Goal: Task Accomplishment & Management: Manage account settings

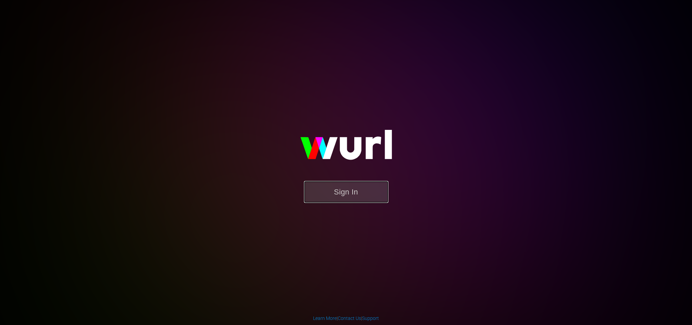
click at [348, 192] on button "Sign In" at bounding box center [346, 192] width 84 height 22
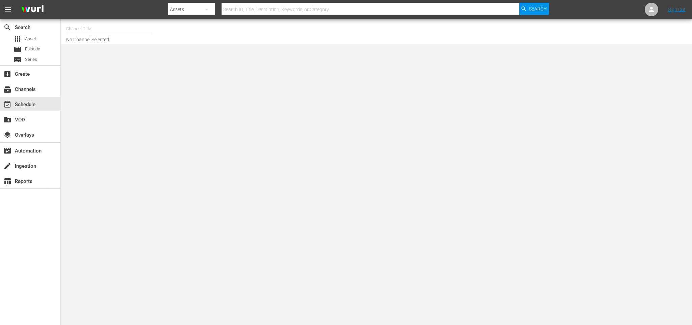
click at [83, 22] on input "text" at bounding box center [109, 29] width 87 height 16
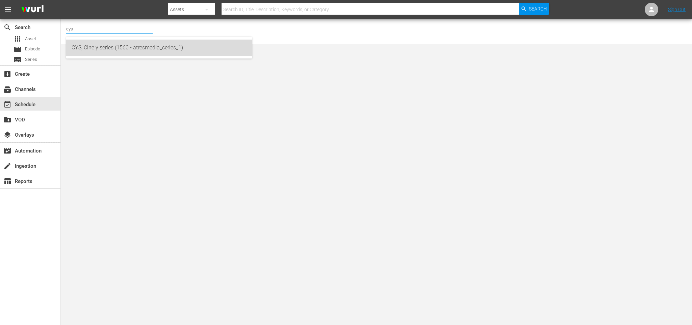
click at [121, 50] on div "CYS, Cine y series (1560 - atresmedia_ceries_1)" at bounding box center [159, 48] width 175 height 16
type input "CYS, Cine y series (1560 - atresmedia_ceries_1)"
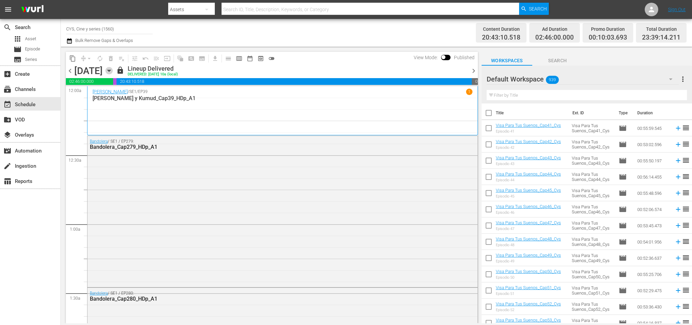
click at [113, 69] on icon "button" at bounding box center [108, 70] width 7 height 7
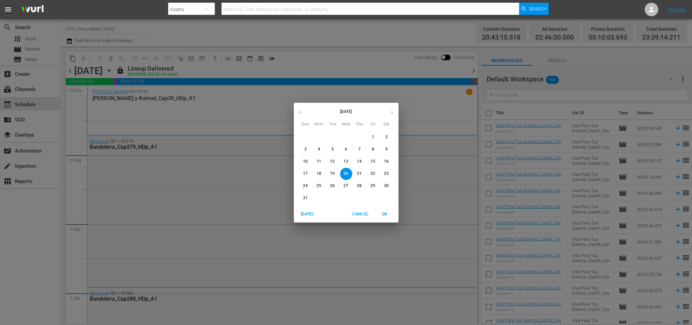
click at [307, 185] on p "24" at bounding box center [305, 186] width 5 height 6
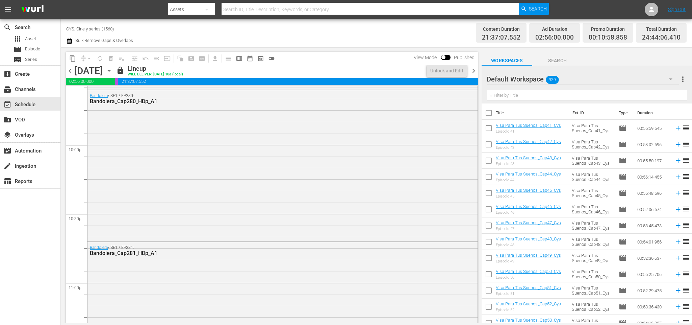
scroll to position [3197, 0]
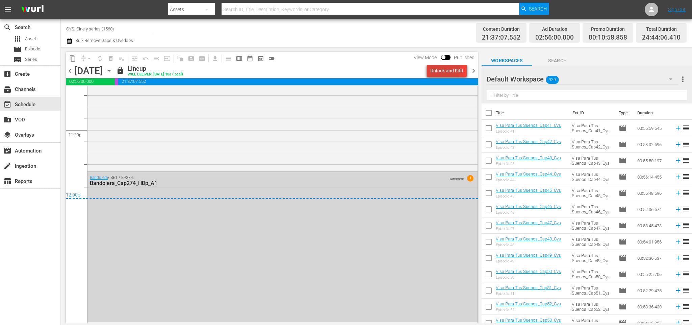
click at [448, 69] on div "Unlock and Edit" at bounding box center [447, 71] width 33 height 12
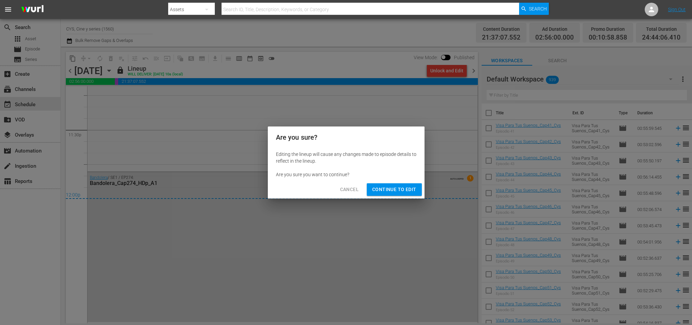
click at [405, 186] on span "Continue to Edit" at bounding box center [394, 189] width 44 height 8
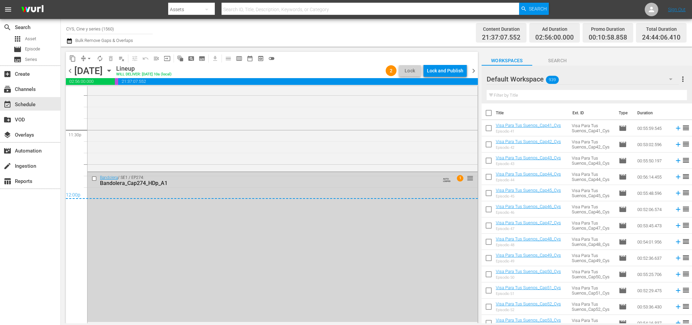
click at [520, 95] on input "text" at bounding box center [587, 95] width 200 height 11
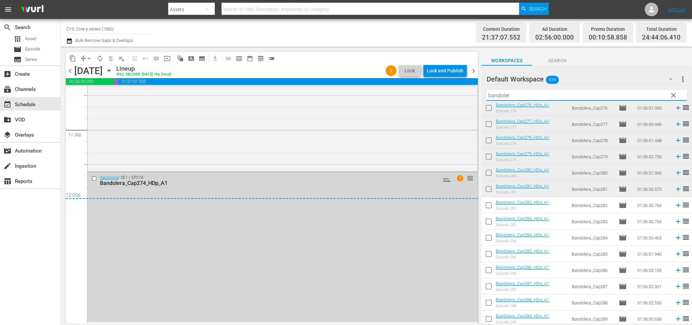
scroll to position [152, 0]
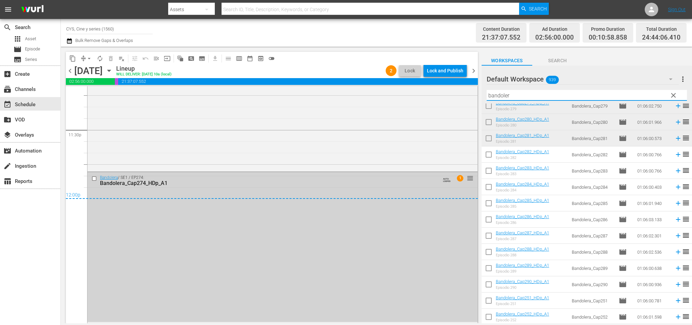
type input "bandoler"
click at [255, 206] on div "Delete Event" at bounding box center [263, 208] width 53 height 9
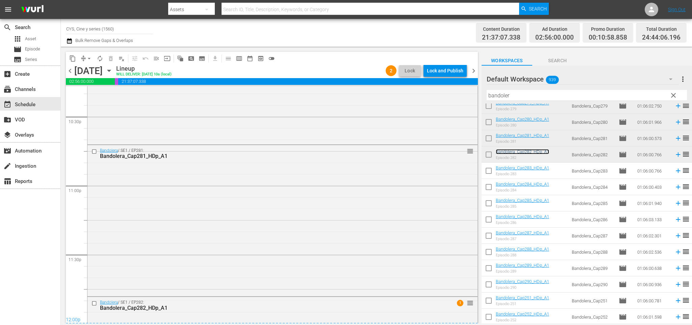
scroll to position [3197, 0]
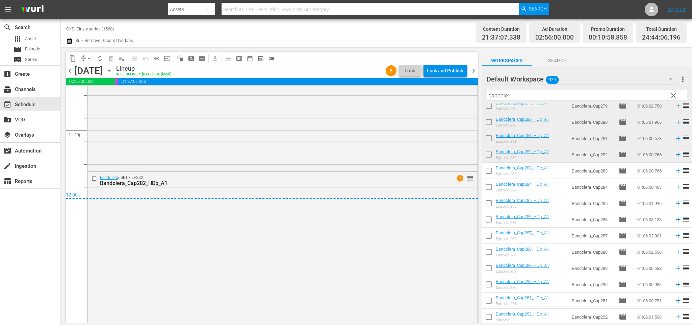
click at [473, 70] on span "chevron_right" at bounding box center [474, 71] width 8 height 8
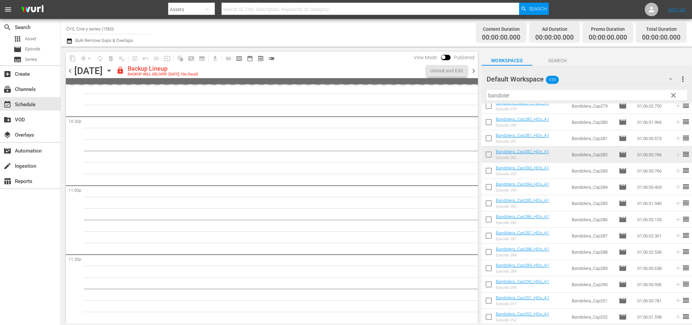
scroll to position [3072, 0]
click at [459, 70] on div "Unlock and Edit" at bounding box center [447, 71] width 33 height 12
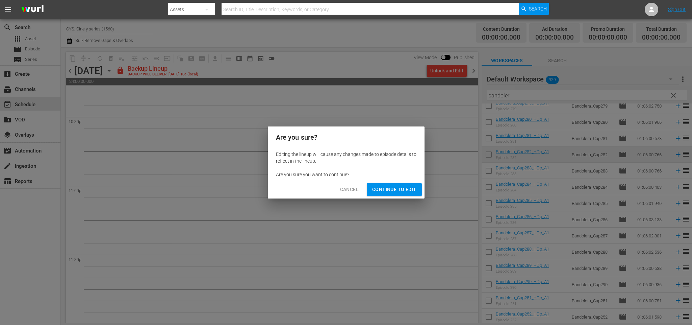
drag, startPoint x: 413, startPoint y: 188, endPoint x: 428, endPoint y: 157, distance: 33.9
click at [413, 186] on span "Continue to Edit" at bounding box center [394, 189] width 44 height 8
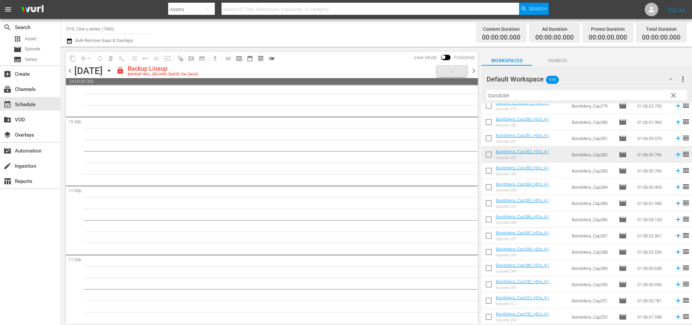
click at [473, 67] on span "chevron_right" at bounding box center [474, 71] width 8 height 8
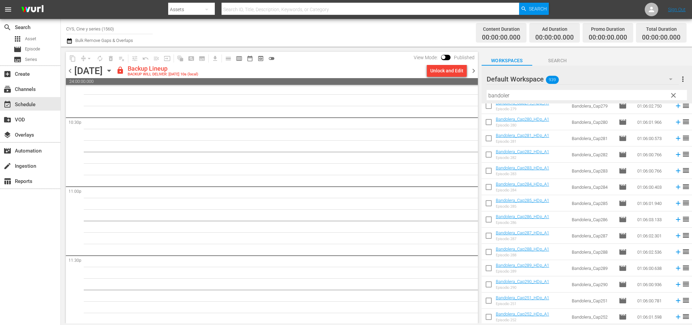
scroll to position [3072, 0]
click at [450, 74] on div "Unlock and Edit" at bounding box center [447, 71] width 33 height 12
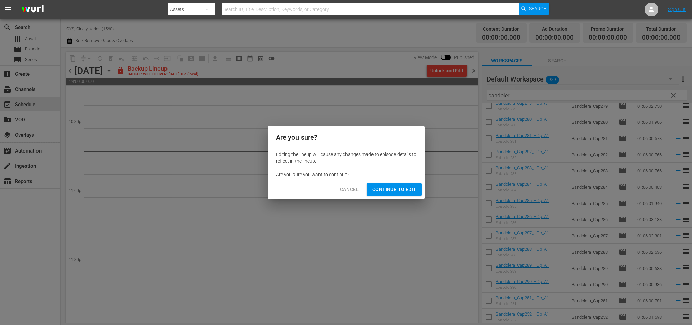
drag, startPoint x: 401, startPoint y: 196, endPoint x: 398, endPoint y: 192, distance: 4.7
click at [400, 196] on div "Cancel Continue to Edit" at bounding box center [346, 189] width 157 height 18
drag, startPoint x: 396, startPoint y: 186, endPoint x: 435, endPoint y: 158, distance: 48.3
click at [396, 184] on button "Continue to Edit" at bounding box center [394, 189] width 55 height 13
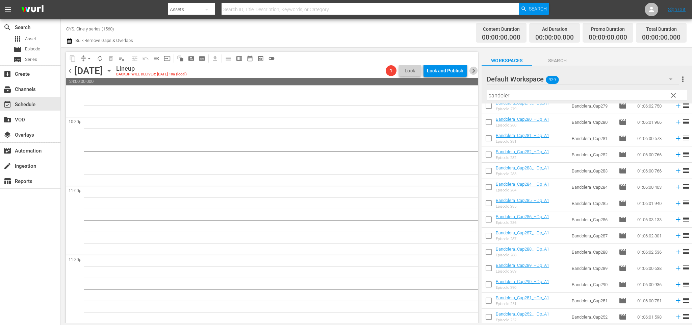
click at [475, 72] on span "chevron_right" at bounding box center [474, 71] width 8 height 8
click at [452, 71] on div "Unlock and Edit" at bounding box center [447, 71] width 33 height 12
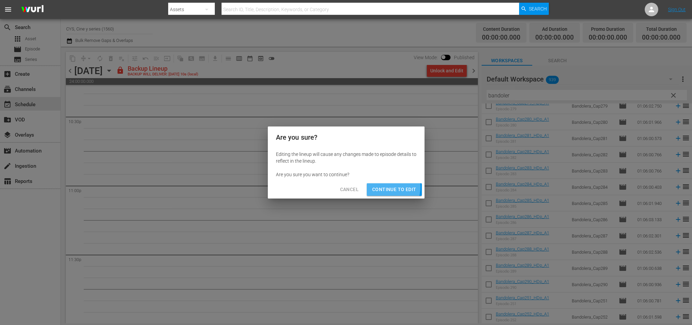
drag, startPoint x: 388, startPoint y: 187, endPoint x: 403, endPoint y: 169, distance: 23.3
click at [393, 183] on button "Continue to Edit" at bounding box center [394, 189] width 55 height 13
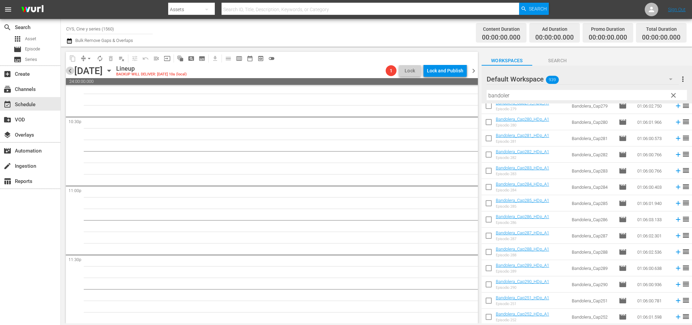
click at [72, 72] on span "chevron_left" at bounding box center [70, 71] width 8 height 8
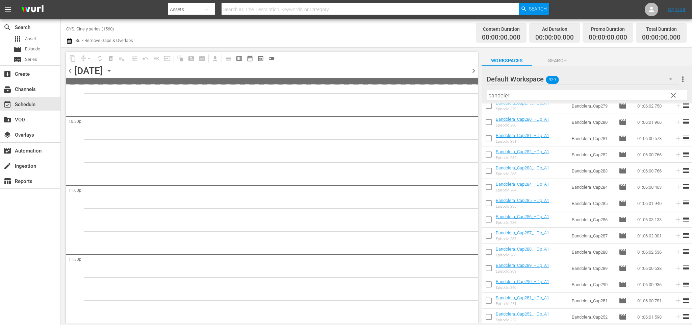
click at [72, 72] on span "chevron_left" at bounding box center [70, 71] width 8 height 8
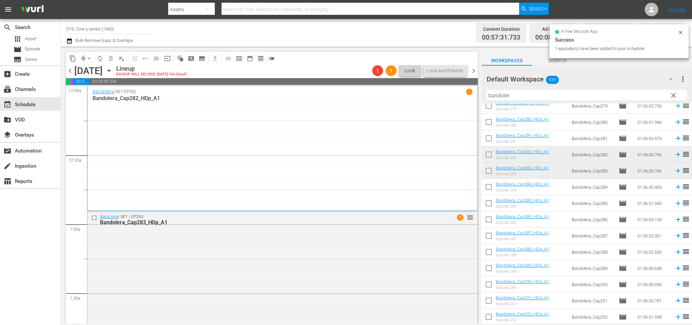
click at [490, 170] on input "checkbox" at bounding box center [489, 172] width 14 height 14
checkbox input "true"
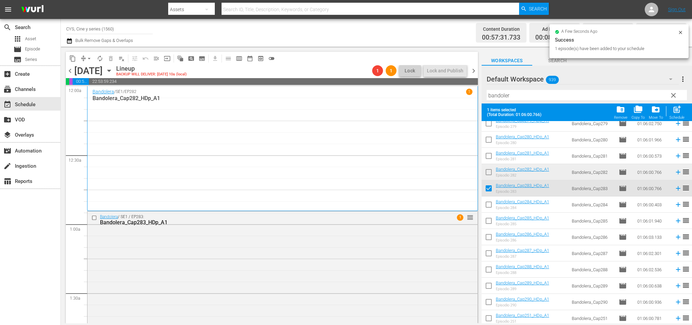
click at [491, 203] on input "checkbox" at bounding box center [489, 206] width 14 height 14
checkbox input "true"
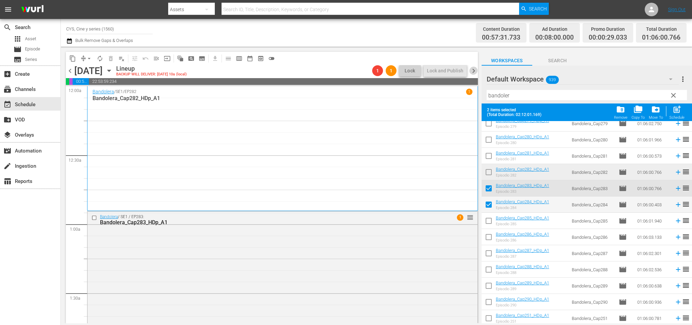
click at [471, 72] on span "chevron_right" at bounding box center [474, 71] width 8 height 8
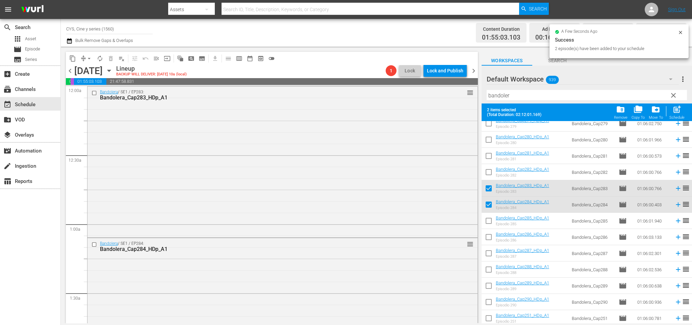
click at [476, 70] on span "chevron_right" at bounding box center [474, 71] width 8 height 8
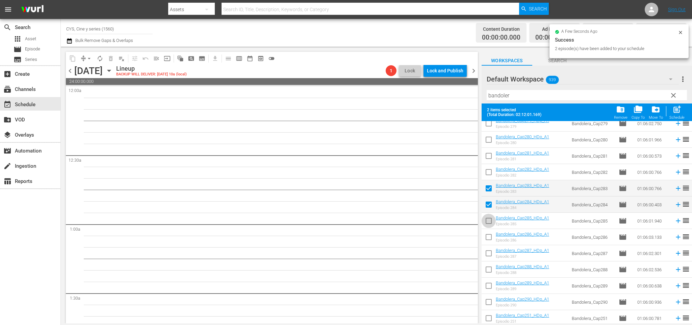
click at [486, 221] on input "checkbox" at bounding box center [489, 222] width 14 height 14
checkbox input "true"
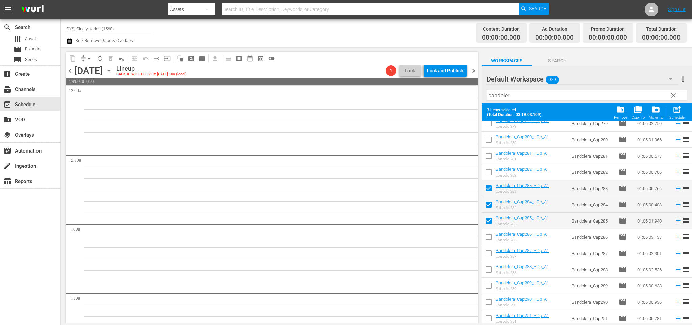
click at [493, 189] on input "checkbox" at bounding box center [489, 189] width 14 height 14
checkbox input "false"
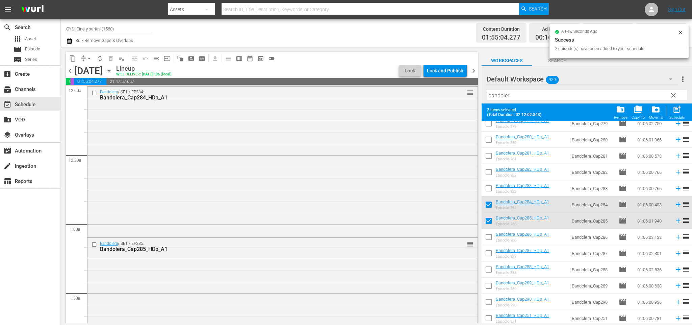
click at [477, 71] on span "chevron_right" at bounding box center [474, 71] width 8 height 8
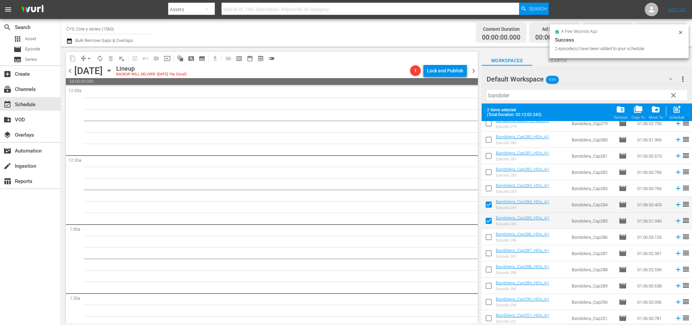
click at [491, 238] on input "checkbox" at bounding box center [489, 238] width 14 height 14
checkbox input "true"
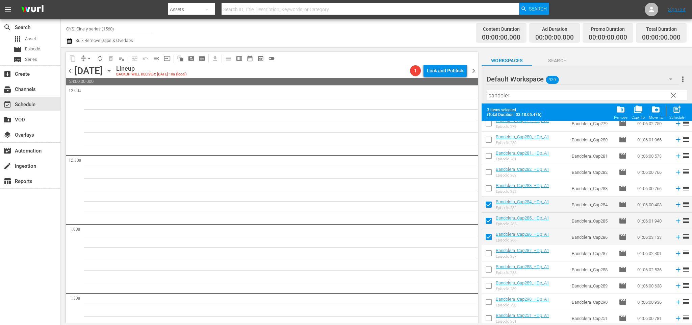
click at [487, 206] on input "checkbox" at bounding box center [489, 206] width 14 height 14
checkbox input "false"
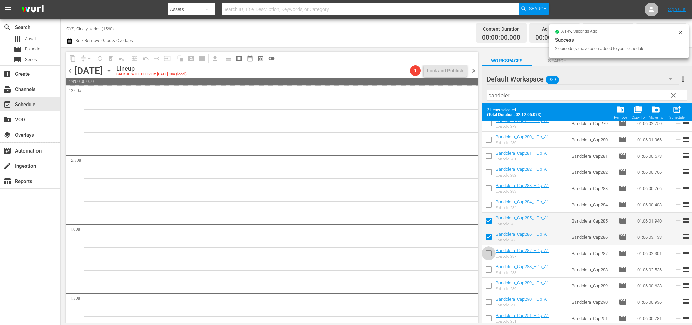
drag, startPoint x: 492, startPoint y: 252, endPoint x: 488, endPoint y: 229, distance: 22.6
click at [492, 251] on input "checkbox" at bounding box center [489, 254] width 14 height 14
checkbox input "true"
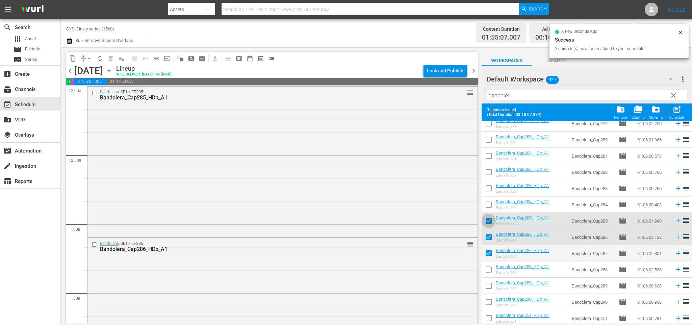
click at [488, 220] on input "checkbox" at bounding box center [489, 222] width 14 height 14
checkbox input "false"
click at [472, 71] on span "chevron_right" at bounding box center [474, 71] width 8 height 8
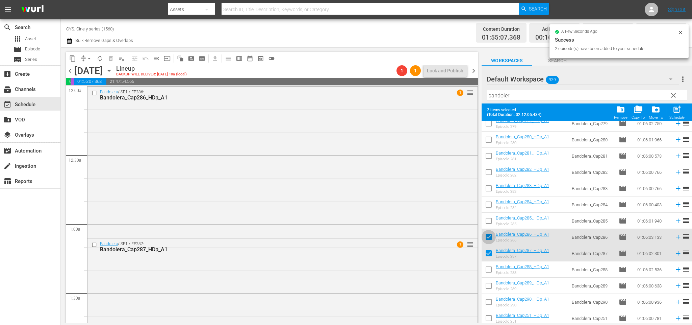
click at [487, 237] on input "checkbox" at bounding box center [489, 238] width 14 height 14
checkbox input "false"
click at [487, 249] on input "checkbox" at bounding box center [489, 254] width 14 height 14
checkbox input "false"
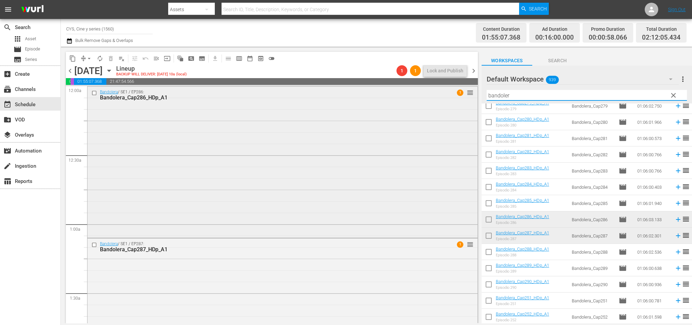
drag, startPoint x: 509, startPoint y: 96, endPoint x: 414, endPoint y: 91, distance: 95.4
click at [414, 91] on div "content_copy compress arrow_drop_down autorenew_outlined delete_forever_outline…" at bounding box center [377, 185] width 632 height 276
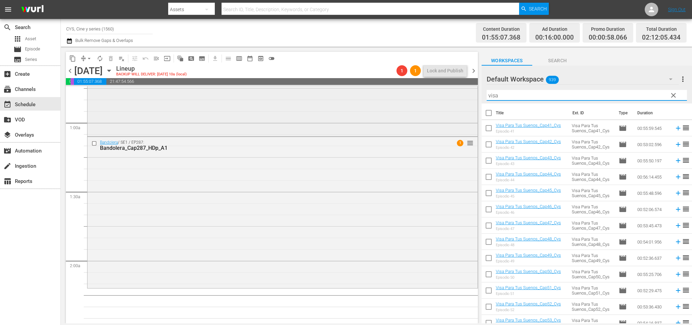
scroll to position [152, 0]
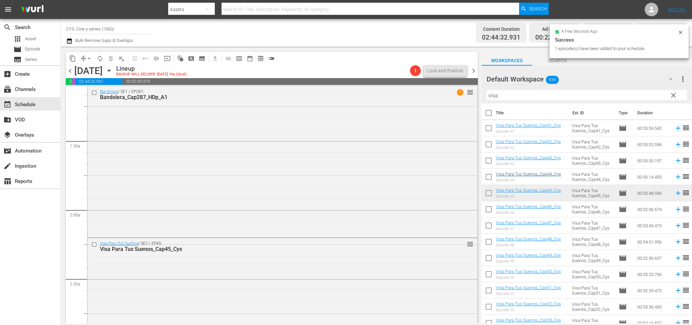
drag, startPoint x: 70, startPoint y: 72, endPoint x: 496, endPoint y: 176, distance: 438.2
click at [70, 72] on span "chevron_left" at bounding box center [70, 71] width 8 height 8
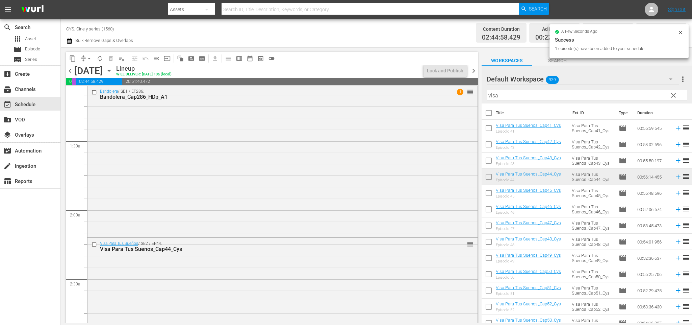
click at [70, 71] on span "chevron_left" at bounding box center [70, 71] width 8 height 8
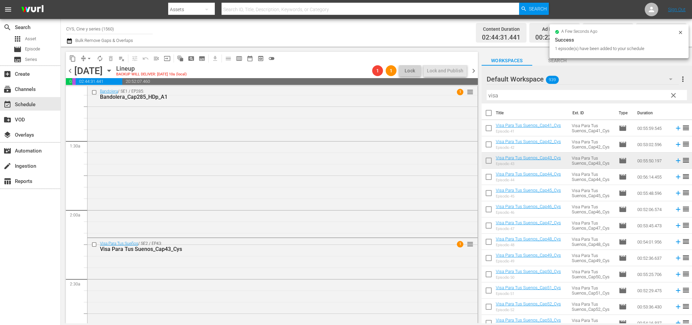
drag, startPoint x: 69, startPoint y: 70, endPoint x: 563, endPoint y: 179, distance: 505.8
click at [70, 69] on span "chevron_left" at bounding box center [70, 71] width 8 height 8
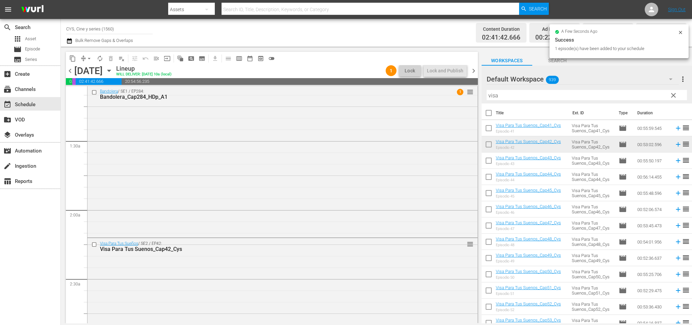
click at [70, 72] on span "chevron_left" at bounding box center [70, 71] width 8 height 8
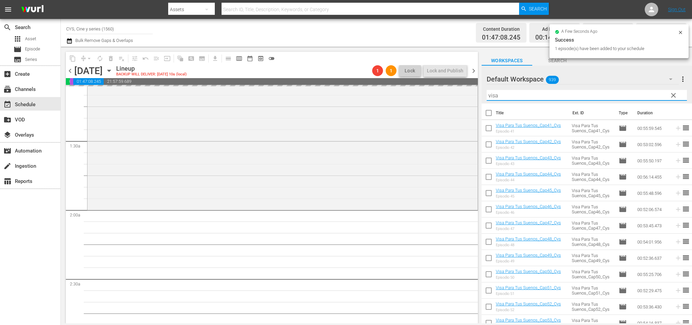
drag, startPoint x: 515, startPoint y: 96, endPoint x: 471, endPoint y: 97, distance: 44.6
click at [471, 97] on div "content_copy compress arrow_drop_down autorenew_outlined delete_forever_outline…" at bounding box center [377, 185] width 632 height 276
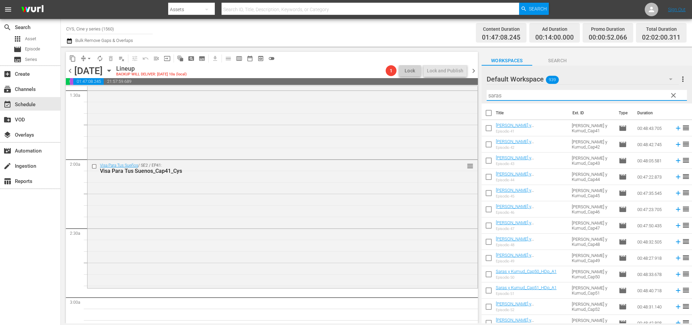
scroll to position [253, 0]
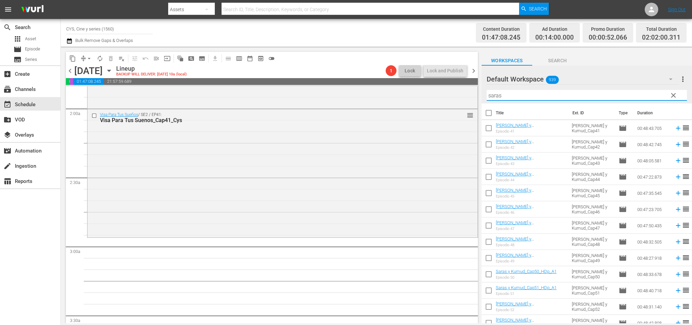
type input "saras"
click at [490, 142] on input "checkbox" at bounding box center [489, 146] width 14 height 14
checkbox input "true"
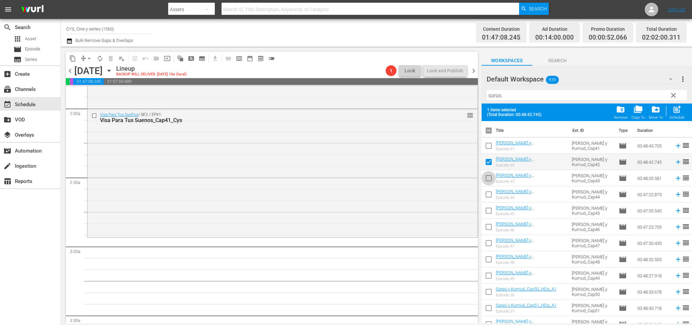
click at [491, 174] on input "checkbox" at bounding box center [489, 179] width 14 height 14
checkbox input "true"
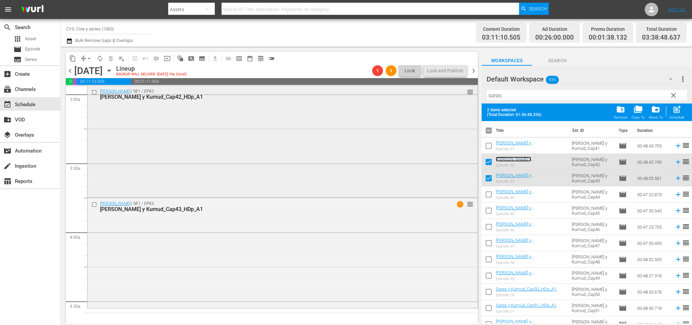
scroll to position [456, 0]
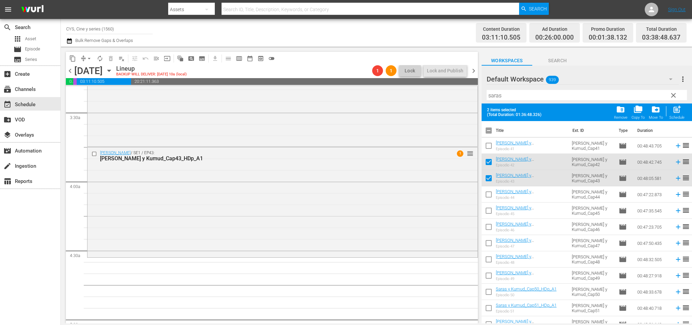
click at [491, 194] on input "checkbox" at bounding box center [489, 196] width 14 height 14
checkbox input "true"
click at [492, 160] on input "checkbox" at bounding box center [489, 163] width 14 height 14
checkbox input "false"
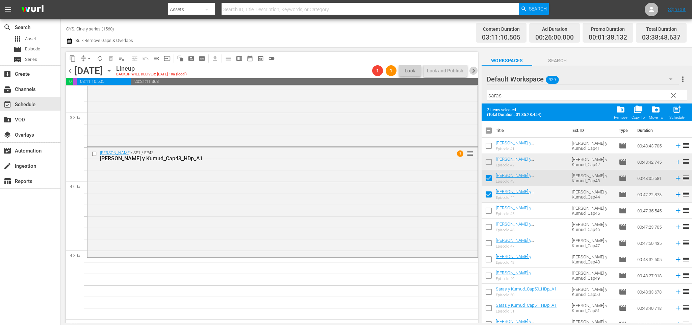
click at [473, 73] on span "chevron_right" at bounding box center [474, 71] width 8 height 8
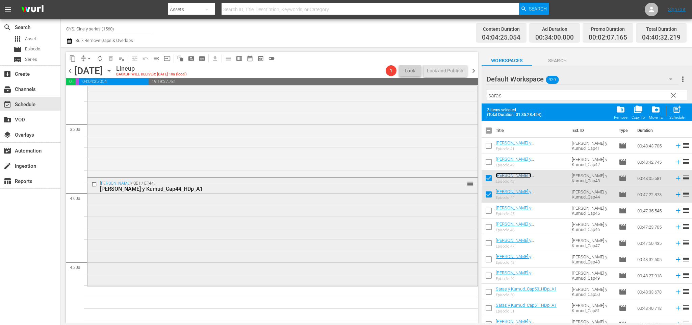
scroll to position [495, 0]
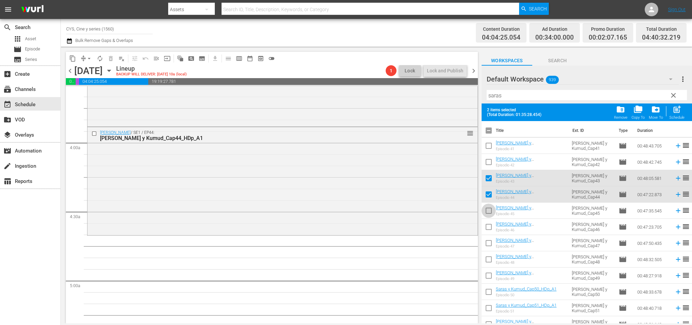
click at [491, 209] on input "checkbox" at bounding box center [489, 212] width 14 height 14
checkbox input "true"
click at [491, 178] on input "checkbox" at bounding box center [489, 179] width 14 height 14
checkbox input "false"
click at [472, 69] on span "chevron_right" at bounding box center [474, 71] width 8 height 8
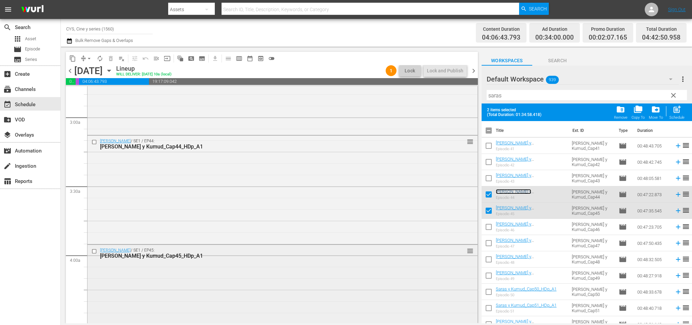
scroll to position [433, 0]
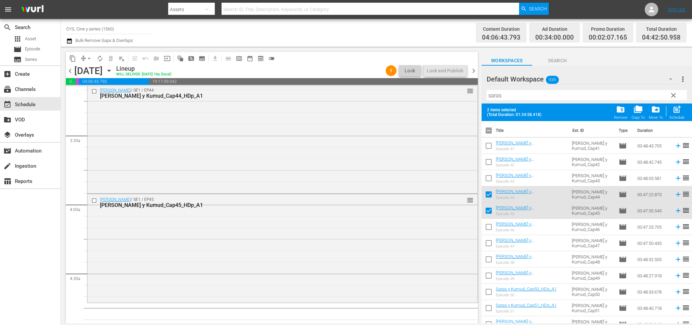
click at [473, 71] on span "chevron_right" at bounding box center [474, 71] width 8 height 8
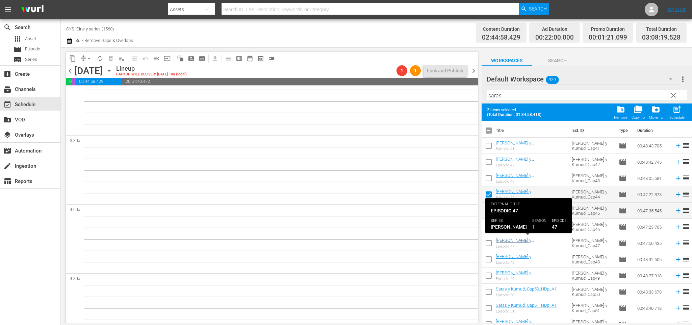
scroll to position [411, 0]
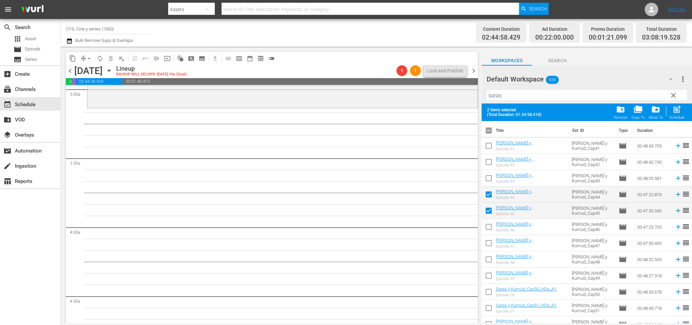
click at [490, 228] on input "checkbox" at bounding box center [489, 228] width 14 height 14
checkbox input "true"
click at [490, 197] on input "checkbox" at bounding box center [489, 196] width 14 height 14
checkbox input "false"
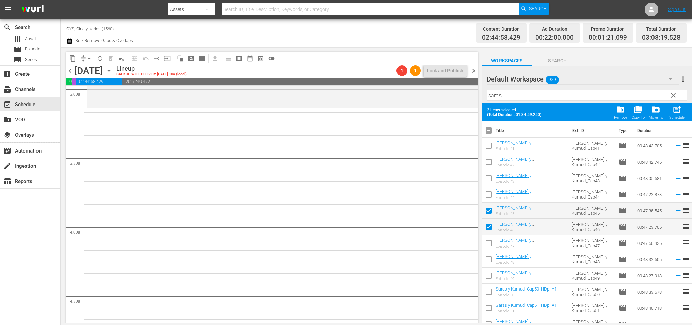
scroll to position [360, 0]
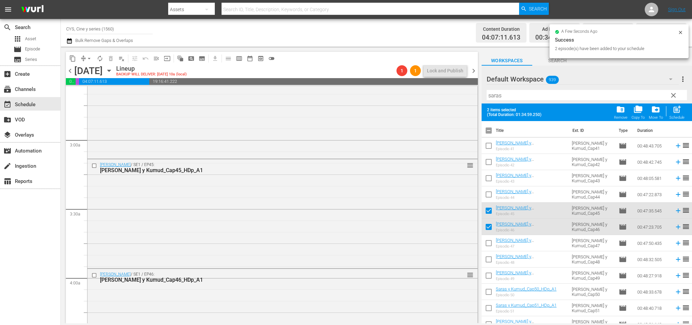
click at [476, 68] on span "chevron_right" at bounding box center [474, 71] width 8 height 8
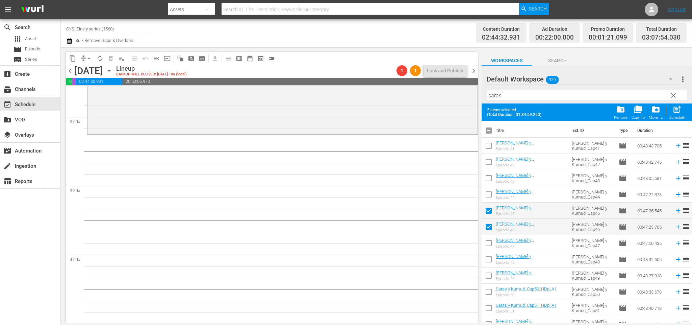
scroll to position [360, 0]
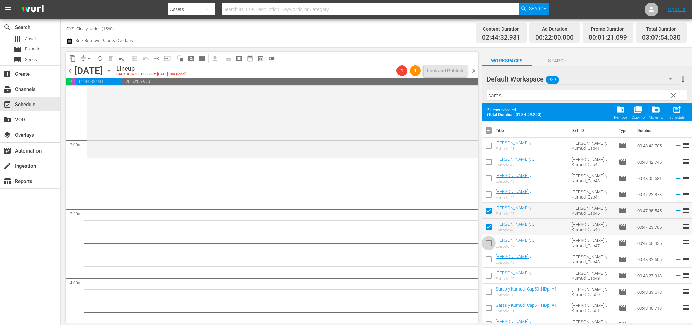
click at [492, 241] on input "checkbox" at bounding box center [489, 244] width 14 height 14
checkbox input "true"
click at [492, 210] on input "checkbox" at bounding box center [489, 212] width 14 height 14
checkbox input "false"
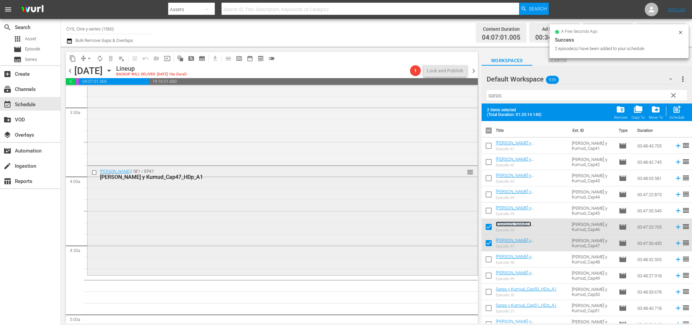
scroll to position [512, 0]
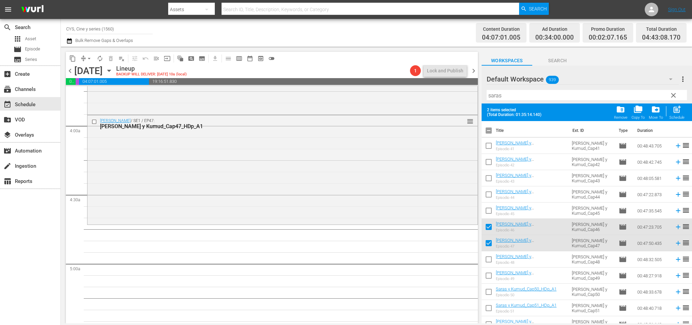
drag, startPoint x: 487, startPoint y: 225, endPoint x: 494, endPoint y: 239, distance: 15.9
click at [487, 225] on input "checkbox" at bounding box center [489, 228] width 14 height 14
checkbox input "false"
click at [491, 241] on input "checkbox" at bounding box center [489, 244] width 14 height 14
checkbox input "false"
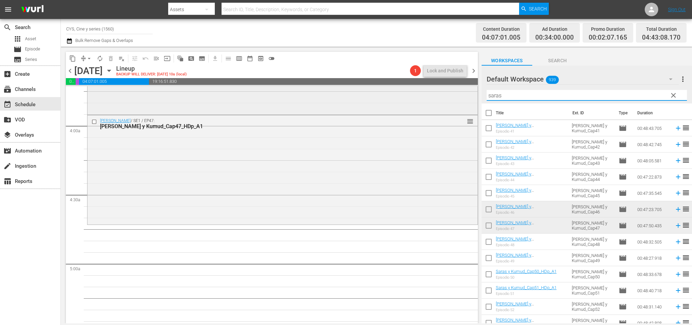
drag, startPoint x: 533, startPoint y: 96, endPoint x: 427, endPoint y: 99, distance: 105.5
click at [427, 97] on div "content_copy compress arrow_drop_down autorenew_outlined delete_forever_outline…" at bounding box center [377, 185] width 632 height 276
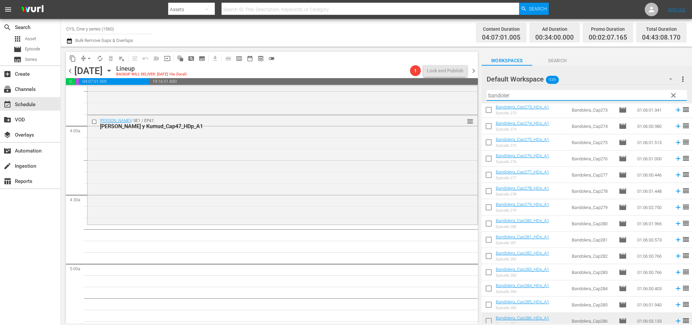
scroll to position [101, 0]
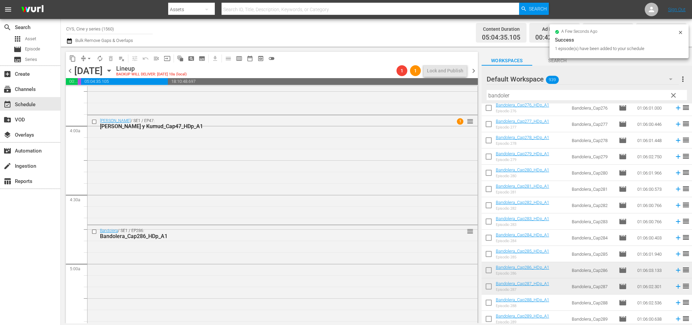
click at [71, 71] on span "chevron_left" at bounding box center [70, 71] width 8 height 8
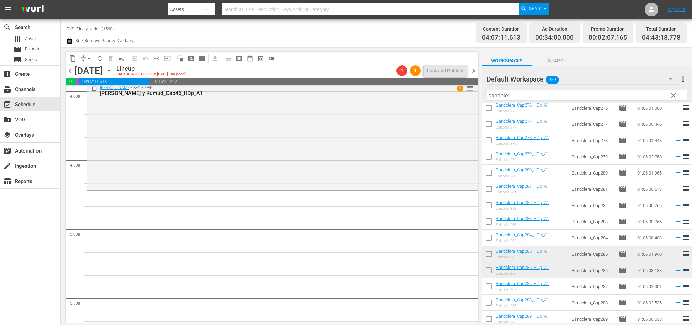
scroll to position [512, 0]
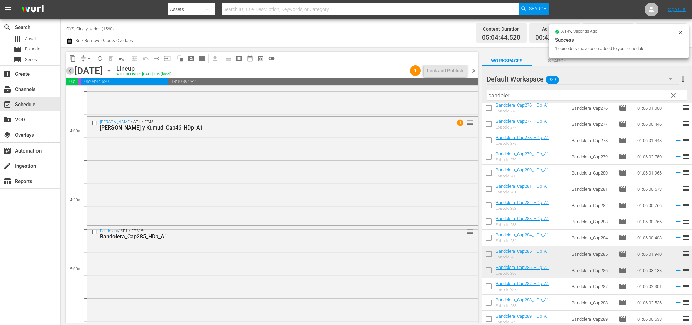
click at [69, 73] on span "chevron_left" at bounding box center [70, 71] width 8 height 8
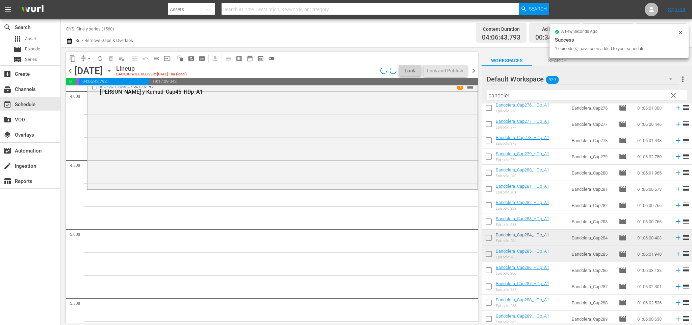
scroll to position [512, 0]
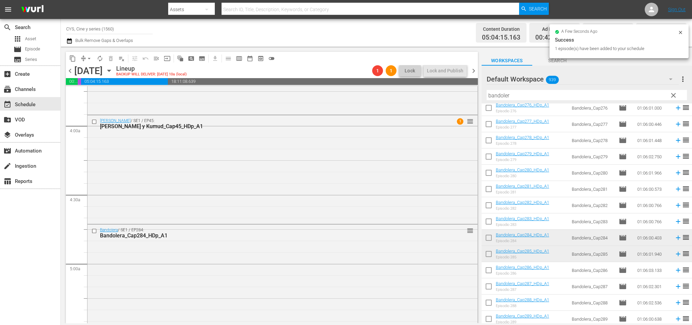
click at [69, 72] on span "chevron_left" at bounding box center [70, 71] width 8 height 8
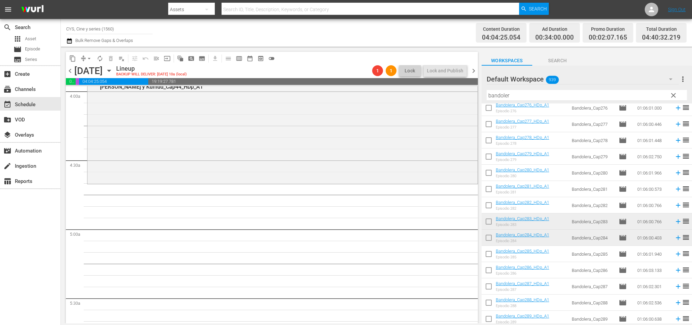
scroll to position [523, 0]
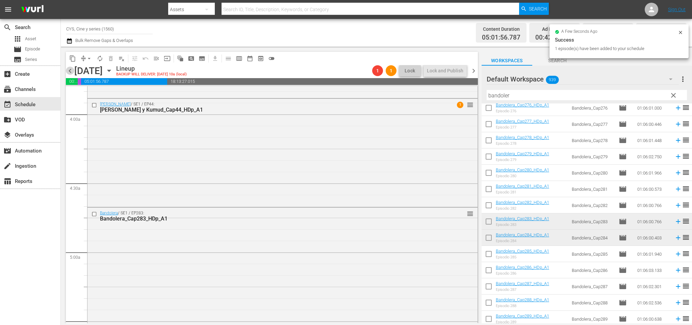
click at [71, 73] on span "chevron_left" at bounding box center [70, 71] width 8 height 8
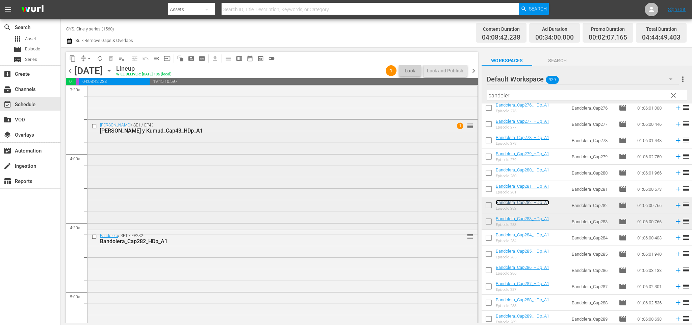
scroll to position [585, 0]
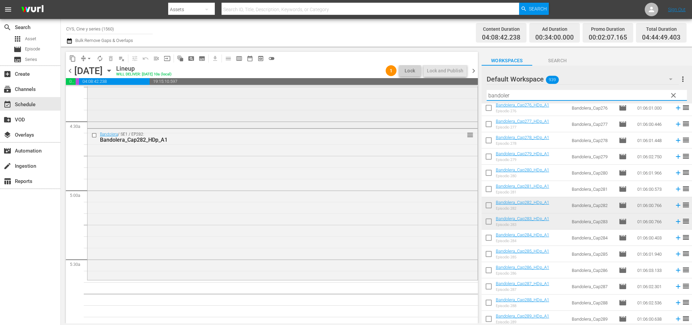
drag, startPoint x: 515, startPoint y: 95, endPoint x: 436, endPoint y: 96, distance: 78.8
click at [437, 95] on div "content_copy compress arrow_drop_down autorenew_outlined delete_forever_outline…" at bounding box center [377, 185] width 632 height 276
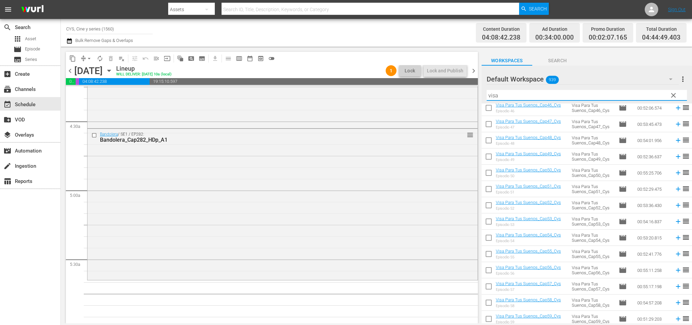
scroll to position [0, 0]
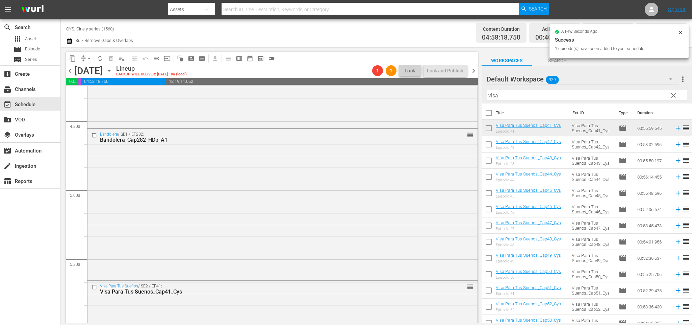
click at [475, 68] on span "chevron_right" at bounding box center [474, 71] width 8 height 8
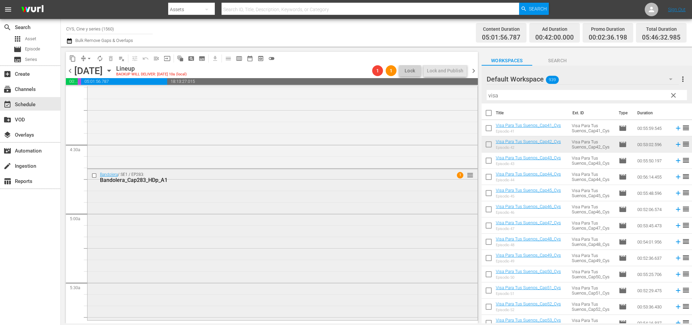
scroll to position [714, 0]
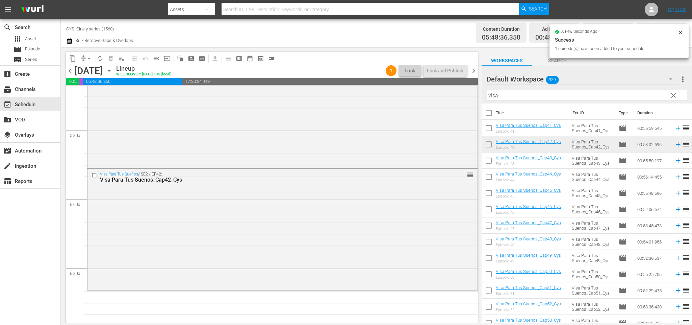
click at [476, 69] on span "chevron_right" at bounding box center [474, 71] width 8 height 8
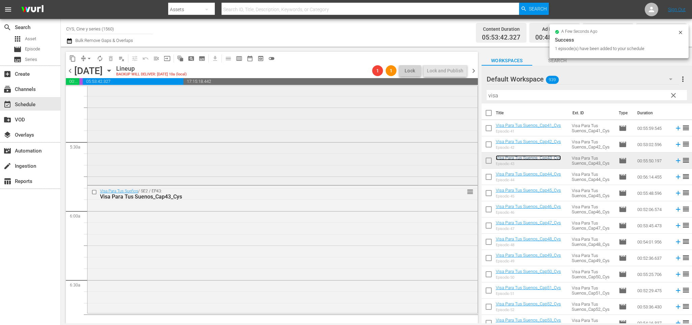
scroll to position [753, 0]
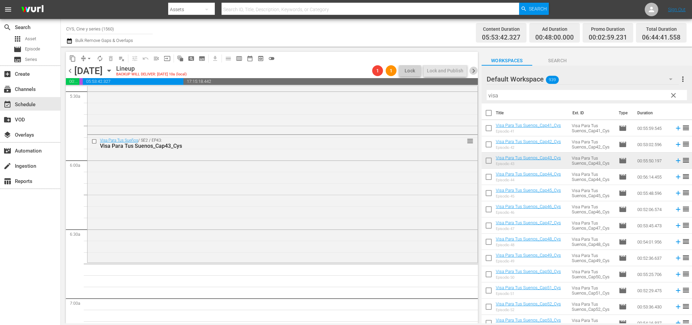
click at [471, 71] on span "chevron_right" at bounding box center [474, 71] width 8 height 8
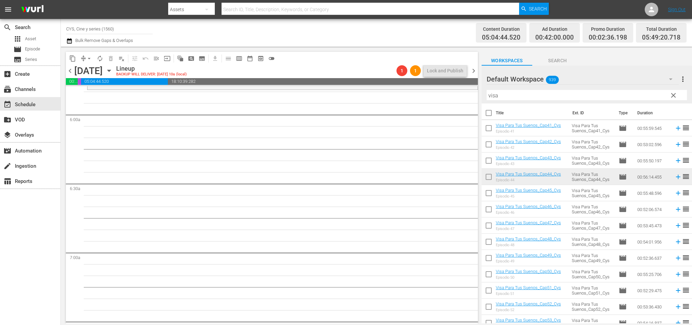
scroll to position [753, 0]
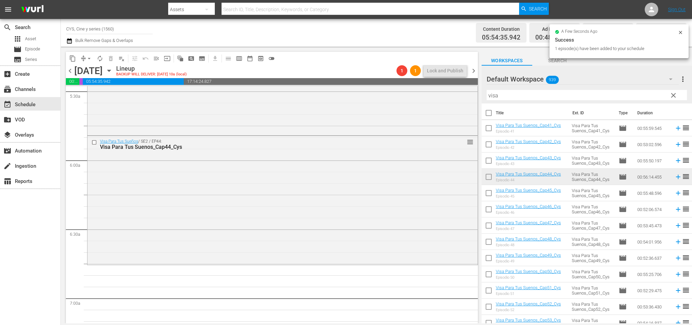
click at [472, 70] on span "chevron_right" at bounding box center [474, 71] width 8 height 8
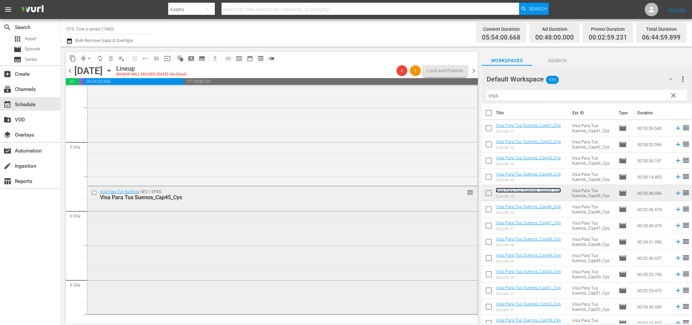
scroll to position [753, 0]
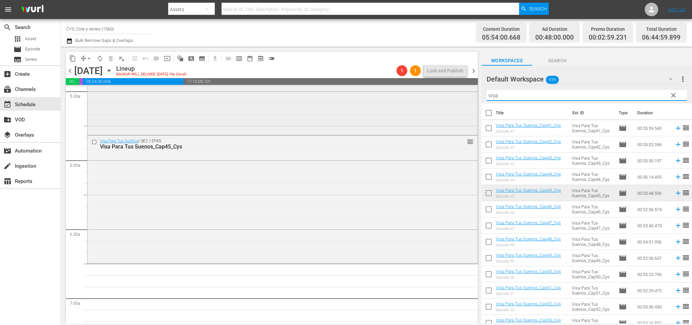
drag, startPoint x: 505, startPoint y: 92, endPoint x: 385, endPoint y: 91, distance: 120.3
click at [385, 90] on div "content_copy compress arrow_drop_down autorenew_outlined delete_forever_outline…" at bounding box center [377, 185] width 632 height 276
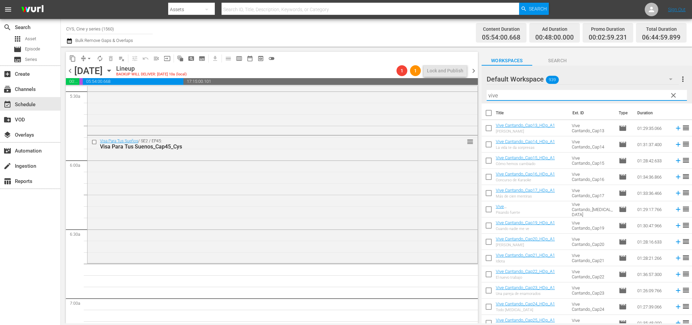
type input "vive"
drag, startPoint x: 488, startPoint y: 276, endPoint x: 489, endPoint y: 286, distance: 10.2
click at [488, 276] on input "checkbox" at bounding box center [489, 275] width 14 height 14
checkbox input "true"
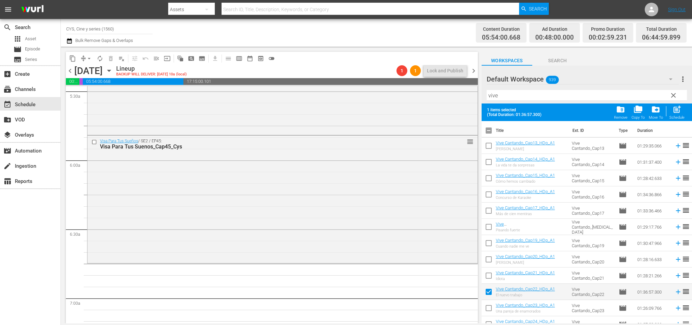
click at [490, 305] on input "checkbox" at bounding box center [489, 309] width 14 height 14
checkbox input "true"
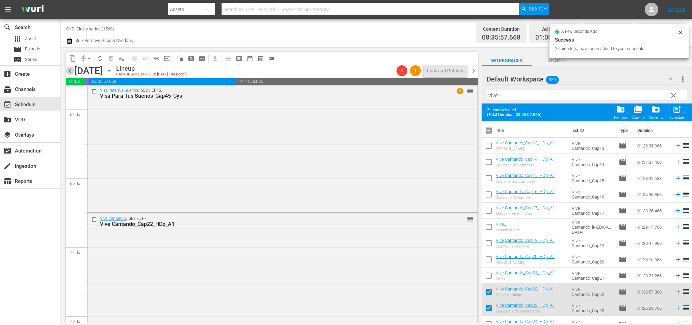
click at [69, 70] on span "chevron_left" at bounding box center [70, 71] width 8 height 8
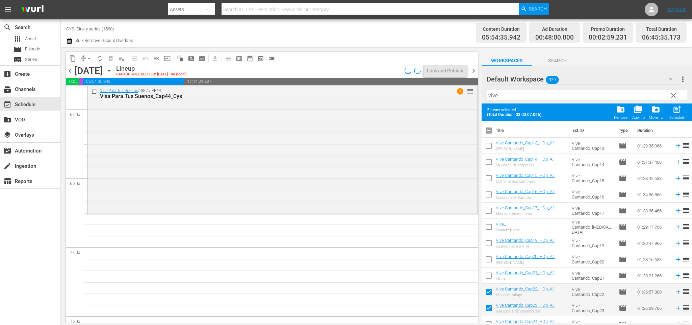
scroll to position [758, 0]
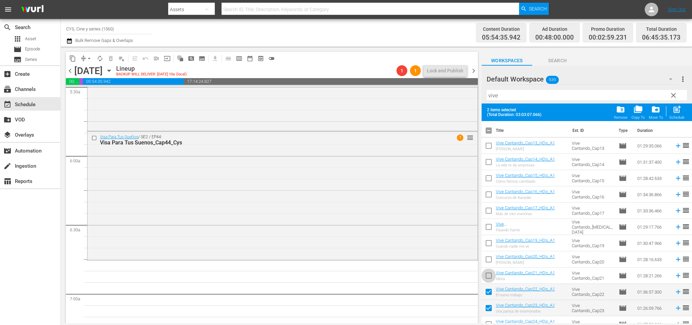
click at [490, 277] on input "checkbox" at bounding box center [489, 277] width 14 height 14
checkbox input "true"
click at [489, 308] on input "checkbox" at bounding box center [489, 309] width 14 height 14
checkbox input "false"
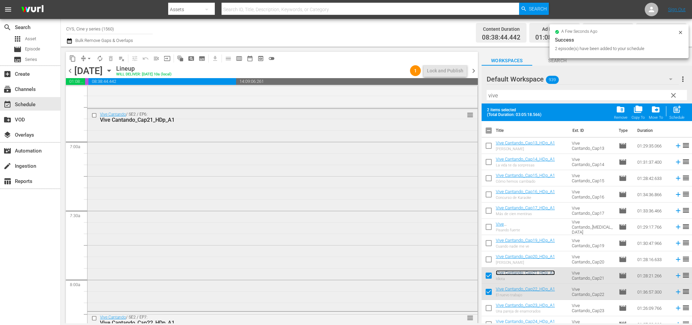
scroll to position [1062, 0]
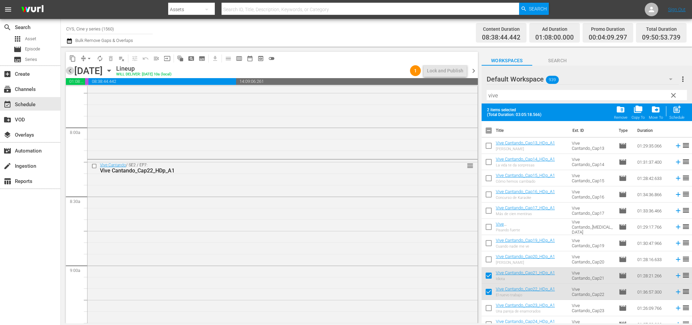
click at [68, 71] on span "chevron_left" at bounding box center [70, 71] width 8 height 8
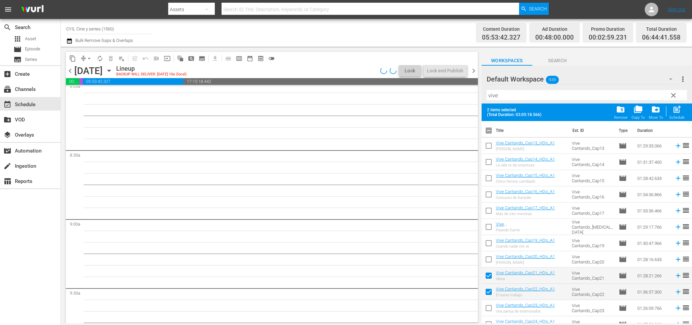
scroll to position [1051, 0]
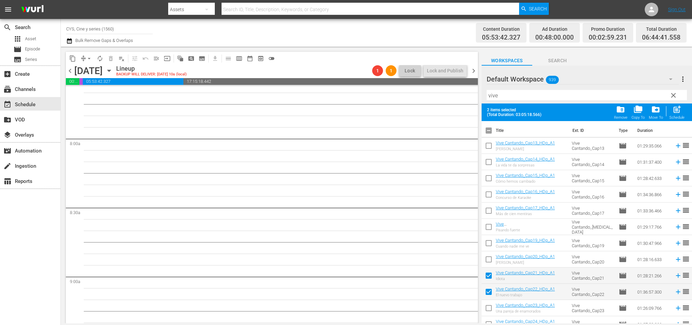
drag, startPoint x: 489, startPoint y: 261, endPoint x: 492, endPoint y: 269, distance: 8.3
click at [489, 262] on input "checkbox" at bounding box center [489, 260] width 14 height 14
checkbox input "true"
click at [491, 290] on input "checkbox" at bounding box center [489, 293] width 14 height 14
checkbox input "false"
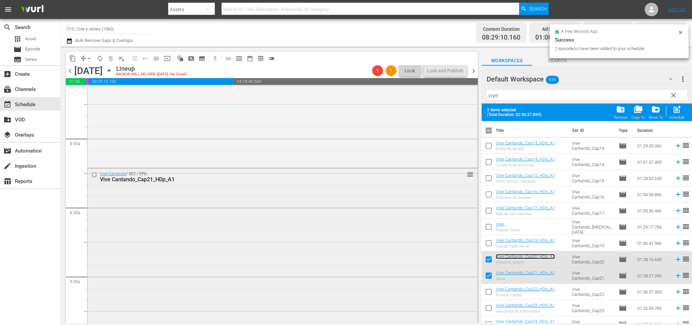
scroll to position [1101, 0]
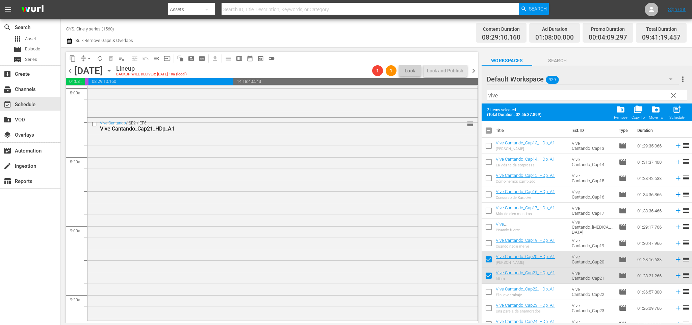
drag, startPoint x: 490, startPoint y: 275, endPoint x: 491, endPoint y: 267, distance: 8.6
click at [490, 274] on input "checkbox" at bounding box center [489, 277] width 14 height 14
checkbox input "false"
click at [490, 244] on input "checkbox" at bounding box center [489, 244] width 14 height 14
checkbox input "true"
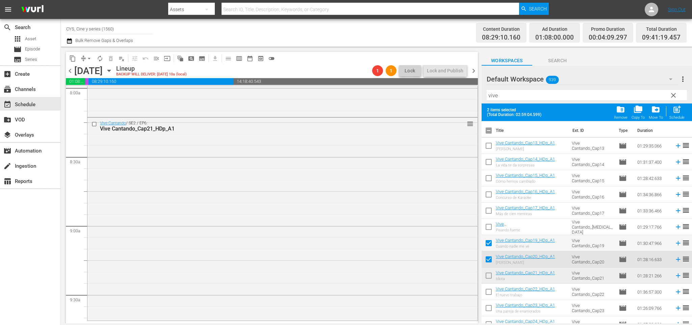
click at [67, 73] on span "chevron_left" at bounding box center [70, 71] width 8 height 8
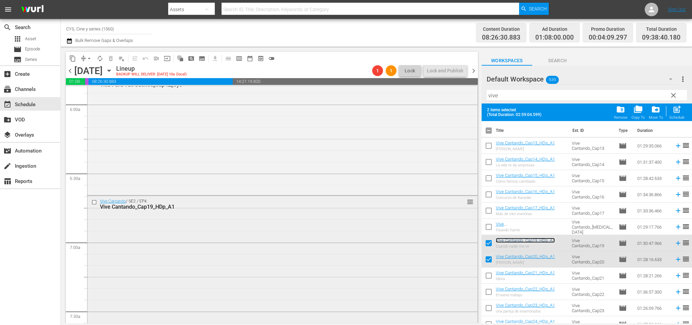
scroll to position [961, 0]
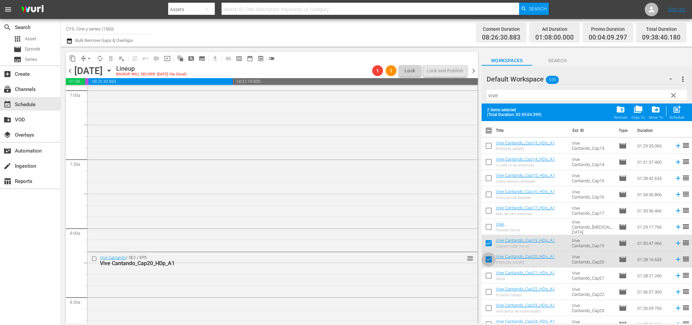
click at [486, 257] on input "checkbox" at bounding box center [489, 260] width 14 height 14
checkbox input "false"
click at [493, 226] on input "checkbox" at bounding box center [489, 228] width 14 height 14
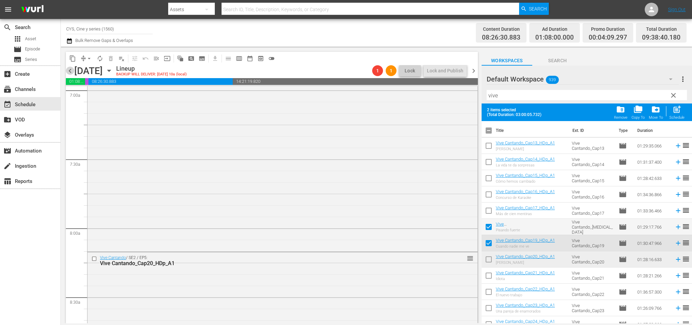
click at [69, 71] on span "chevron_left" at bounding box center [70, 71] width 8 height 8
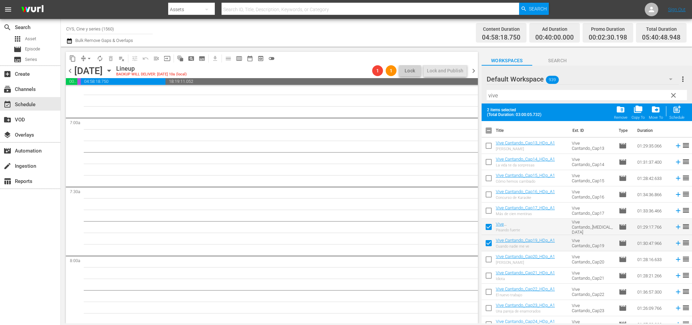
scroll to position [832, 0]
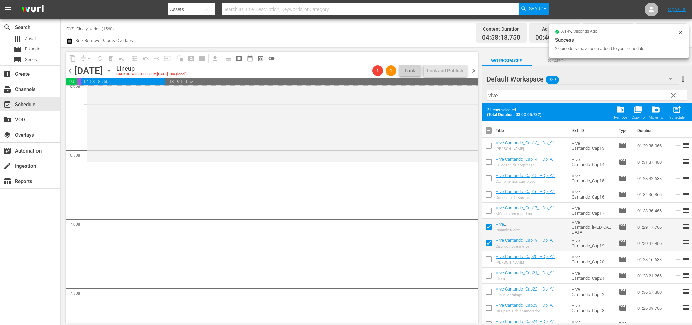
click at [491, 227] on input "checkbox" at bounding box center [489, 228] width 14 height 14
checkbox input "false"
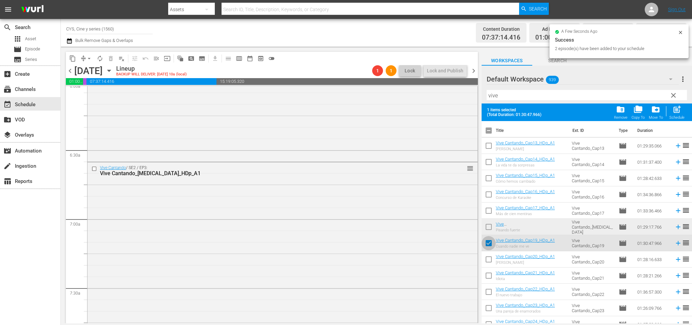
click at [489, 243] on input "checkbox" at bounding box center [489, 244] width 14 height 14
checkbox input "false"
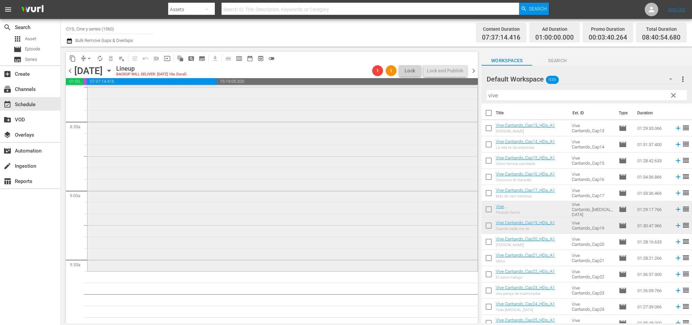
scroll to position [1187, 0]
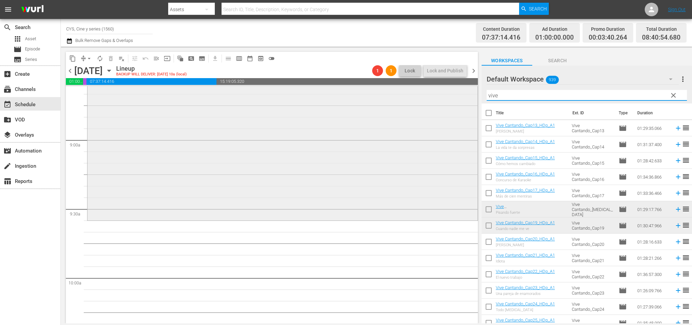
drag, startPoint x: 545, startPoint y: 98, endPoint x: 294, endPoint y: 91, distance: 251.2
click at [293, 91] on div "content_copy compress arrow_drop_down autorenew_outlined delete_forever_outline…" at bounding box center [377, 185] width 632 height 276
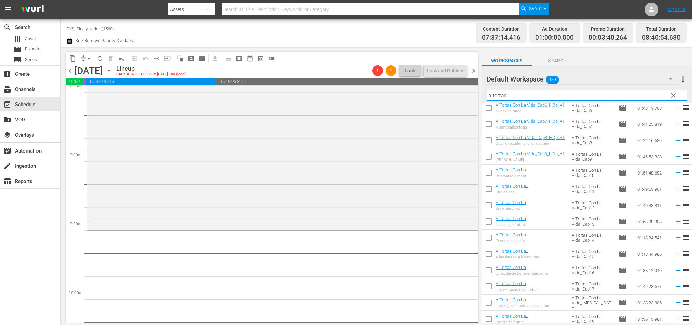
scroll to position [152, 0]
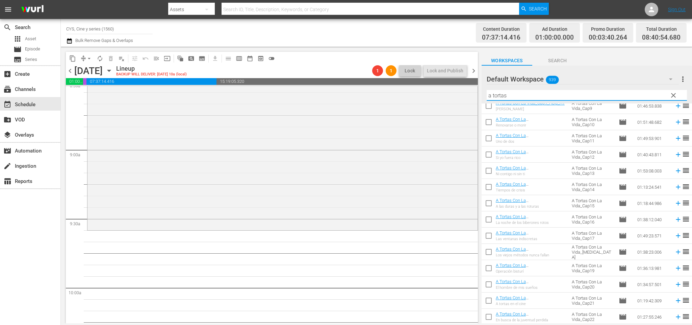
type input "a tortas"
click at [489, 221] on input "checkbox" at bounding box center [489, 221] width 14 height 14
checkbox input "true"
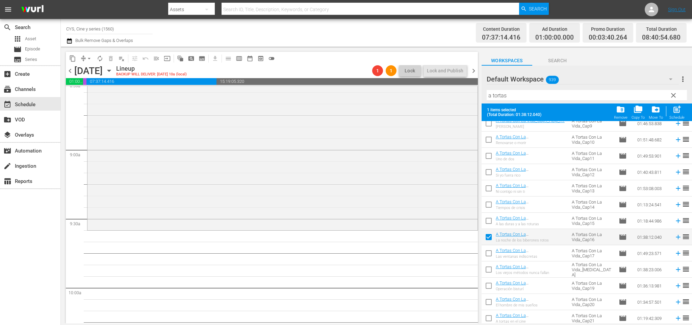
drag, startPoint x: 489, startPoint y: 251, endPoint x: 532, endPoint y: 276, distance: 49.8
click at [489, 252] on input "checkbox" at bounding box center [489, 254] width 14 height 14
checkbox input "true"
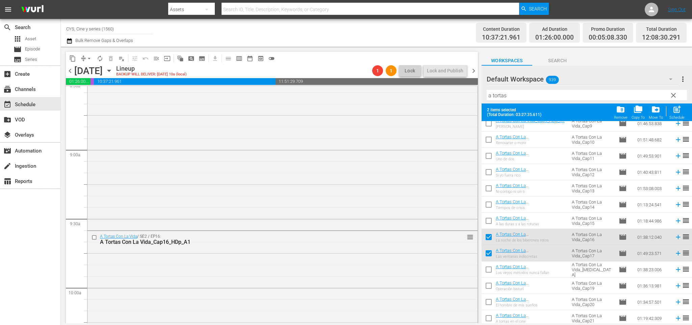
click at [489, 236] on input "checkbox" at bounding box center [489, 238] width 14 height 14
checkbox input "false"
click at [488, 267] on input "checkbox" at bounding box center [489, 271] width 14 height 14
checkbox input "true"
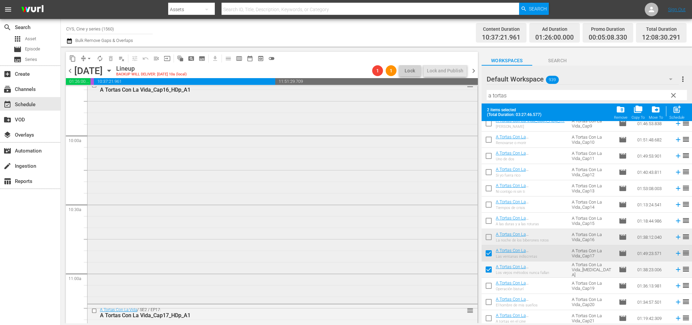
scroll to position [1228, 0]
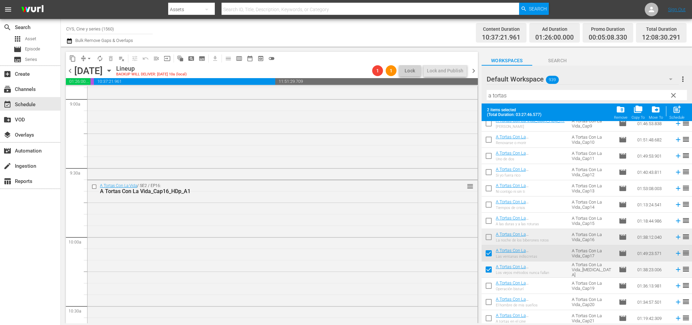
click at [477, 71] on span "chevron_right" at bounding box center [474, 71] width 8 height 8
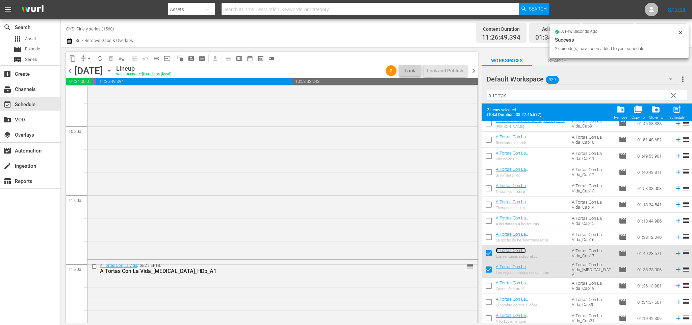
scroll to position [1509, 0]
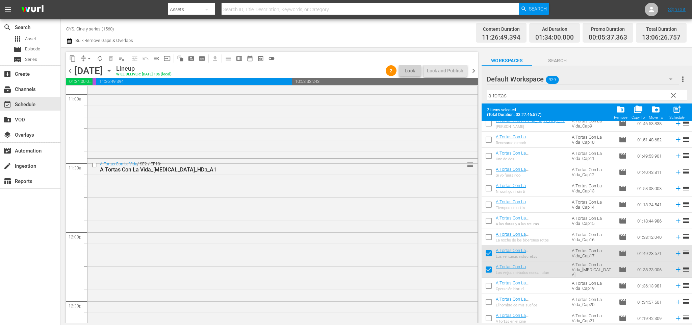
click at [474, 72] on span "chevron_right" at bounding box center [474, 71] width 8 height 8
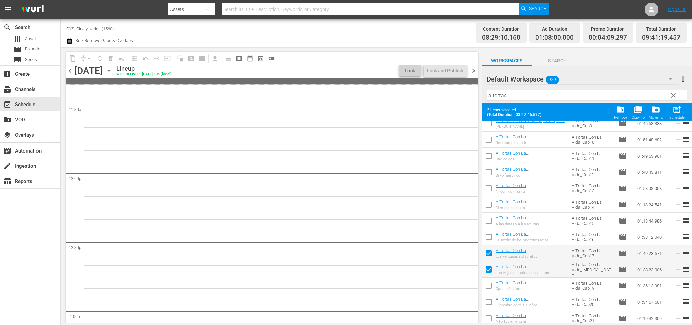
click at [488, 252] on input "checkbox" at bounding box center [489, 254] width 14 height 14
checkbox input "false"
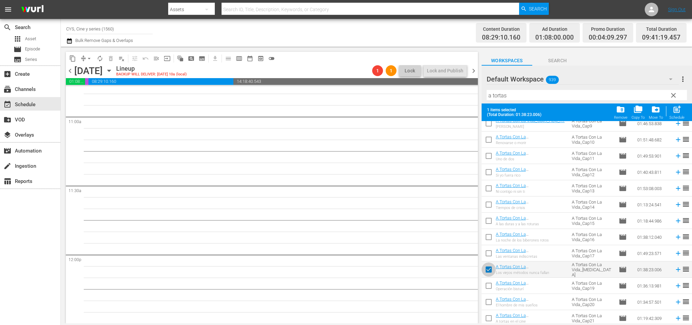
click at [490, 268] on input "checkbox" at bounding box center [489, 271] width 14 height 14
checkbox input "false"
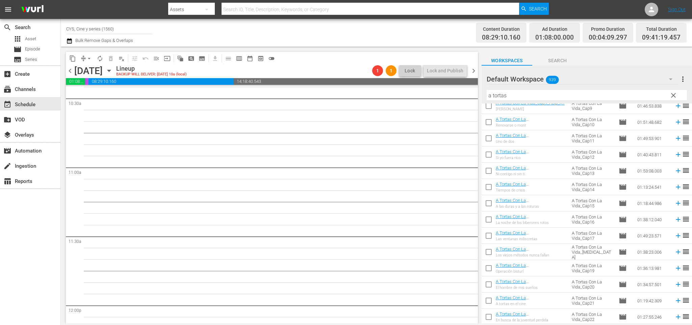
scroll to position [1385, 0]
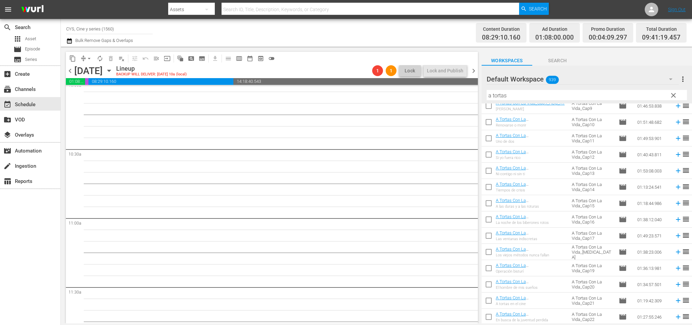
click at [72, 73] on span "chevron_left" at bounding box center [70, 71] width 8 height 8
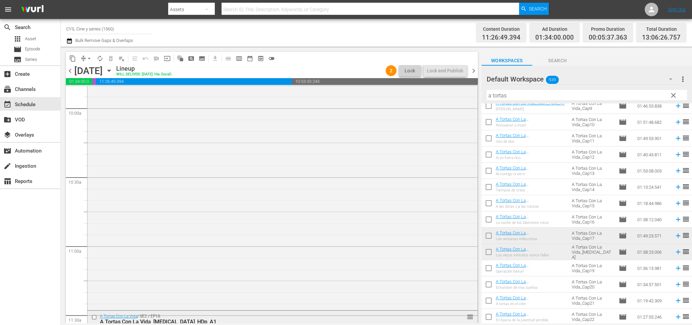
scroll to position [1256, 0]
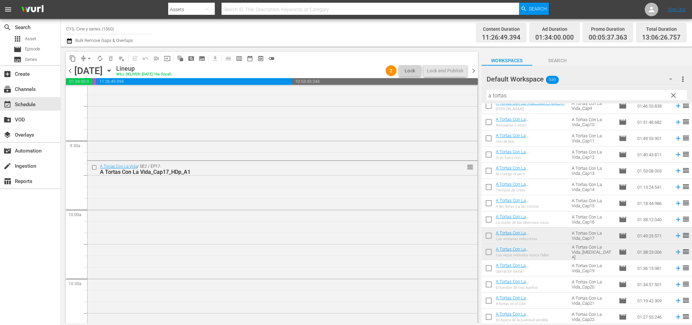
click at [470, 73] on span "chevron_right" at bounding box center [474, 71] width 8 height 8
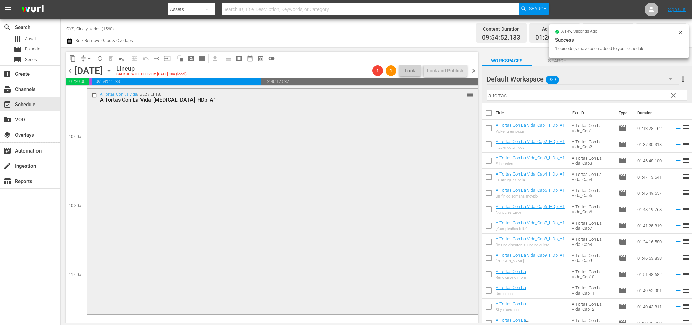
scroll to position [1435, 0]
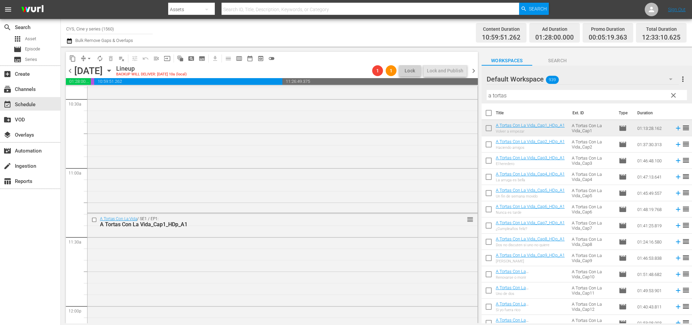
click at [474, 71] on span "chevron_right" at bounding box center [474, 71] width 8 height 8
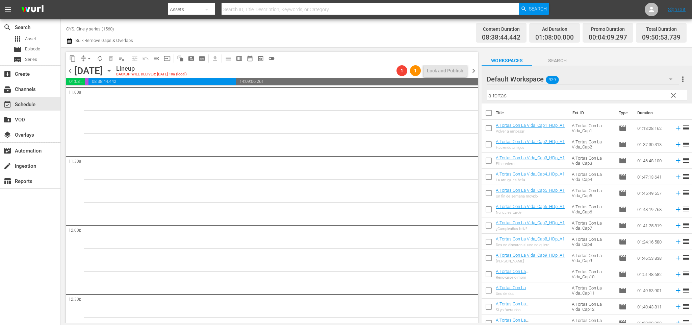
scroll to position [1458, 0]
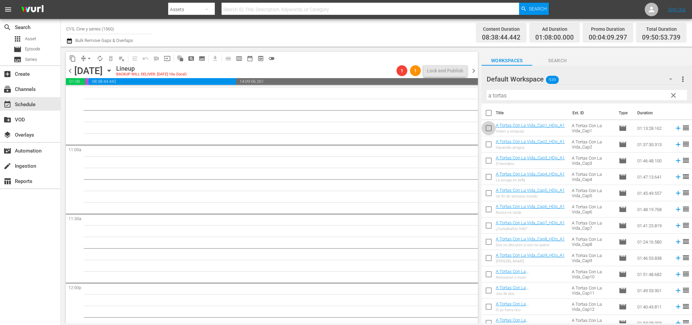
click at [490, 128] on input "checkbox" at bounding box center [489, 129] width 14 height 14
checkbox input "true"
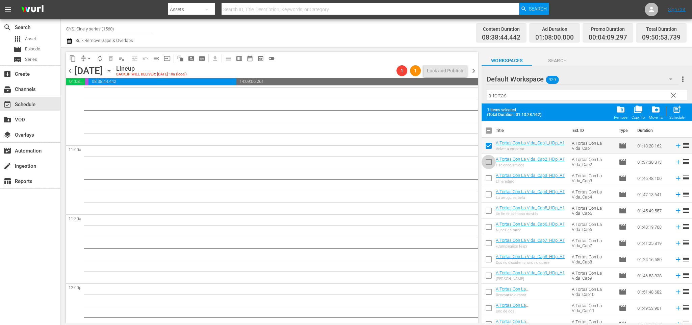
click at [489, 158] on input "checkbox" at bounding box center [489, 163] width 14 height 14
checkbox input "true"
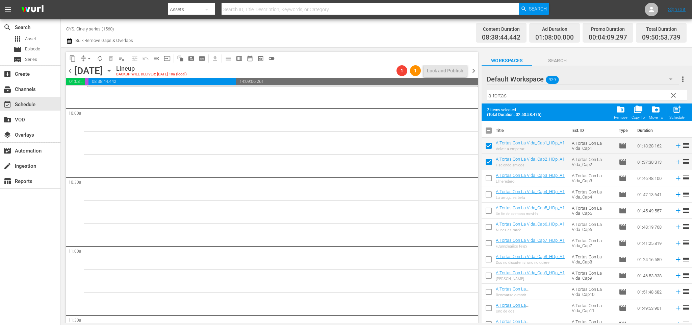
scroll to position [1256, 0]
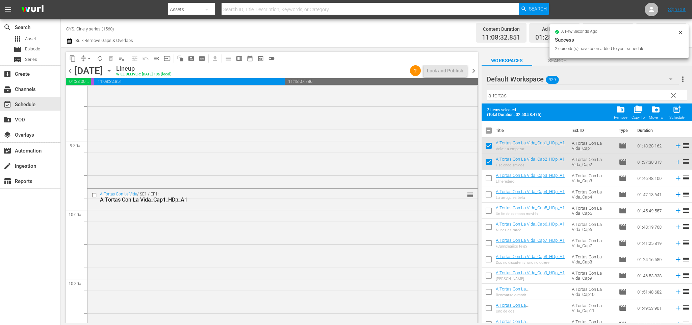
drag, startPoint x: 473, startPoint y: 72, endPoint x: 526, endPoint y: 167, distance: 109.2
click at [473, 71] on span "chevron_right" at bounding box center [474, 71] width 8 height 8
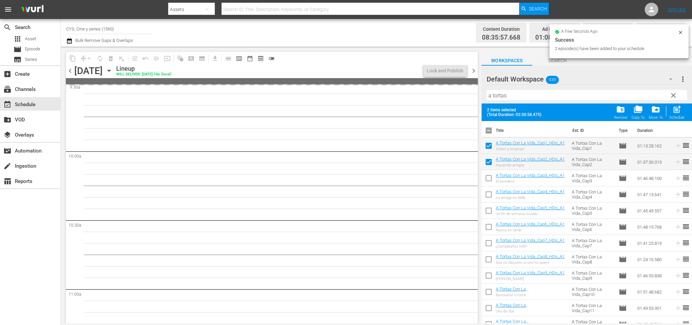
scroll to position [1256, 0]
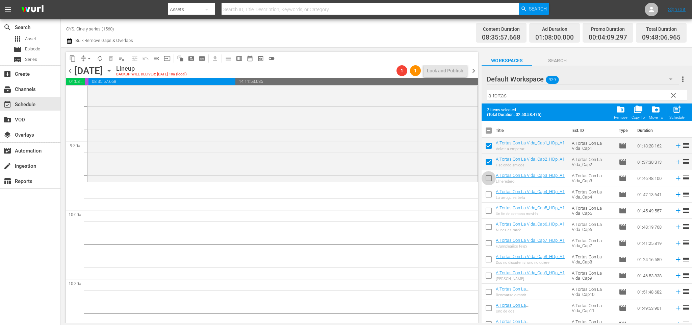
click at [489, 176] on input "checkbox" at bounding box center [489, 179] width 14 height 14
checkbox input "true"
drag, startPoint x: 490, startPoint y: 145, endPoint x: 531, endPoint y: 160, distance: 43.8
click at [490, 145] on input "checkbox" at bounding box center [489, 147] width 14 height 14
checkbox input "false"
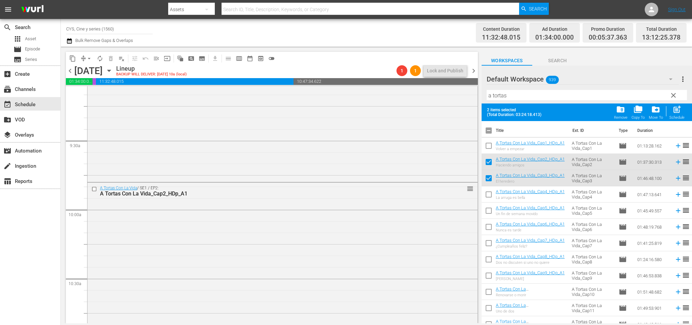
click at [487, 177] on input "checkbox" at bounding box center [489, 179] width 14 height 14
checkbox input "false"
click at [490, 163] on input "checkbox" at bounding box center [489, 163] width 14 height 14
checkbox input "false"
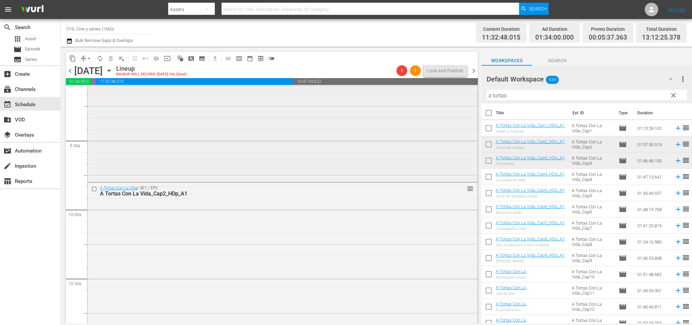
click at [439, 84] on div "content_copy compress arrow_drop_down autorenew_outlined delete_forever_outline…" at bounding box center [377, 185] width 632 height 276
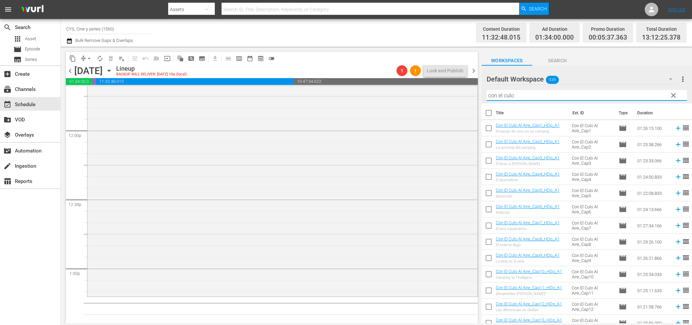
scroll to position [1661, 0]
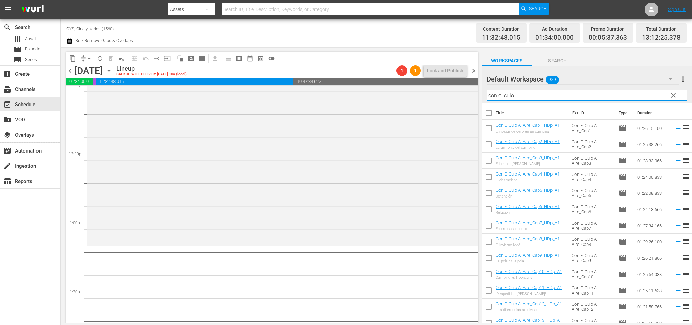
type input "con el culo"
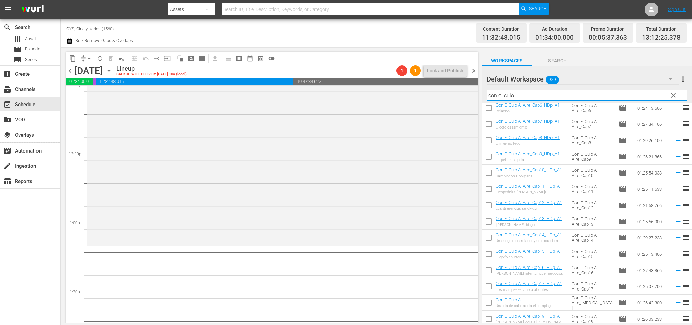
scroll to position [152, 0]
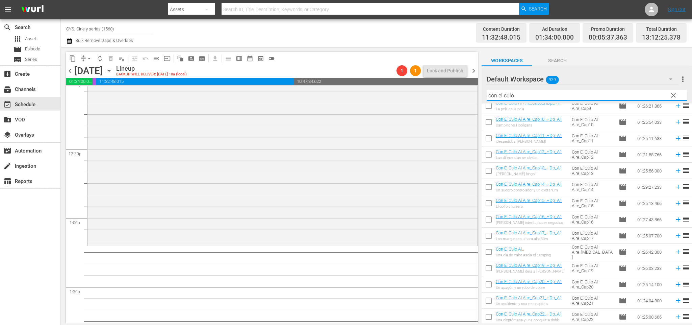
click at [493, 220] on input "checkbox" at bounding box center [489, 221] width 14 height 14
checkbox input "true"
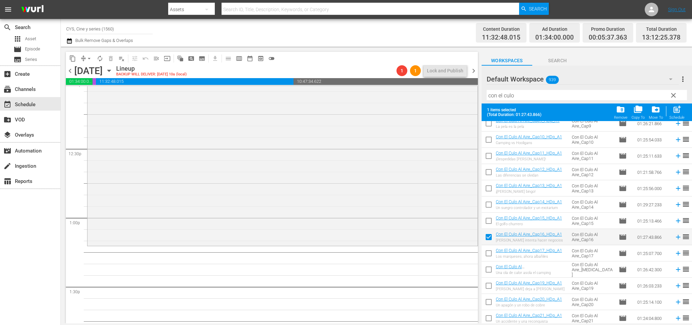
click at [486, 253] on input "checkbox" at bounding box center [489, 254] width 14 height 14
checkbox input "true"
click at [487, 271] on input "checkbox" at bounding box center [489, 271] width 14 height 14
checkbox input "true"
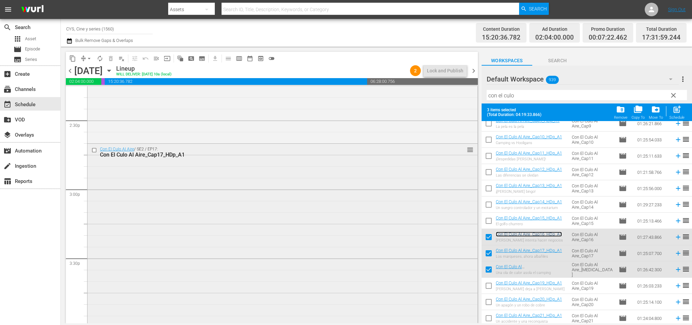
scroll to position [1864, 0]
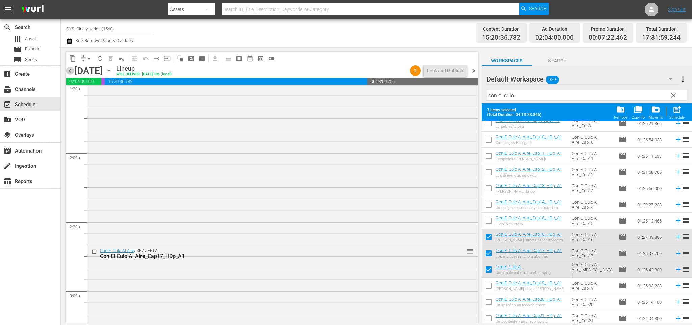
click at [70, 70] on span "chevron_left" at bounding box center [70, 71] width 8 height 8
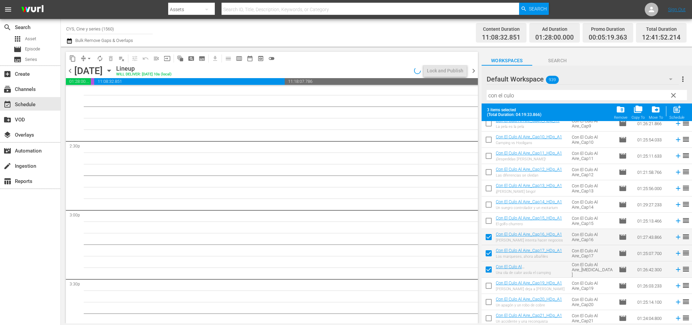
scroll to position [1876, 0]
click at [489, 220] on input "checkbox" at bounding box center [489, 222] width 14 height 14
checkbox input "true"
click at [489, 270] on input "checkbox" at bounding box center [489, 271] width 14 height 14
checkbox input "false"
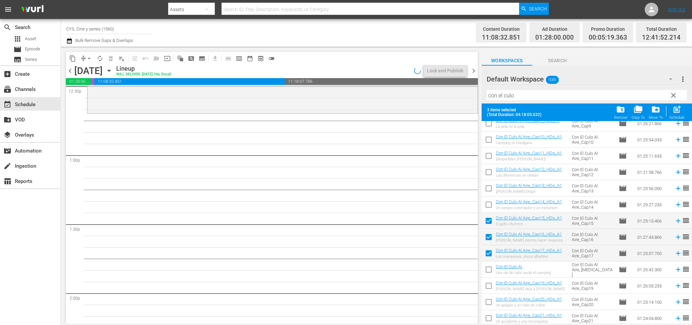
scroll to position [1673, 0]
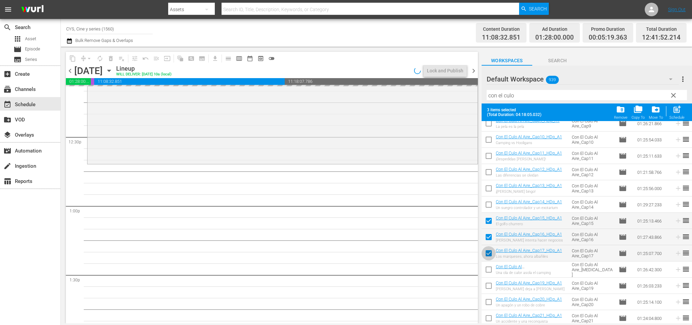
drag, startPoint x: 490, startPoint y: 253, endPoint x: 493, endPoint y: 250, distance: 4.8
click at [490, 253] on input "checkbox" at bounding box center [489, 254] width 14 height 14
checkbox input "false"
click at [491, 206] on input "checkbox" at bounding box center [489, 206] width 14 height 14
checkbox input "true"
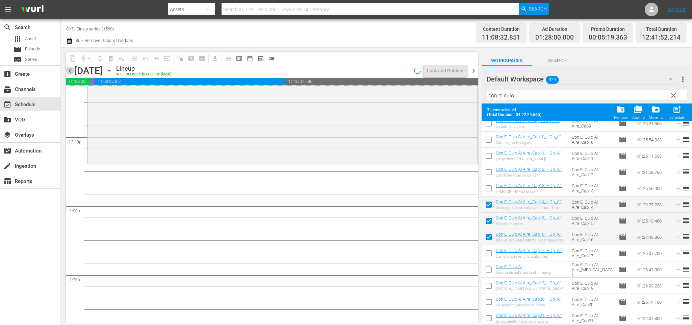
click at [72, 71] on span "chevron_left" at bounding box center [70, 71] width 8 height 8
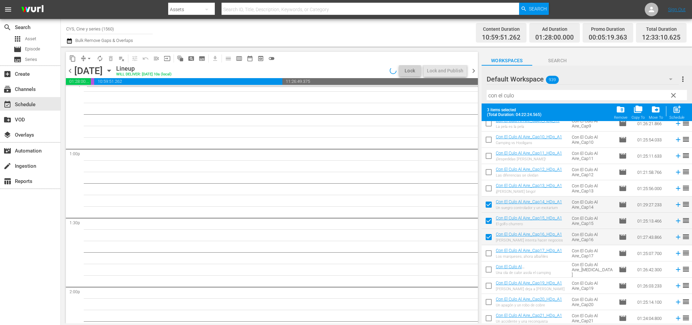
scroll to position [1650, 0]
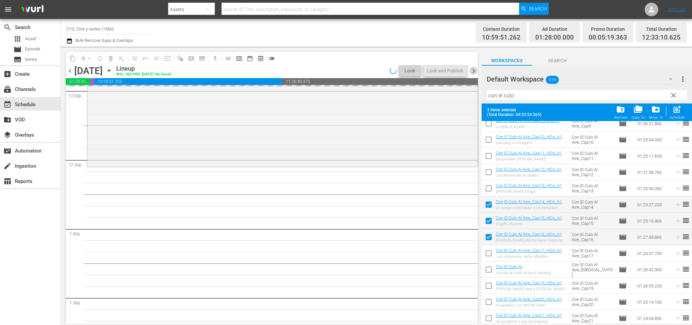
click at [474, 67] on span "chevron_right" at bounding box center [474, 71] width 8 height 8
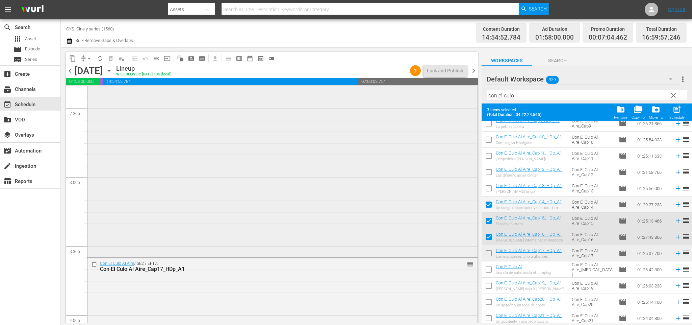
scroll to position [2078, 0]
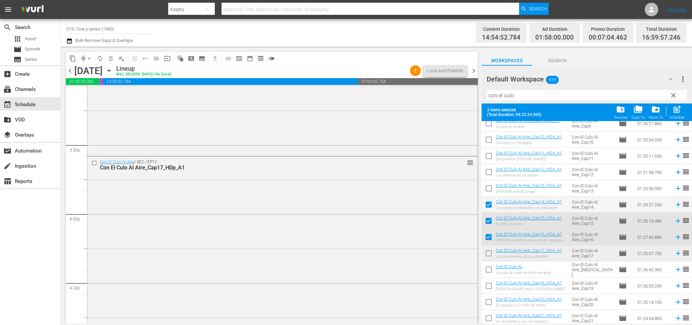
click at [74, 72] on span "chevron_left" at bounding box center [70, 71] width 8 height 8
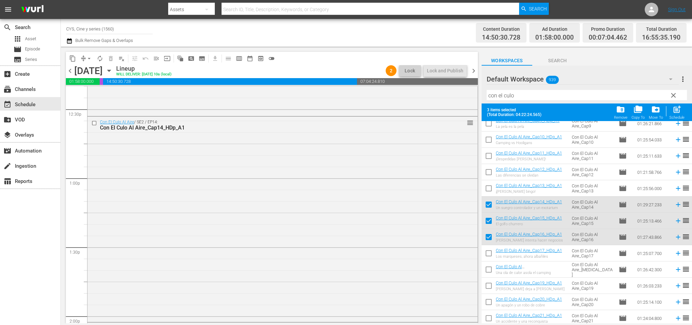
scroll to position [1599, 0]
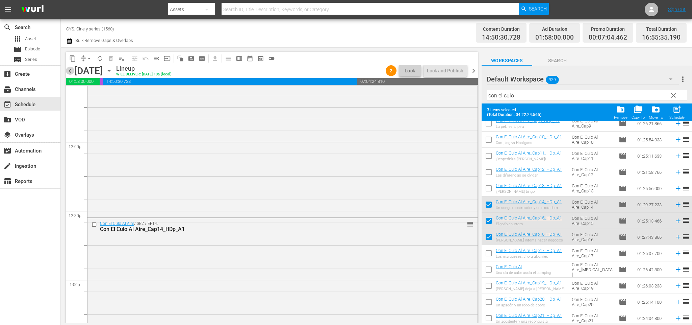
click at [72, 69] on span "chevron_left" at bounding box center [70, 71] width 8 height 8
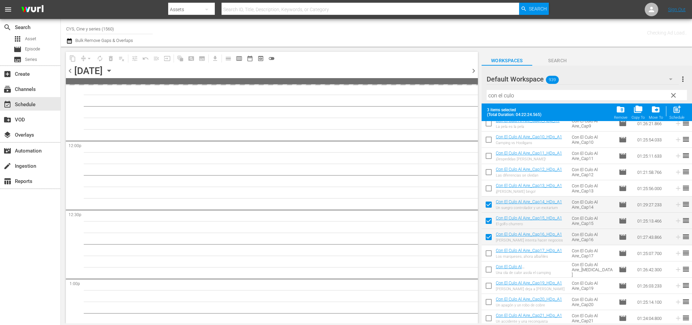
scroll to position [1680, 0]
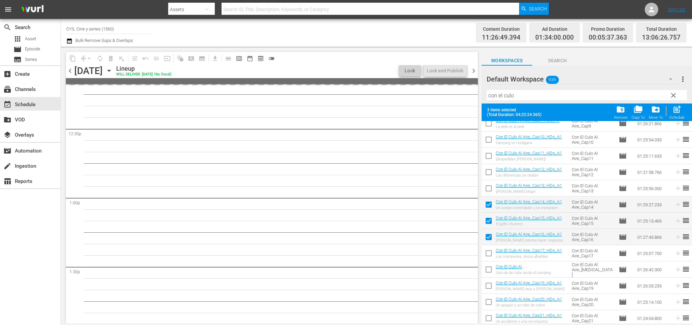
click at [490, 186] on input "checkbox" at bounding box center [489, 189] width 14 height 14
checkbox input "true"
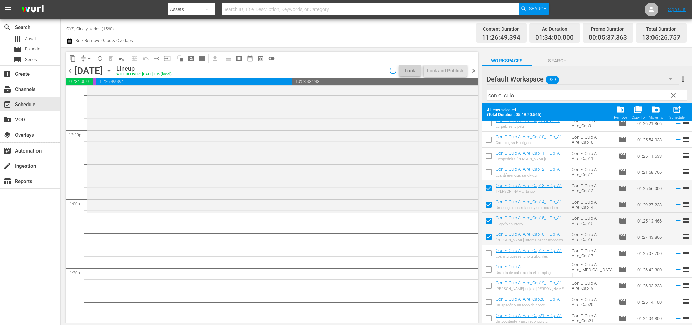
scroll to position [1611, 0]
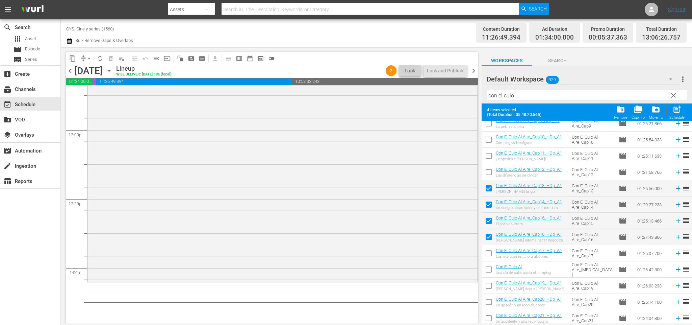
click at [488, 235] on input "checkbox" at bounding box center [489, 238] width 14 height 14
checkbox input "false"
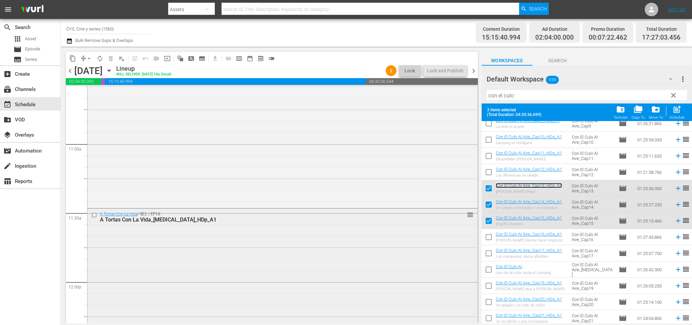
scroll to position [1358, 0]
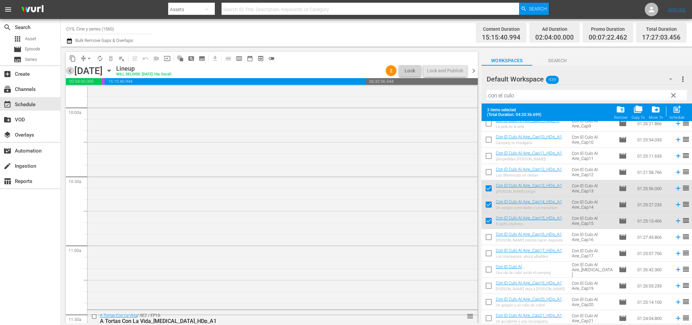
drag, startPoint x: 72, startPoint y: 69, endPoint x: 545, endPoint y: 188, distance: 487.9
click at [72, 68] on span "chevron_left" at bounding box center [70, 71] width 8 height 8
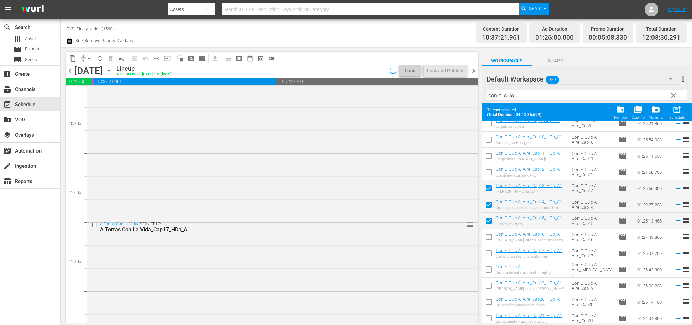
click at [491, 172] on input "checkbox" at bounding box center [489, 173] width 14 height 14
checkbox input "true"
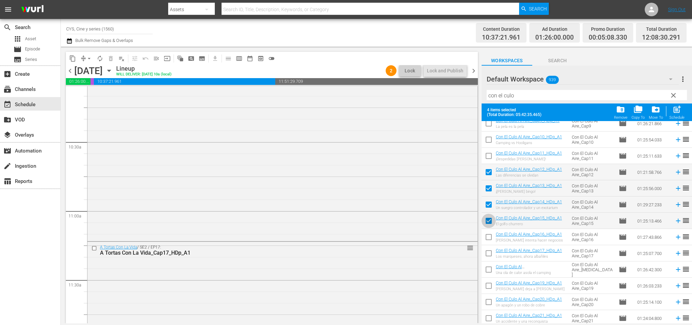
click at [491, 219] on input "checkbox" at bounding box center [489, 222] width 14 height 14
checkbox input "false"
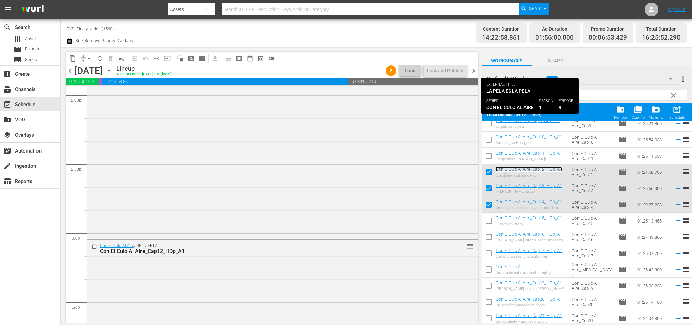
scroll to position [0, 0]
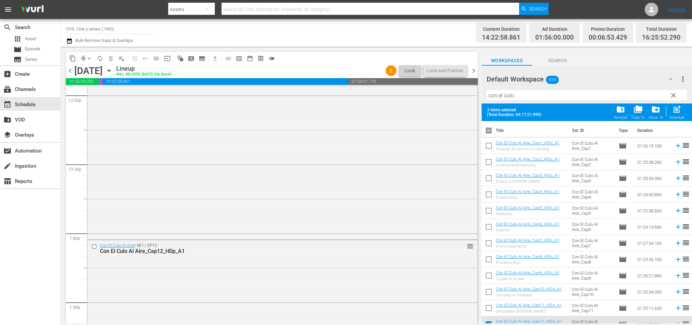
click at [490, 132] on input "checkbox" at bounding box center [489, 132] width 14 height 14
checkbox input "true"
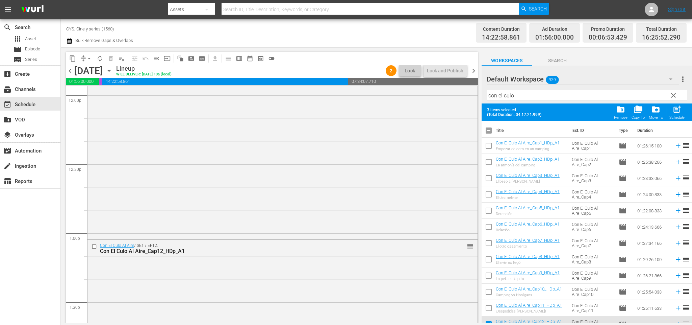
checkbox input "true"
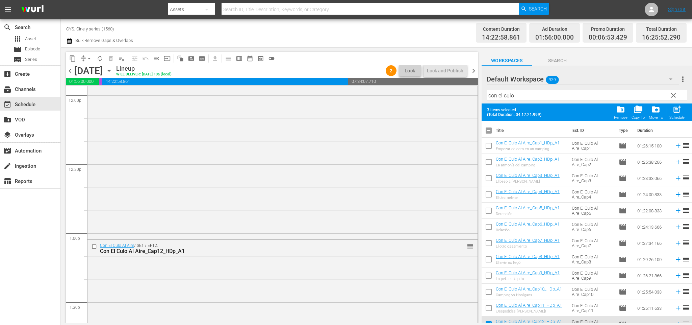
checkbox input "true"
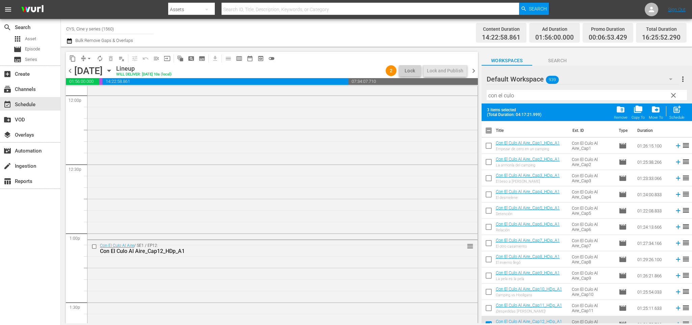
checkbox input "true"
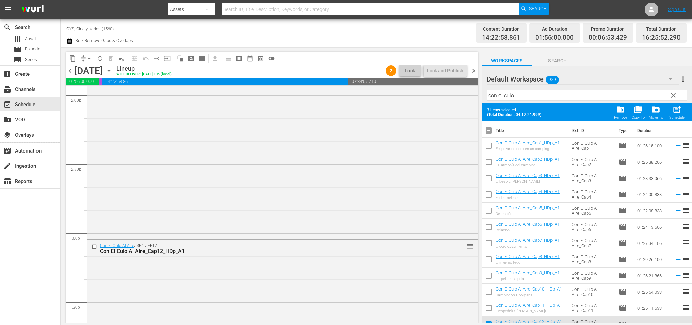
checkbox input "true"
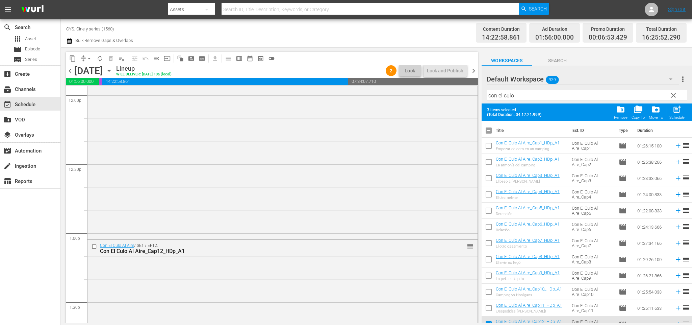
checkbox input "true"
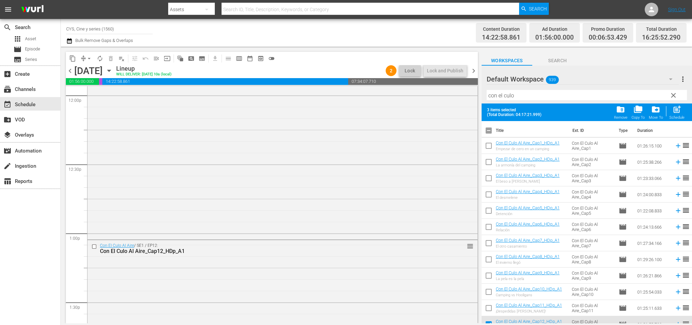
checkbox input "true"
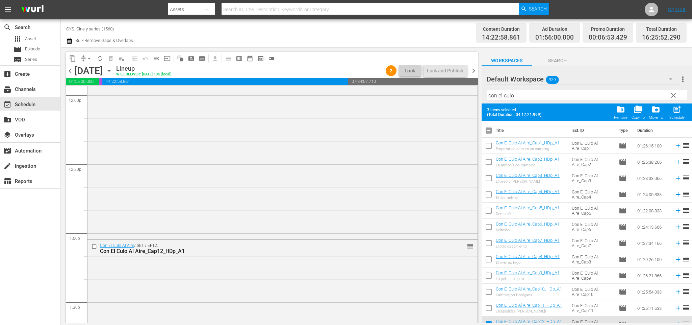
checkbox input "true"
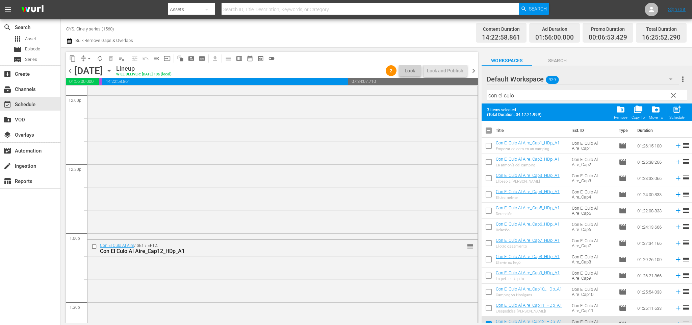
checkbox input "true"
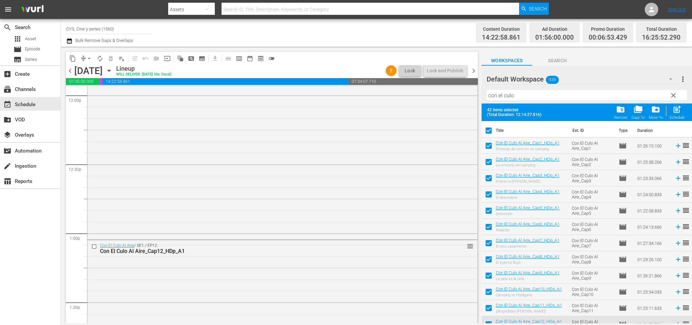
click at [490, 132] on input "checkbox" at bounding box center [489, 132] width 14 height 14
checkbox input "false"
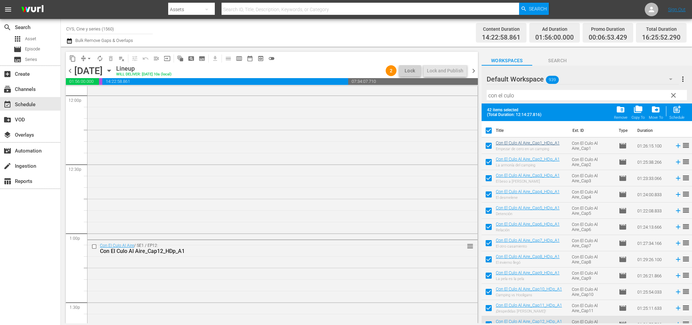
checkbox input "false"
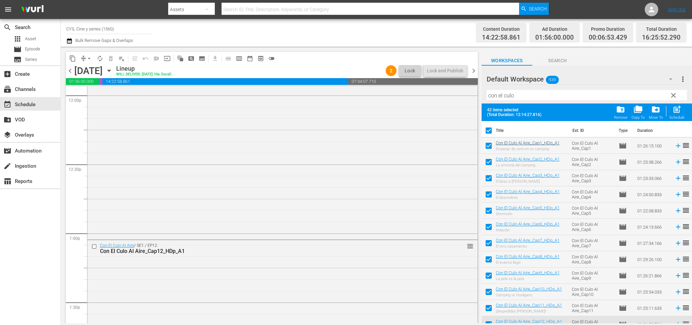
checkbox input "false"
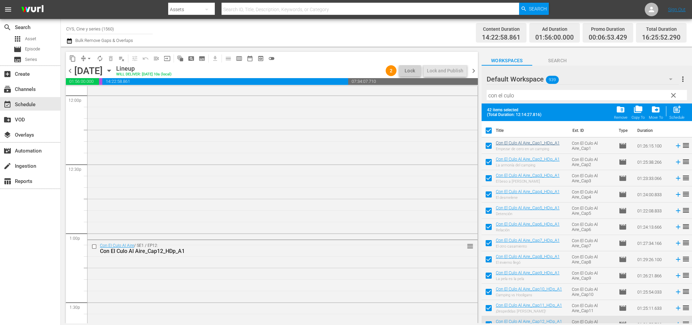
checkbox input "false"
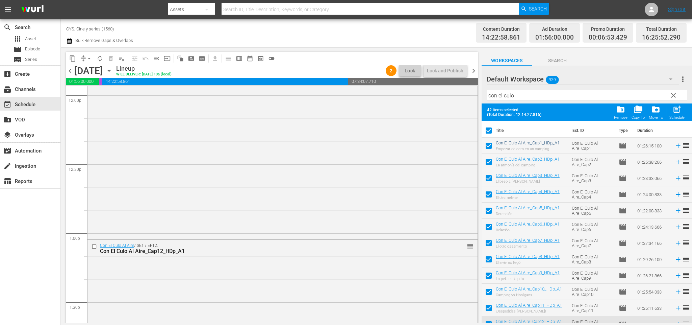
checkbox input "false"
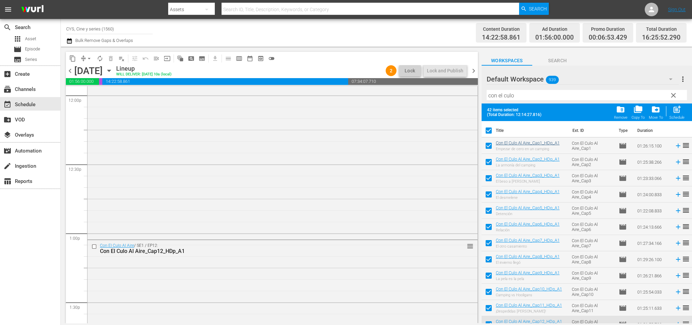
checkbox input "false"
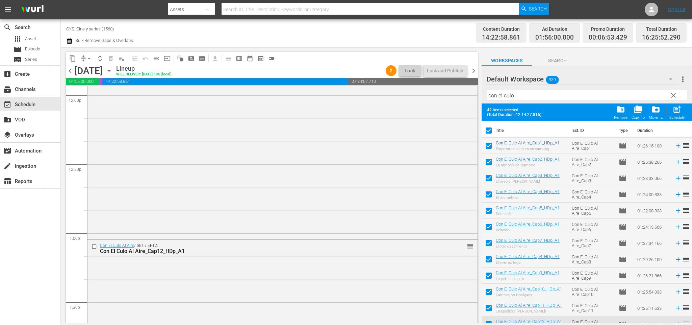
checkbox input "false"
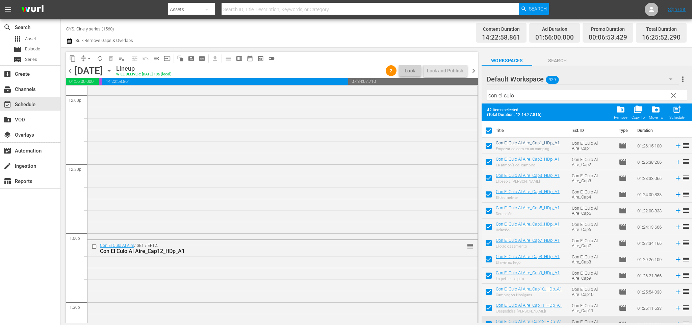
checkbox input "false"
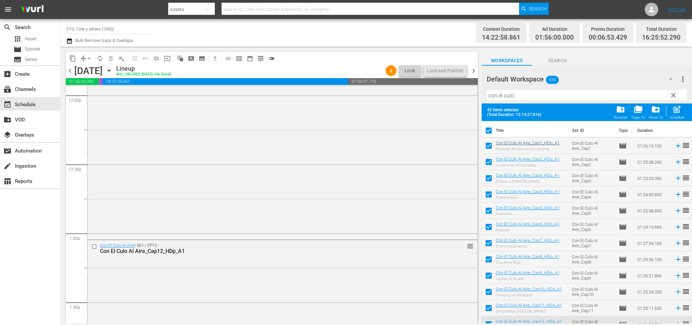
checkbox input "false"
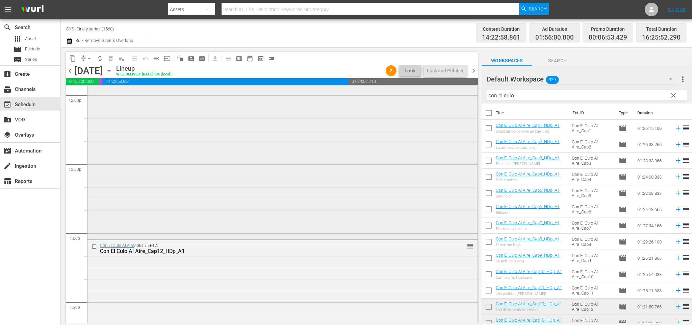
drag, startPoint x: 527, startPoint y: 96, endPoint x: 426, endPoint y: 95, distance: 101.4
click at [426, 95] on div "content_copy compress arrow_drop_down autorenew_outlined delete_forever_outline…" at bounding box center [377, 185] width 632 height 276
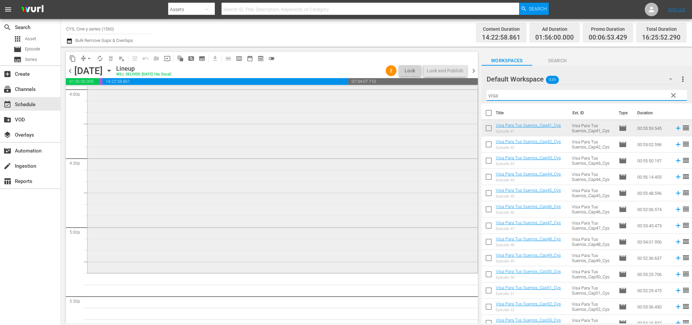
scroll to position [2254, 0]
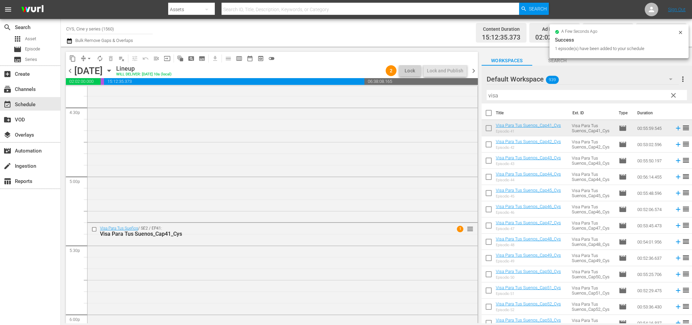
click at [475, 70] on span "chevron_right" at bounding box center [474, 71] width 8 height 8
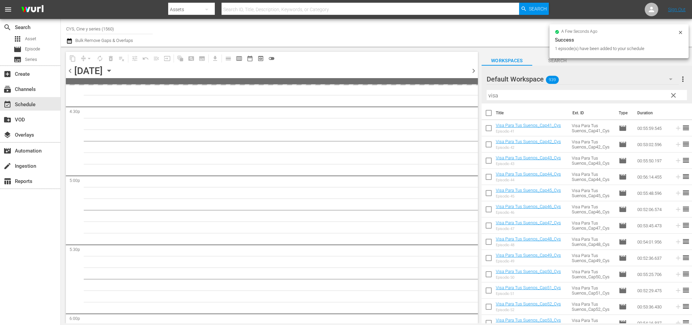
scroll to position [2299, 0]
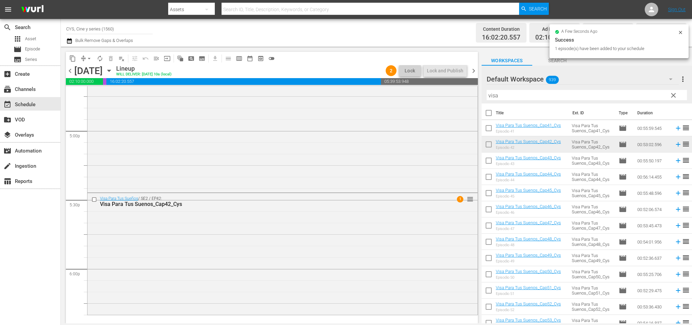
click at [476, 71] on span "chevron_right" at bounding box center [474, 71] width 8 height 8
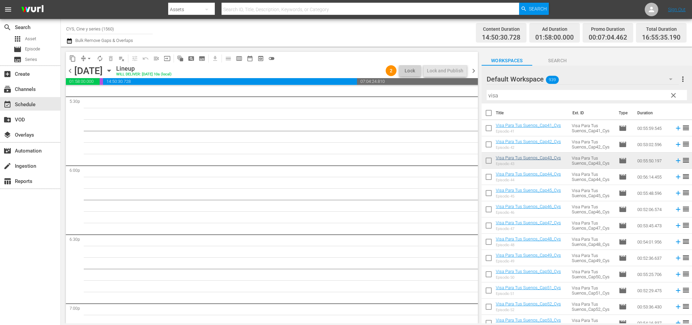
scroll to position [2288, 0]
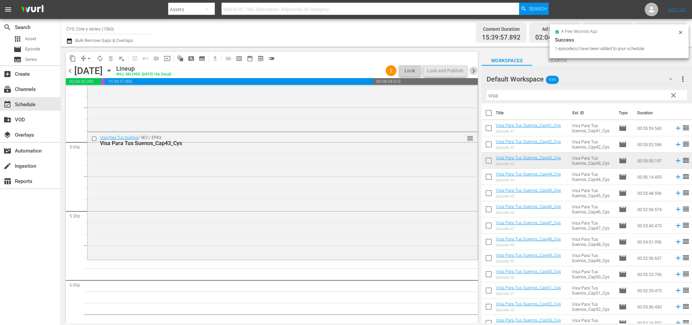
click at [476, 72] on span "chevron_right" at bounding box center [474, 71] width 8 height 8
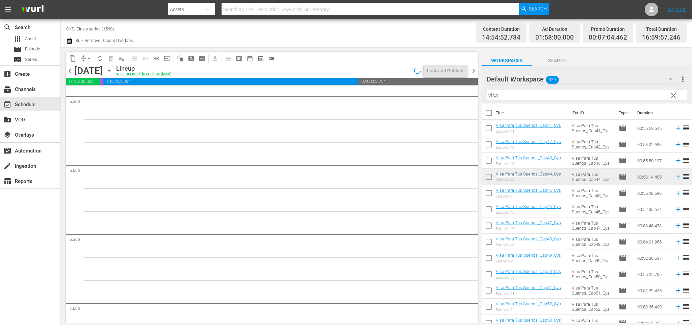
scroll to position [2323, 0]
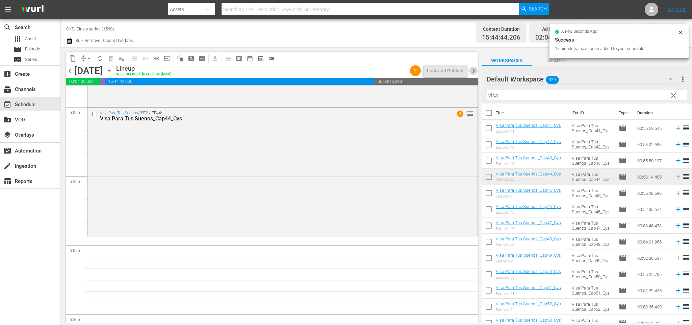
click at [477, 72] on span "chevron_right" at bounding box center [474, 71] width 8 height 8
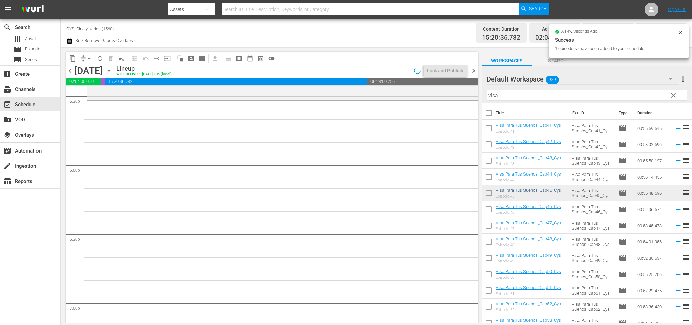
scroll to position [2323, 0]
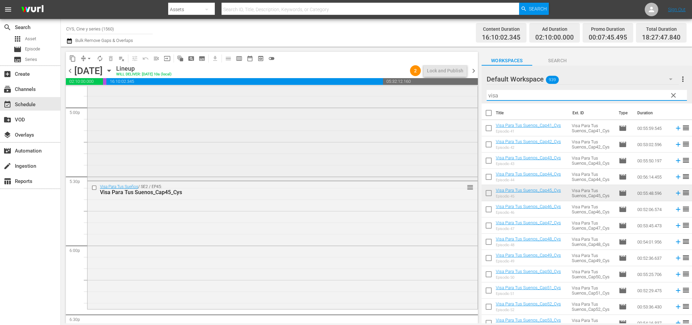
drag, startPoint x: 525, startPoint y: 95, endPoint x: 396, endPoint y: 97, distance: 129.5
click at [395, 96] on div "content_copy compress arrow_drop_down autorenew_outlined delete_forever_outline…" at bounding box center [377, 185] width 632 height 276
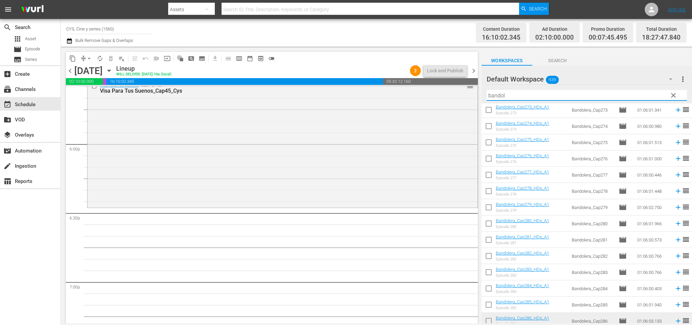
scroll to position [101, 0]
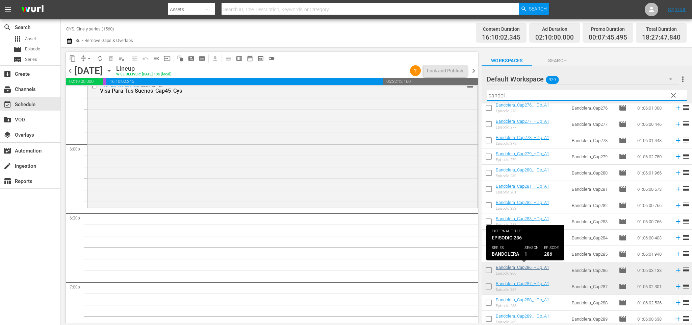
type input "bandol"
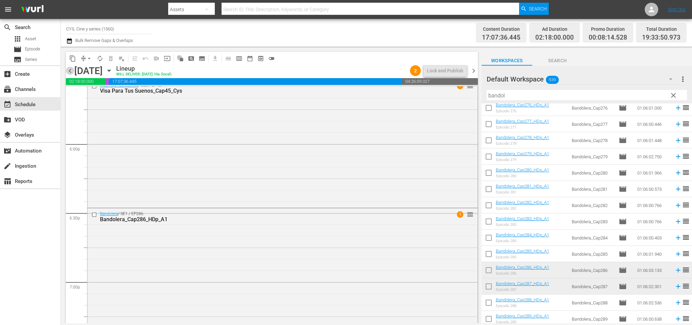
click at [72, 71] on span "chevron_left" at bounding box center [70, 71] width 8 height 8
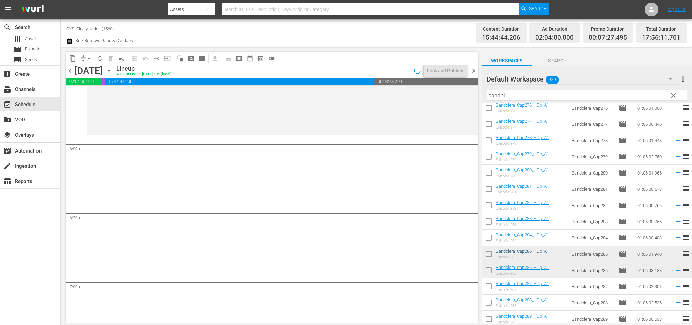
scroll to position [2436, 0]
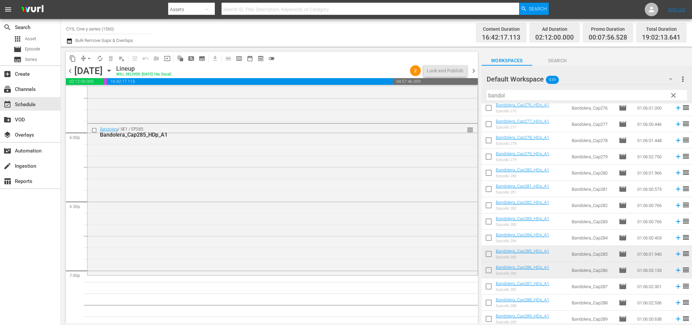
click at [71, 69] on span "chevron_left" at bounding box center [70, 71] width 8 height 8
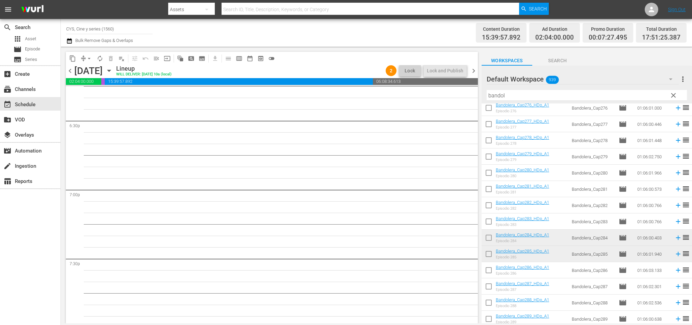
scroll to position [2401, 0]
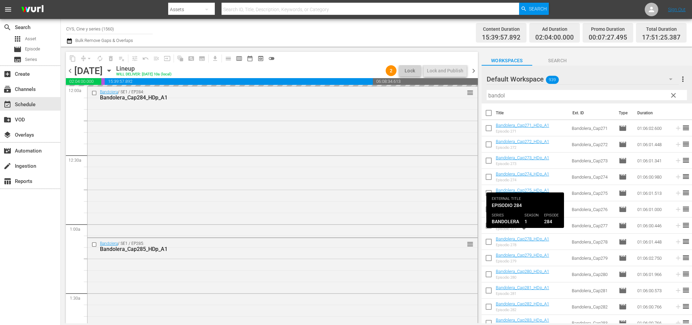
scroll to position [101, 0]
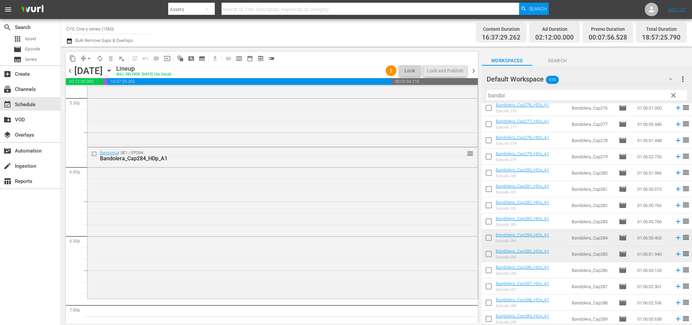
click at [66, 71] on span "chevron_left" at bounding box center [70, 71] width 8 height 8
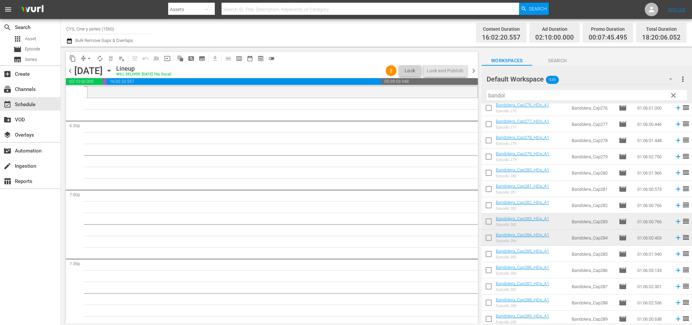
scroll to position [2466, 0]
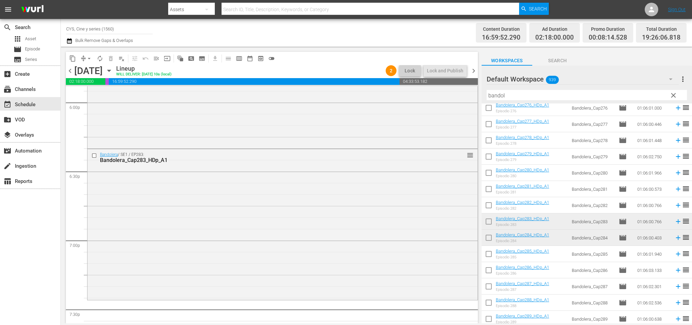
click at [71, 72] on span "chevron_left" at bounding box center [70, 71] width 8 height 8
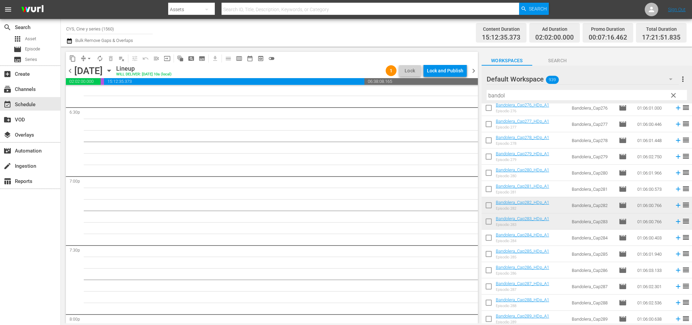
scroll to position [2479, 0]
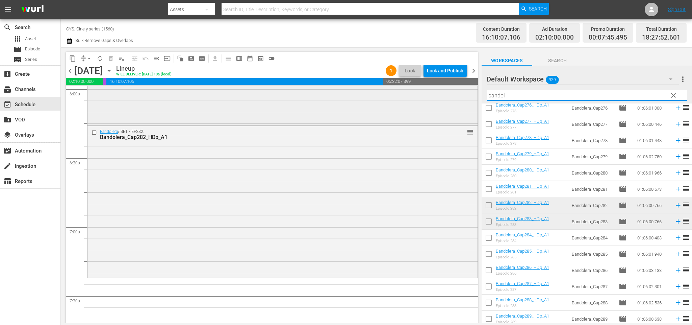
drag, startPoint x: 523, startPoint y: 95, endPoint x: 431, endPoint y: 87, distance: 92.9
click at [431, 87] on div "content_copy compress arrow_drop_down autorenew_outlined delete_forever_outline…" at bounding box center [377, 185] width 632 height 276
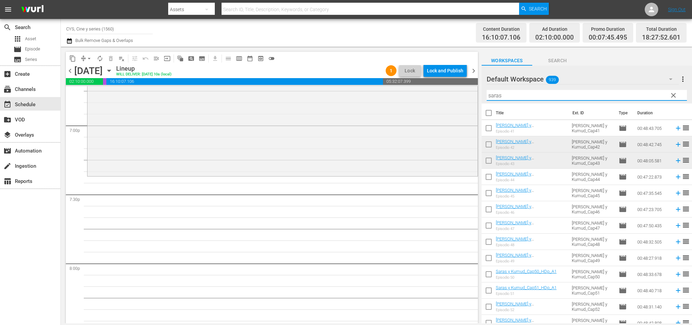
scroll to position [2530, 0]
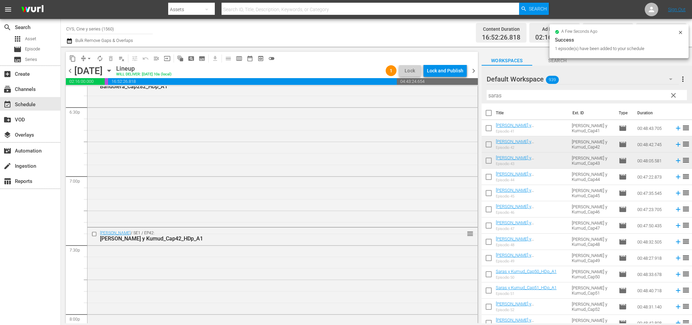
click at [474, 71] on span "chevron_right" at bounding box center [474, 71] width 8 height 8
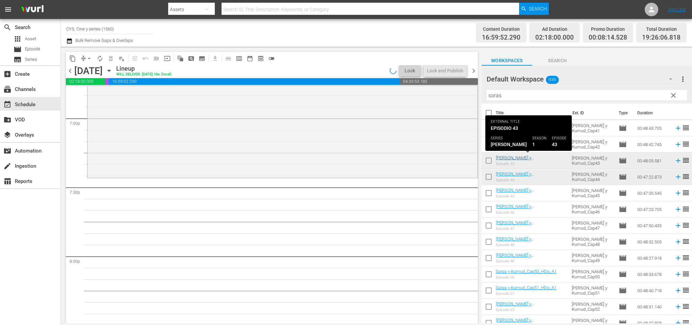
scroll to position [2473, 0]
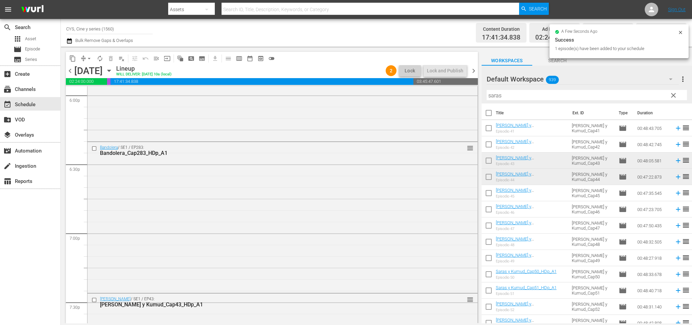
click at [475, 72] on span "chevron_right" at bounding box center [474, 71] width 8 height 8
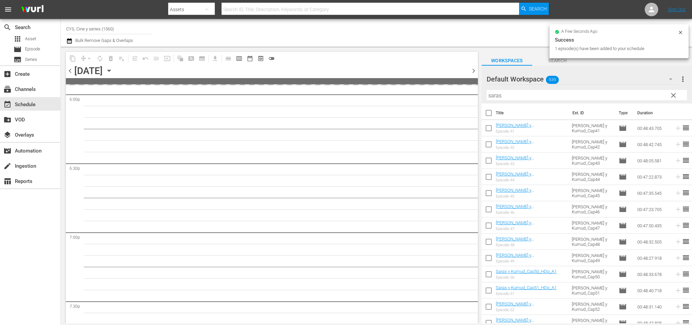
scroll to position [2588, 0]
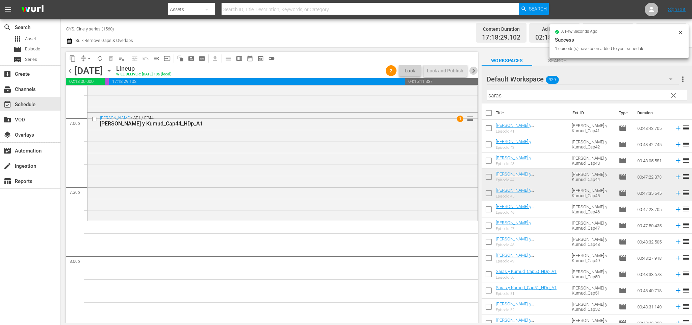
click at [473, 73] on span "chevron_right" at bounding box center [474, 71] width 8 height 8
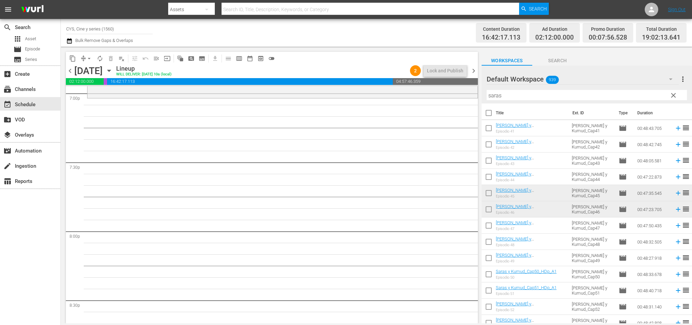
scroll to position [2511, 0]
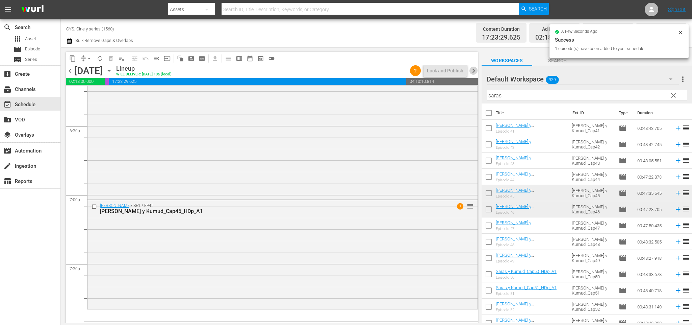
click at [472, 73] on span "chevron_right" at bounding box center [474, 71] width 8 height 8
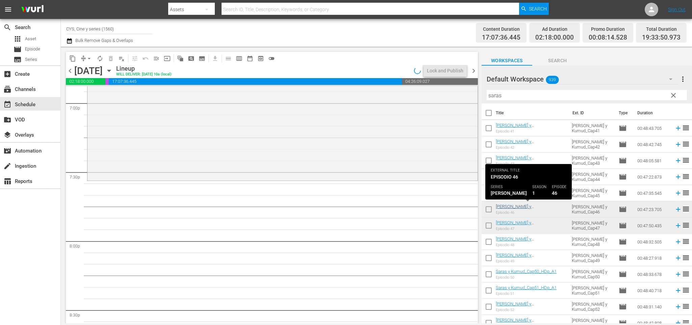
scroll to position [2511, 0]
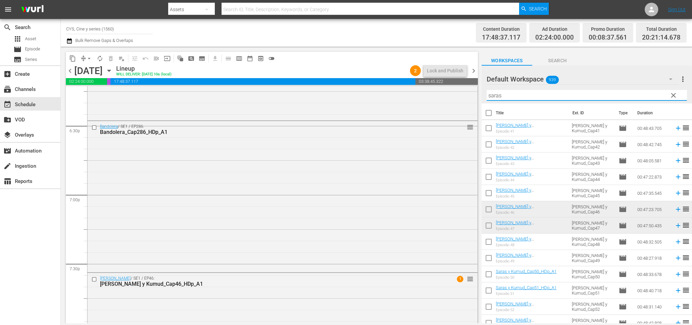
drag, startPoint x: 542, startPoint y: 96, endPoint x: 326, endPoint y: 69, distance: 217.6
click at [326, 69] on div "content_copy compress arrow_drop_down autorenew_outlined delete_forever_outline…" at bounding box center [377, 185] width 632 height 276
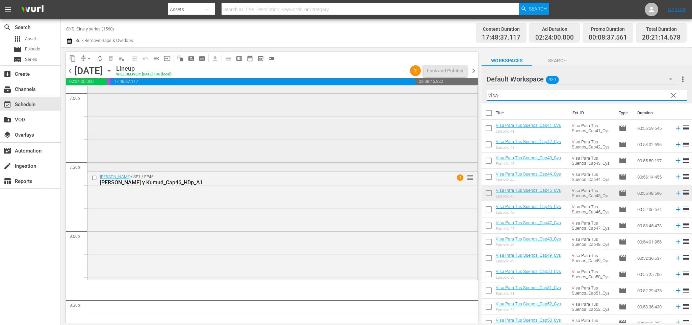
scroll to position [2663, 0]
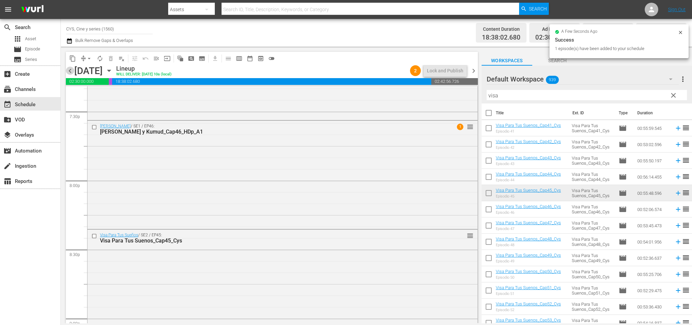
click at [70, 71] on span "chevron_left" at bounding box center [70, 71] width 8 height 8
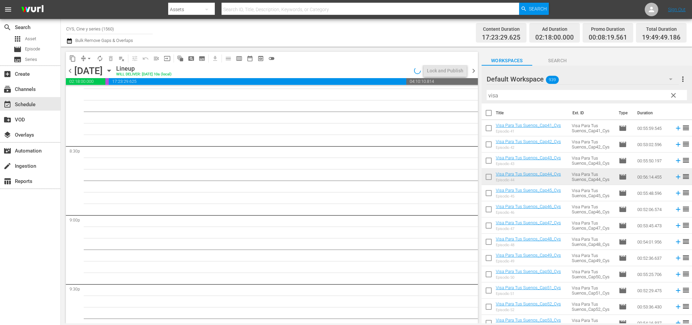
scroll to position [2663, 0]
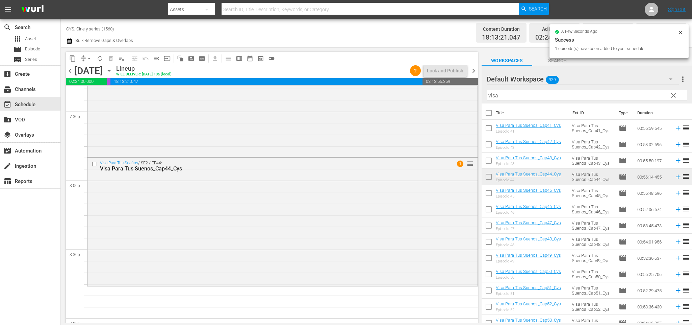
click at [68, 72] on span "chevron_left" at bounding box center [70, 71] width 8 height 8
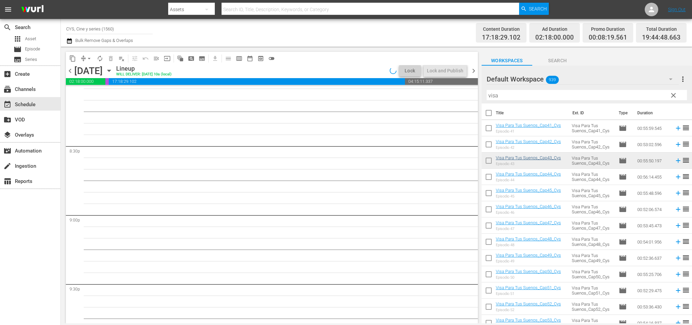
scroll to position [2629, 0]
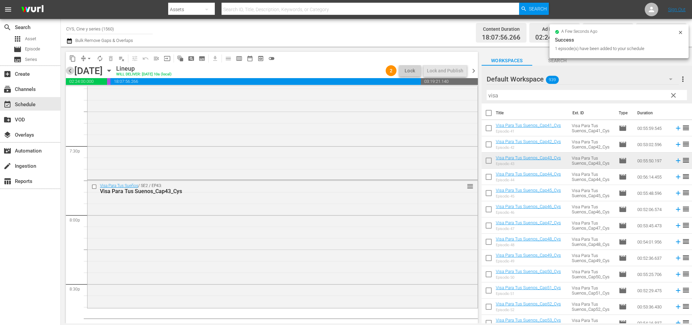
click at [69, 72] on span "chevron_left" at bounding box center [70, 71] width 8 height 8
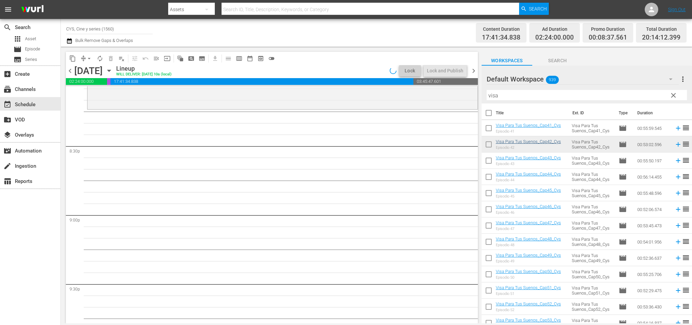
scroll to position [2652, 0]
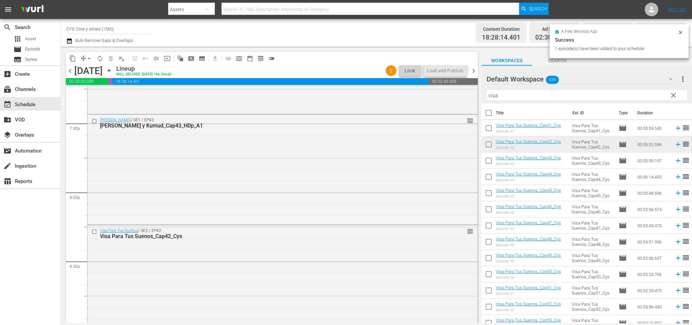
click at [69, 71] on span "chevron_left" at bounding box center [70, 71] width 8 height 8
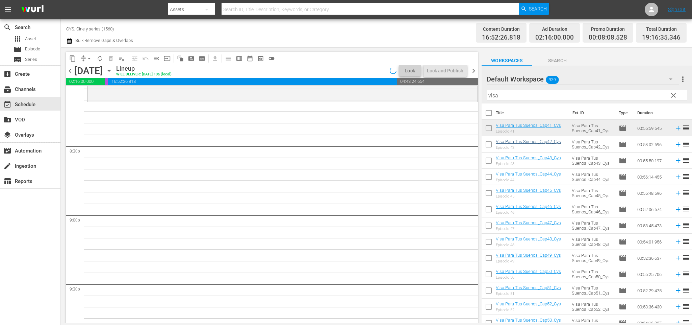
scroll to position [2698, 0]
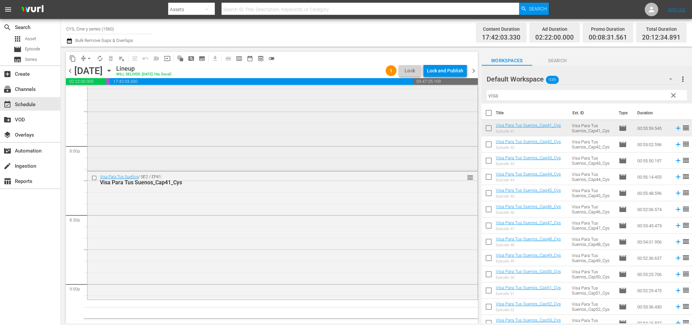
drag, startPoint x: 421, startPoint y: 95, endPoint x: 396, endPoint y: 95, distance: 24.3
click at [392, 95] on div "content_copy compress arrow_drop_down autorenew_outlined delete_forever_outline…" at bounding box center [377, 185] width 632 height 276
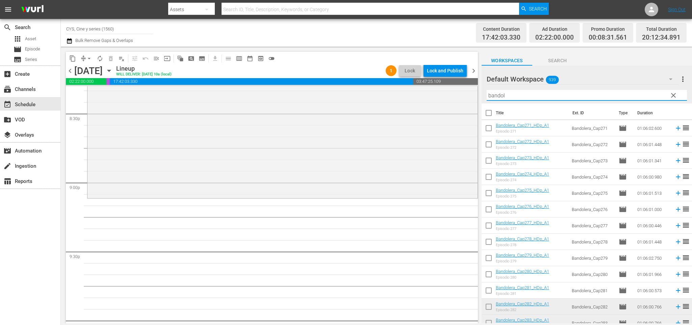
scroll to position [51, 0]
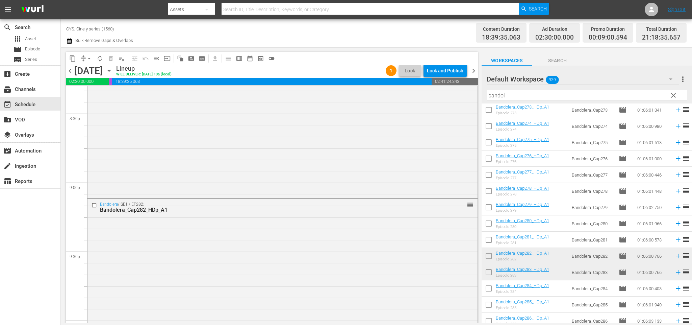
click at [473, 71] on span "chevron_right" at bounding box center [474, 71] width 8 height 8
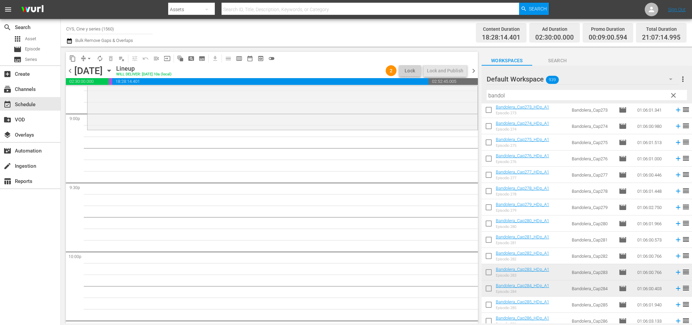
scroll to position [2742, 0]
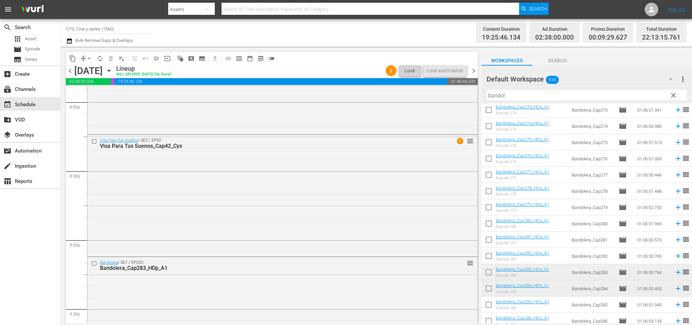
click at [474, 72] on span "chevron_right" at bounding box center [474, 71] width 8 height 8
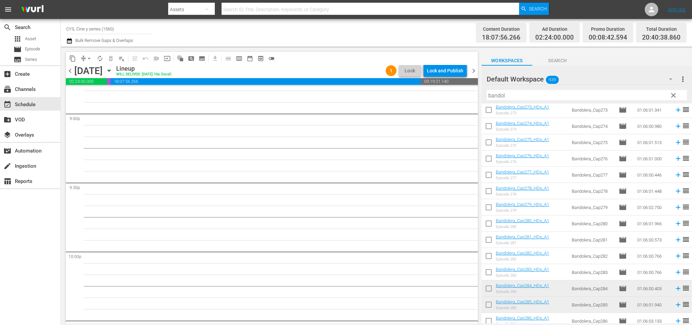
scroll to position [2818, 0]
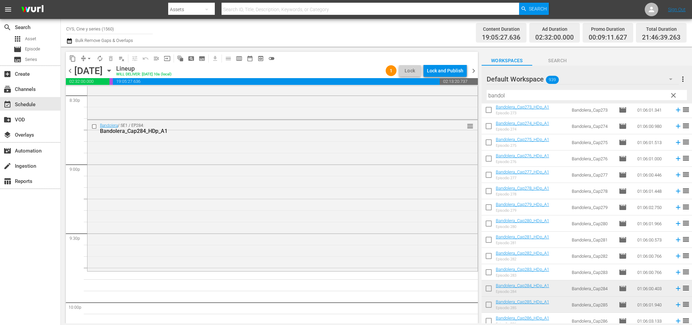
click at [473, 73] on span "chevron_right" at bounding box center [474, 71] width 8 height 8
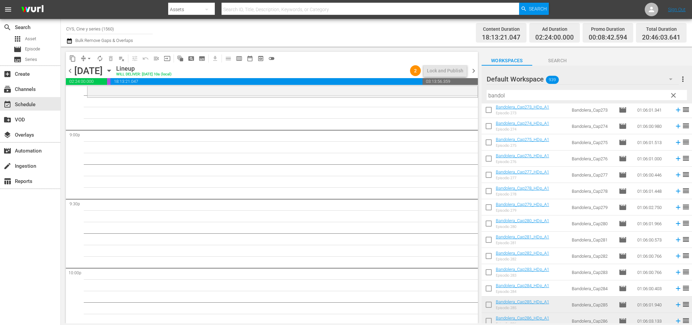
scroll to position [2801, 0]
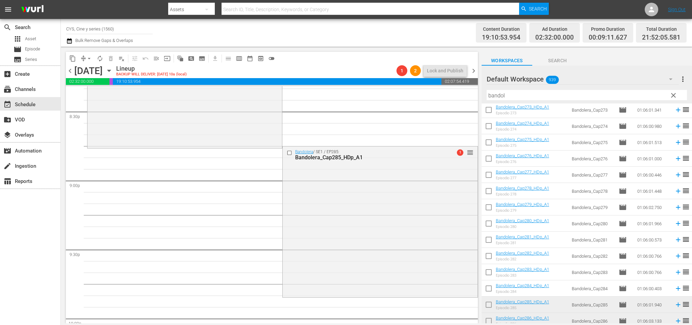
drag, startPoint x: 470, startPoint y: 71, endPoint x: 516, endPoint y: 201, distance: 137.6
click at [470, 69] on span "chevron_right" at bounding box center [474, 71] width 8 height 8
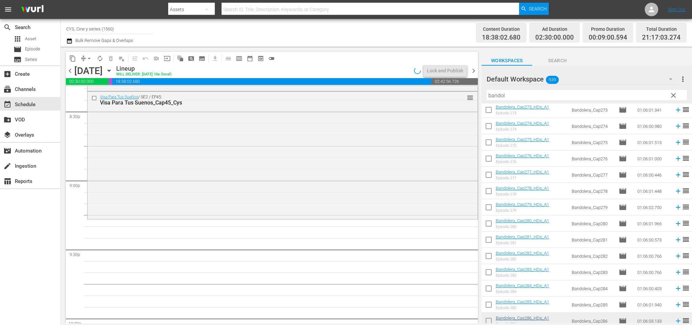
scroll to position [2790, 0]
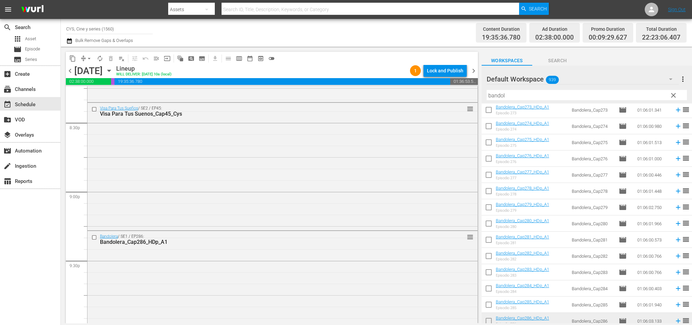
click at [69, 69] on span "chevron_left" at bounding box center [70, 71] width 8 height 8
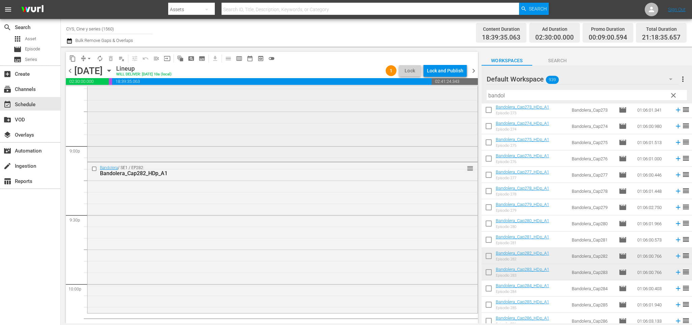
scroll to position [2937, 0]
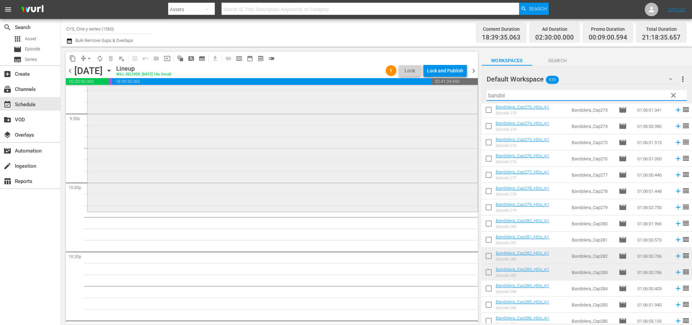
drag, startPoint x: 482, startPoint y: 97, endPoint x: 424, endPoint y: 101, distance: 58.3
click at [427, 98] on div "content_copy compress arrow_drop_down autorenew_outlined delete_forever_outline…" at bounding box center [377, 185] width 632 height 276
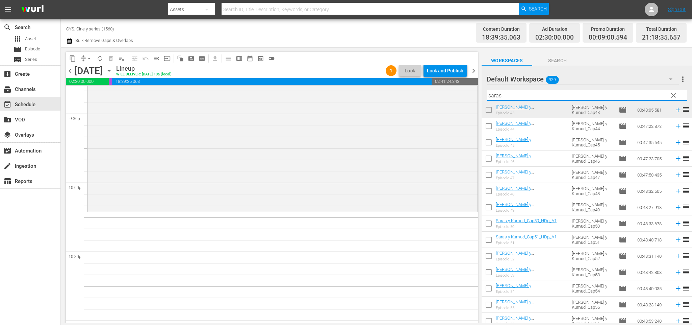
scroll to position [0, 0]
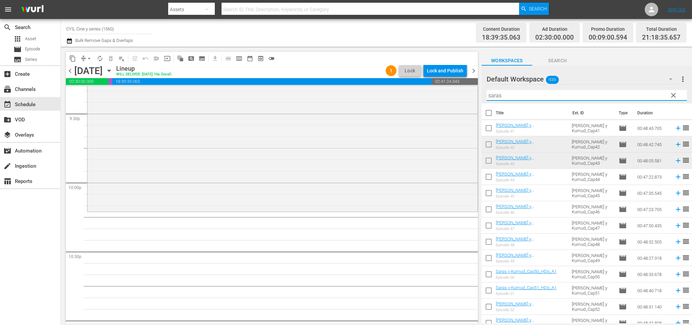
type input "saras"
click at [493, 145] on input "checkbox" at bounding box center [489, 146] width 14 height 14
checkbox input "true"
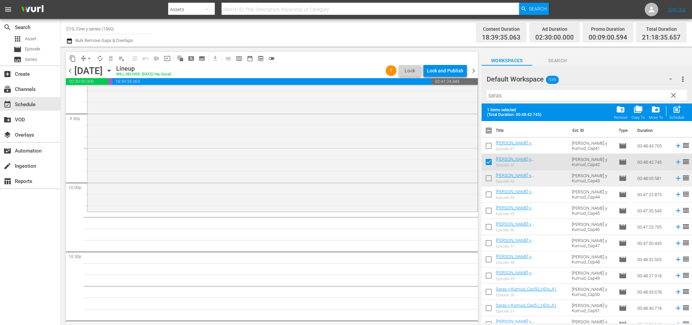
click at [489, 178] on input "checkbox" at bounding box center [489, 179] width 14 height 14
checkbox input "true"
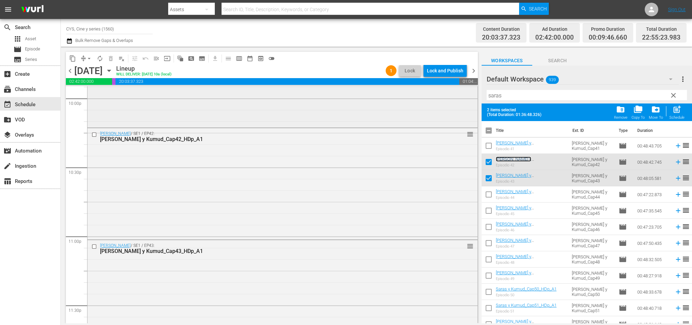
scroll to position [2920, 0]
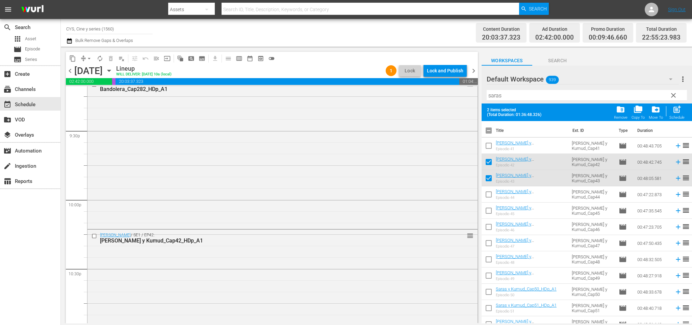
click at [491, 160] on input "checkbox" at bounding box center [489, 163] width 14 height 14
checkbox input "false"
click at [492, 178] on input "checkbox" at bounding box center [489, 179] width 14 height 14
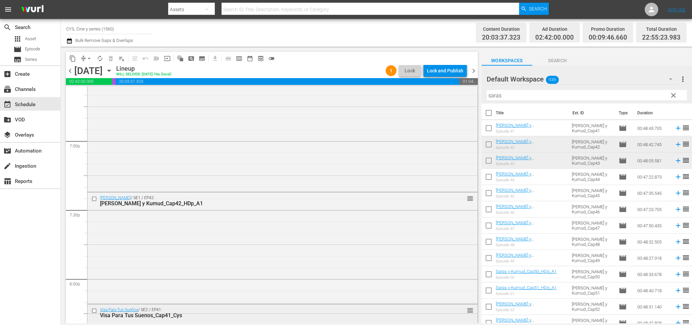
scroll to position [2616, 0]
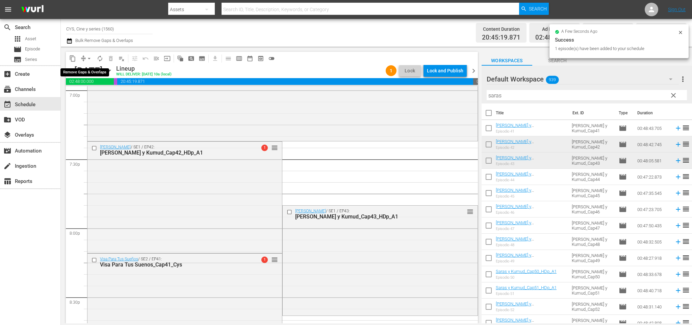
click at [91, 58] on span "arrow_drop_down" at bounding box center [89, 58] width 7 height 7
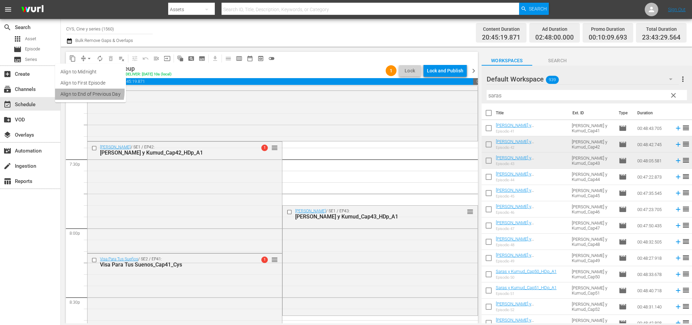
click at [84, 91] on li "Align to End of Previous Day" at bounding box center [90, 94] width 71 height 11
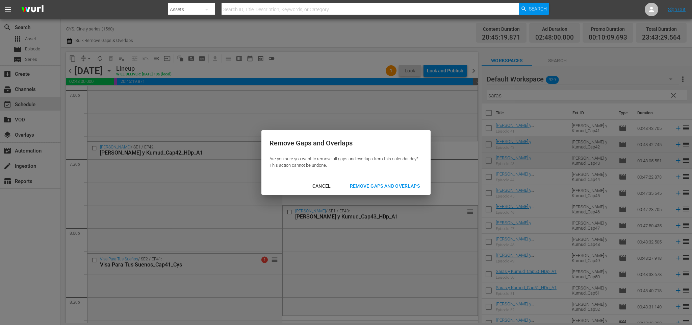
click at [376, 183] on div "Remove Gaps and Overlaps" at bounding box center [385, 186] width 81 height 8
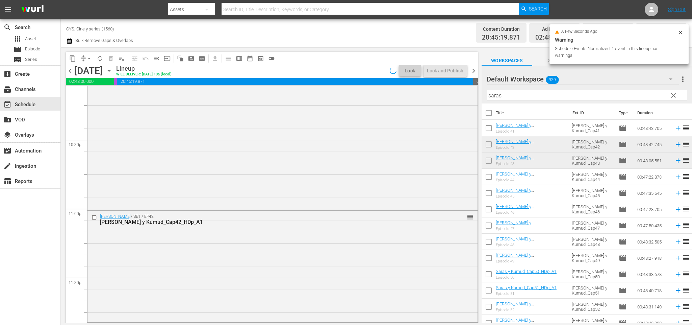
scroll to position [3159, 0]
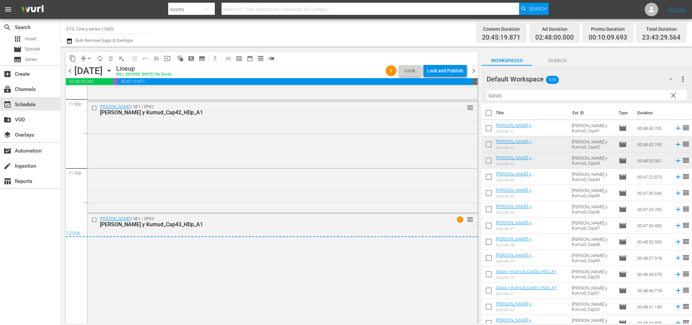
click at [445, 68] on div "Lock and Publish" at bounding box center [445, 71] width 36 height 12
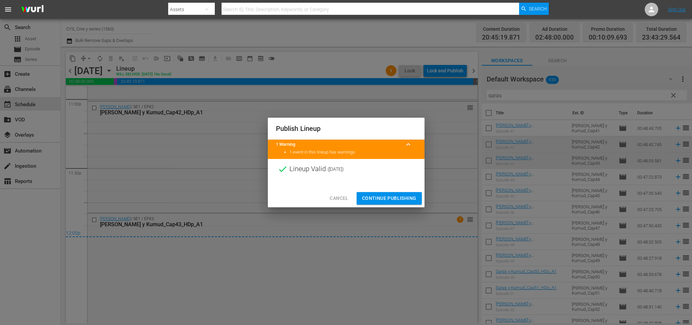
click at [384, 199] on span "Continue Publishing" at bounding box center [389, 198] width 54 height 8
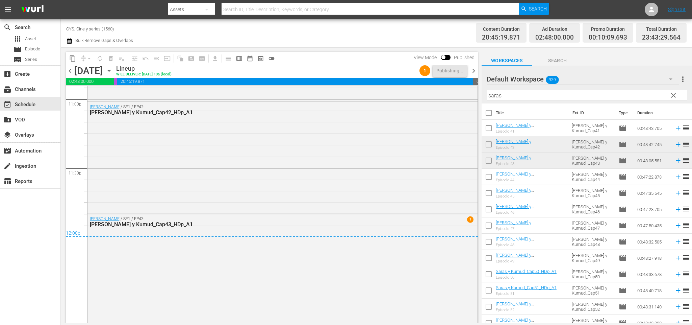
click at [475, 72] on span "chevron_right" at bounding box center [474, 71] width 8 height 8
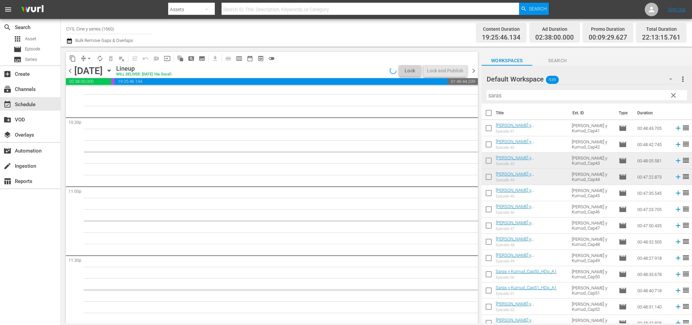
scroll to position [2933, 0]
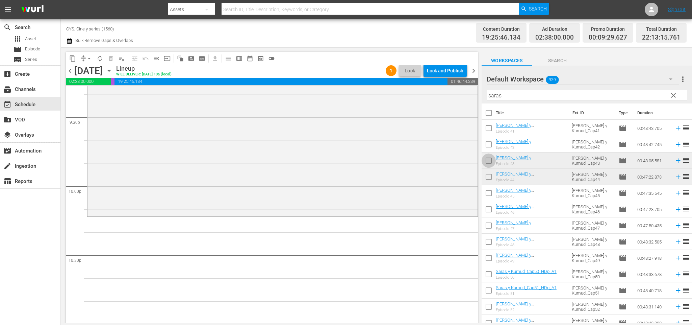
click at [486, 163] on input "checkbox" at bounding box center [489, 162] width 14 height 14
checkbox input "true"
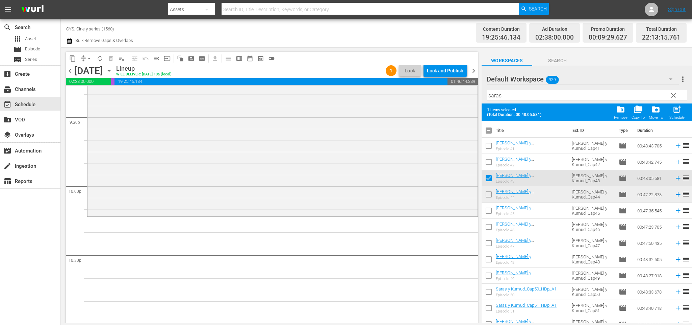
click at [489, 195] on input "checkbox" at bounding box center [489, 196] width 14 height 14
checkbox input "true"
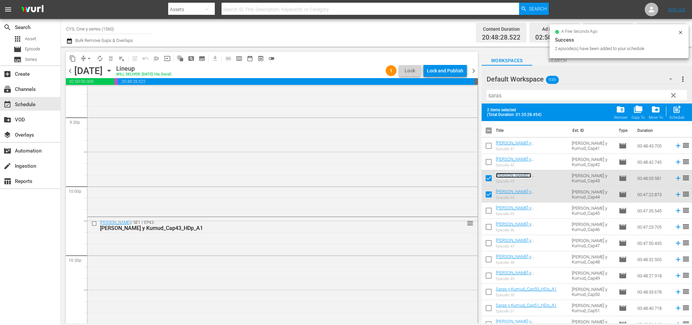
scroll to position [2922, 0]
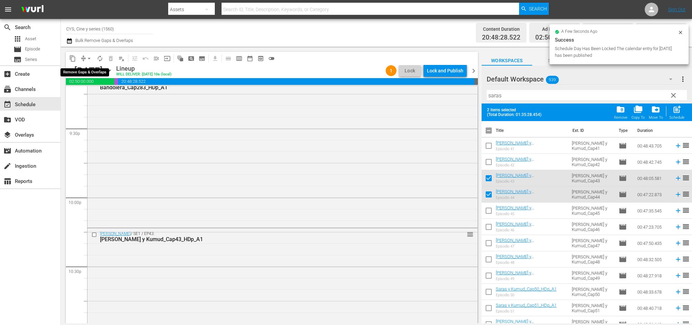
click at [88, 59] on span "arrow_drop_down" at bounding box center [89, 58] width 7 height 7
click at [109, 93] on li "Align to End of Previous Day" at bounding box center [90, 94] width 71 height 11
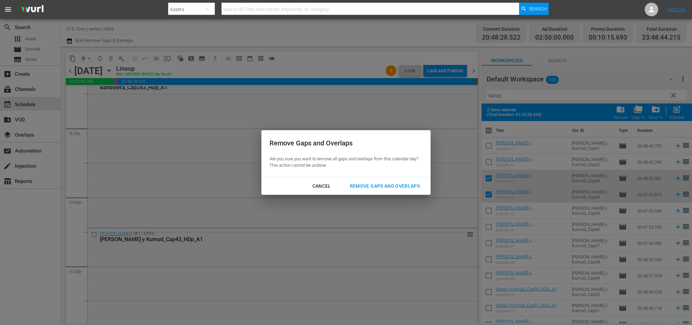
click at [369, 182] on div "Remove Gaps and Overlaps" at bounding box center [385, 186] width 81 height 8
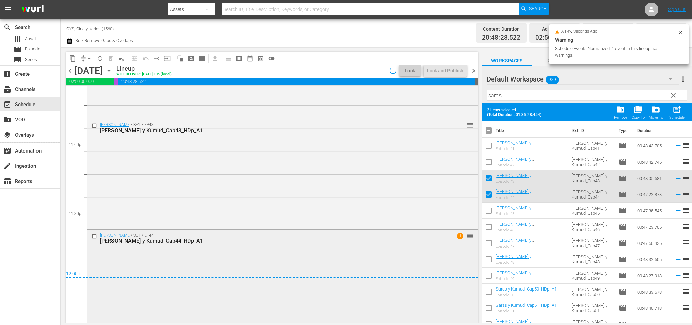
scroll to position [3133, 0]
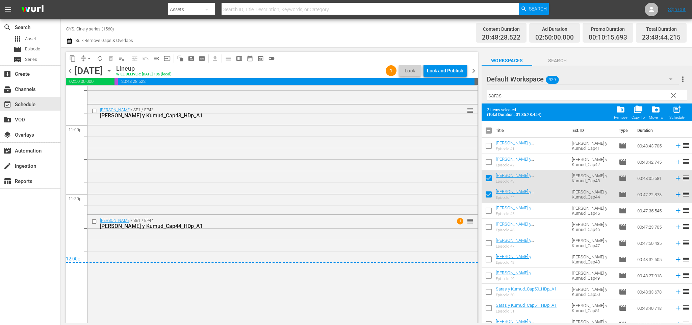
click at [473, 70] on span "chevron_right" at bounding box center [474, 71] width 8 height 8
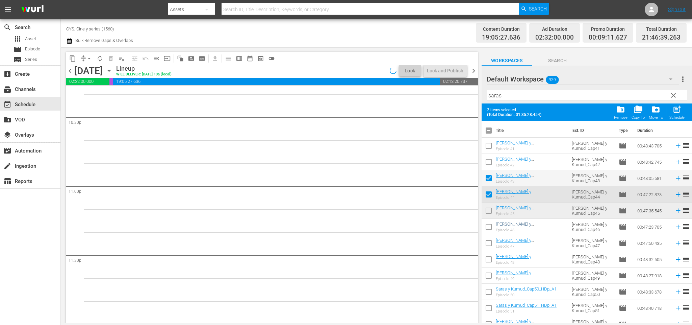
scroll to position [3072, 0]
click at [490, 211] on input "checkbox" at bounding box center [489, 212] width 14 height 14
checkbox input "true"
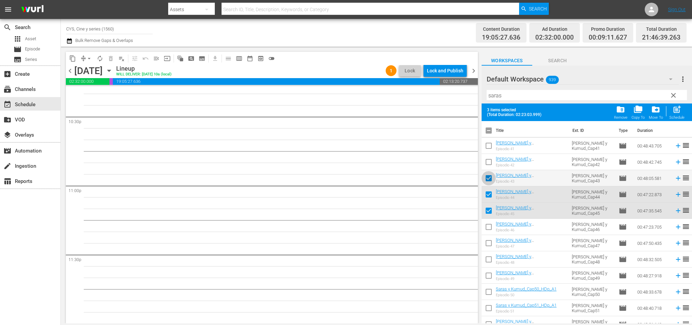
click at [490, 175] on input "checkbox" at bounding box center [489, 179] width 14 height 14
checkbox input "false"
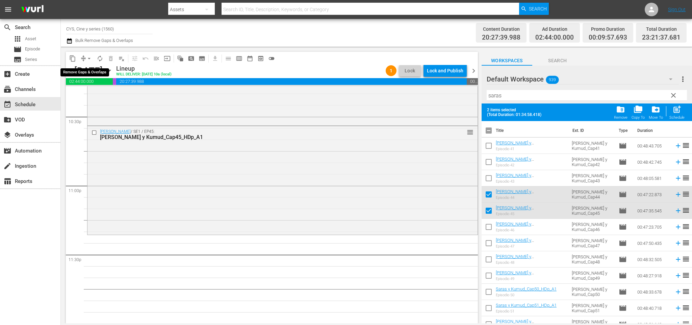
click at [90, 56] on span "arrow_drop_down" at bounding box center [89, 58] width 7 height 7
click at [95, 90] on li "Align to End of Previous Day" at bounding box center [90, 94] width 71 height 11
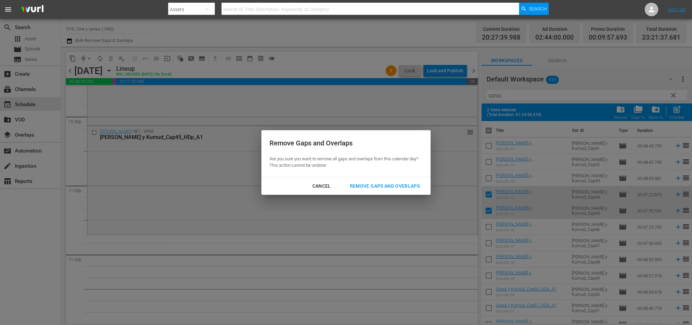
click at [359, 178] on div "Cancel Remove Gaps and Overlaps" at bounding box center [346, 186] width 169 height 18
click at [364, 185] on div "Remove Gaps and Overlaps" at bounding box center [385, 186] width 81 height 8
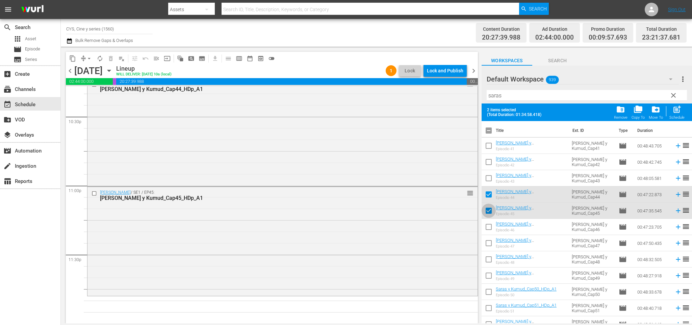
click at [489, 211] on input "checkbox" at bounding box center [489, 212] width 14 height 14
checkbox input "false"
click at [488, 197] on input "checkbox" at bounding box center [489, 196] width 14 height 14
checkbox input "false"
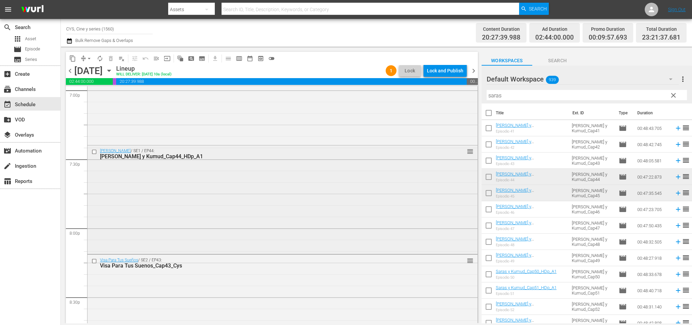
scroll to position [2666, 0]
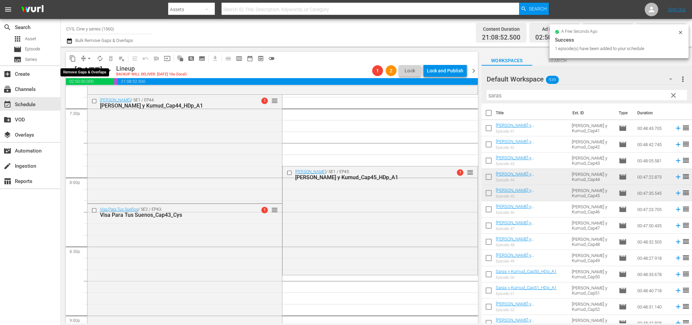
click at [89, 60] on span "arrow_drop_down" at bounding box center [89, 58] width 7 height 7
click at [97, 89] on li "Align to End of Previous Day" at bounding box center [90, 94] width 71 height 11
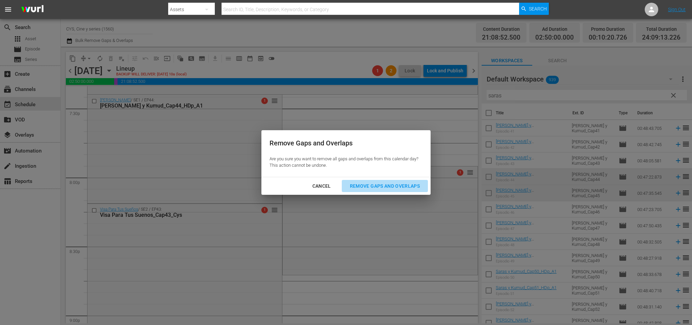
click at [400, 182] on div "Remove Gaps and Overlaps" at bounding box center [385, 186] width 81 height 8
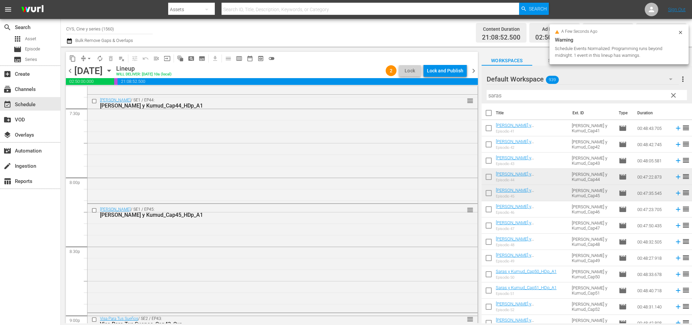
scroll to position [3154, 0]
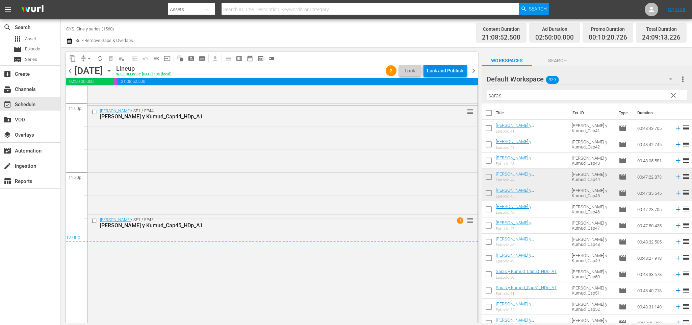
click at [448, 74] on div "Lock and Publish" at bounding box center [445, 71] width 36 height 12
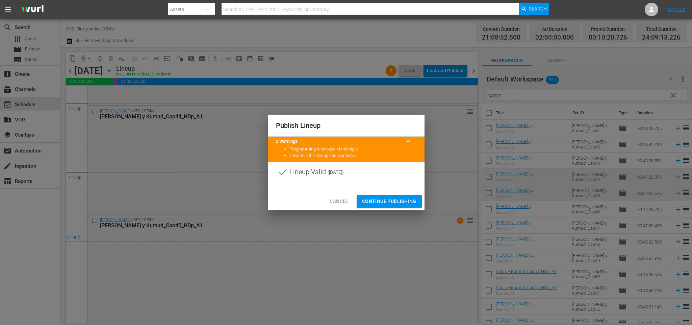
click at [400, 189] on div at bounding box center [346, 187] width 157 height 10
click at [402, 204] on span "Continue Publishing" at bounding box center [389, 201] width 54 height 8
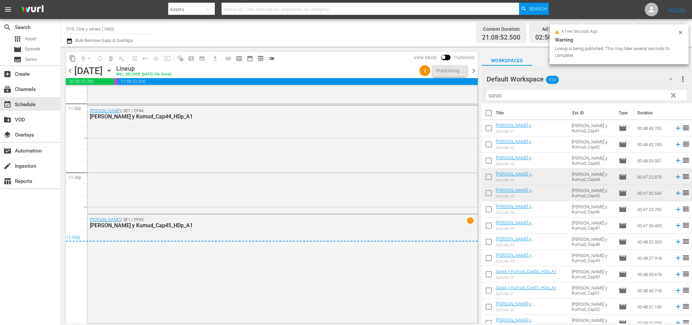
click at [474, 69] on span "chevron_right" at bounding box center [474, 71] width 8 height 8
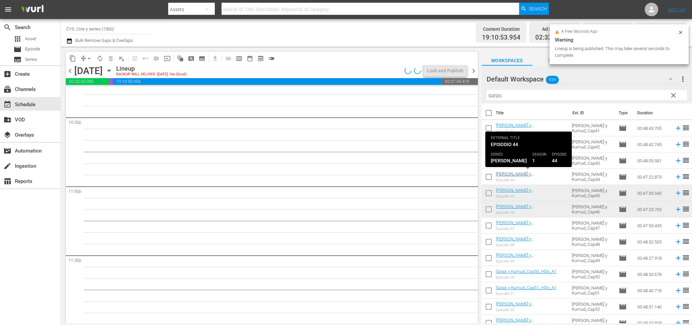
scroll to position [3072, 0]
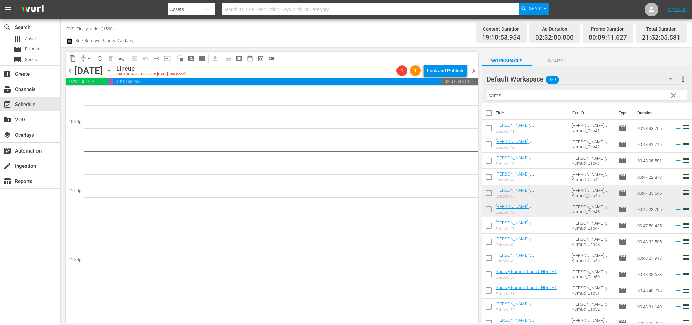
click at [490, 191] on input "checkbox" at bounding box center [489, 194] width 14 height 14
checkbox input "true"
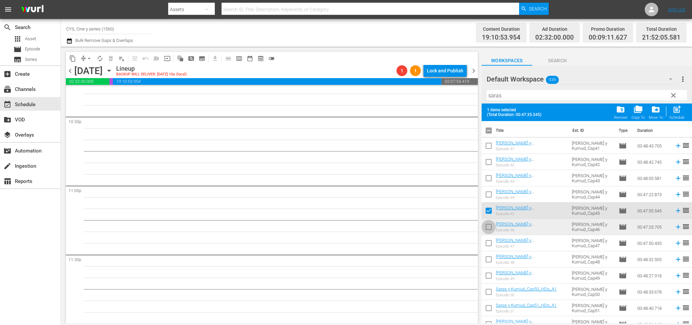
click at [486, 223] on input "checkbox" at bounding box center [489, 228] width 14 height 14
checkbox input "true"
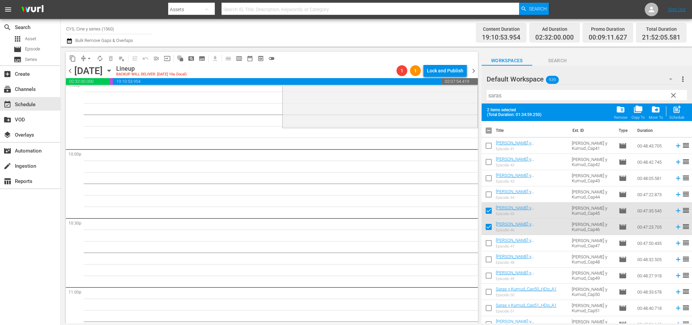
scroll to position [2920, 0]
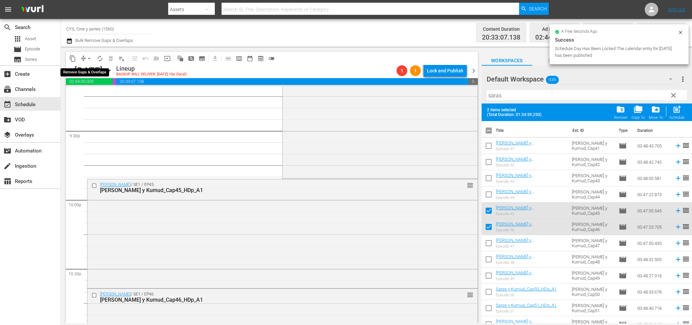
click at [90, 58] on span "arrow_drop_down" at bounding box center [89, 58] width 7 height 7
click at [100, 96] on li "Align to End of Previous Day" at bounding box center [90, 94] width 71 height 11
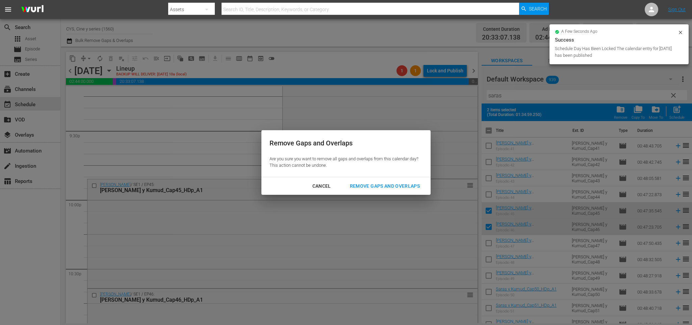
click at [384, 181] on button "Remove Gaps and Overlaps" at bounding box center [385, 186] width 86 height 13
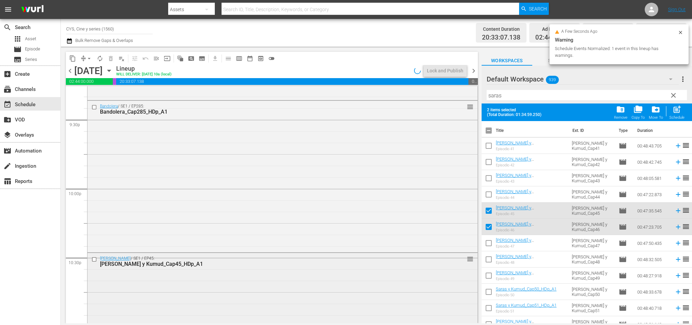
scroll to position [3078, 0]
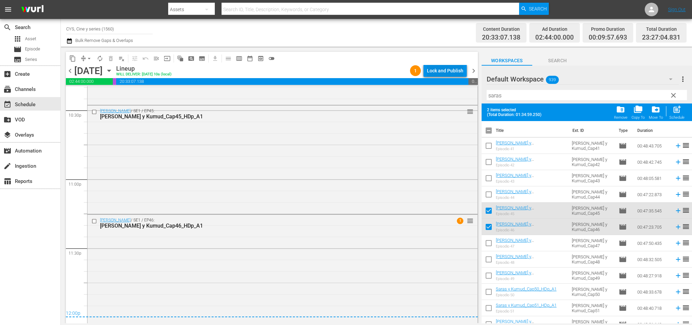
click at [443, 71] on div "Lock and Publish" at bounding box center [445, 71] width 36 height 12
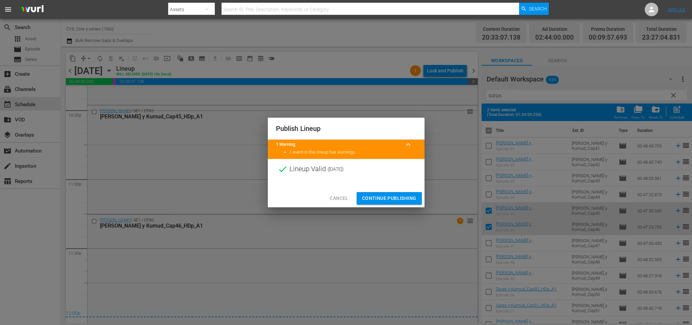
click at [396, 198] on span "Continue Publishing" at bounding box center [389, 198] width 54 height 8
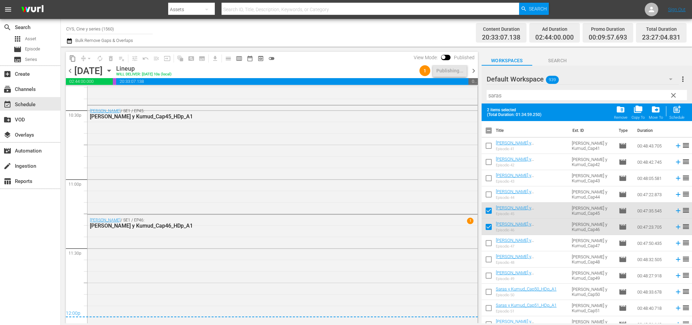
click at [475, 69] on span "chevron_right" at bounding box center [474, 71] width 8 height 8
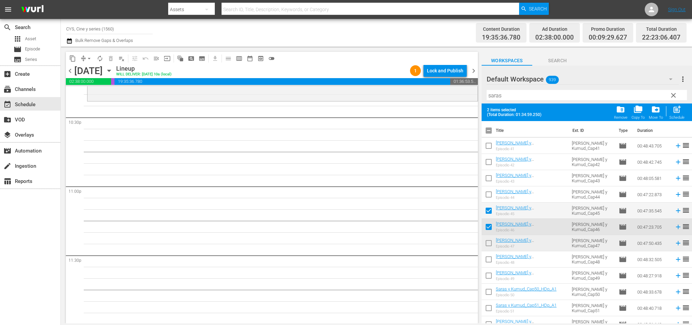
scroll to position [3056, 0]
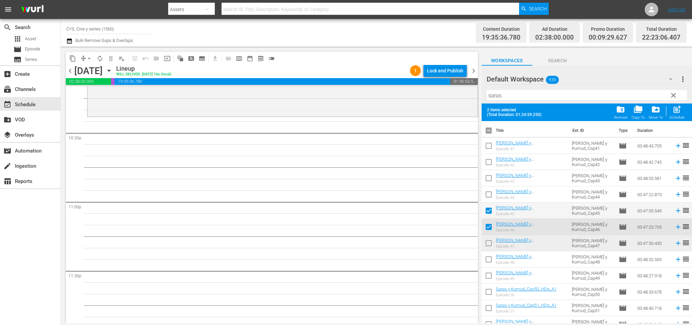
click at [488, 245] on input "checkbox" at bounding box center [489, 244] width 14 height 14
checkbox input "true"
click at [490, 209] on input "checkbox" at bounding box center [489, 212] width 14 height 14
checkbox input "false"
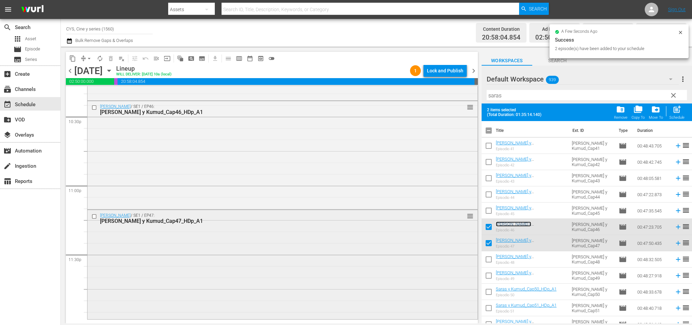
scroll to position [2971, 0]
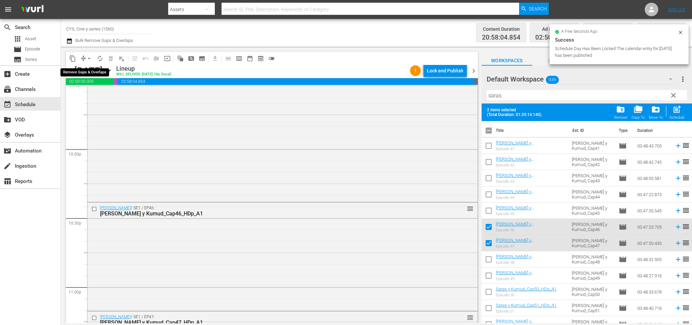
click at [88, 58] on span "arrow_drop_down" at bounding box center [89, 58] width 7 height 7
click at [88, 94] on li "Align to End of Previous Day" at bounding box center [90, 94] width 71 height 11
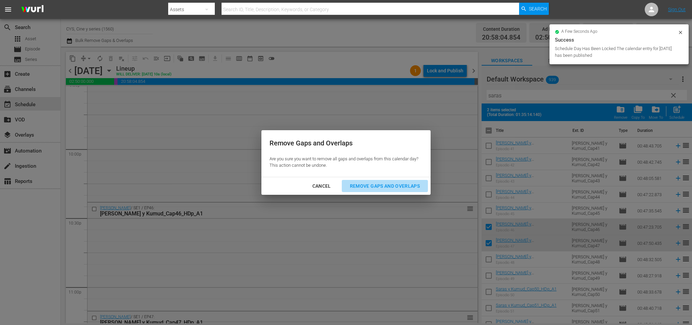
click at [401, 182] on div "Remove Gaps and Overlaps" at bounding box center [385, 186] width 81 height 8
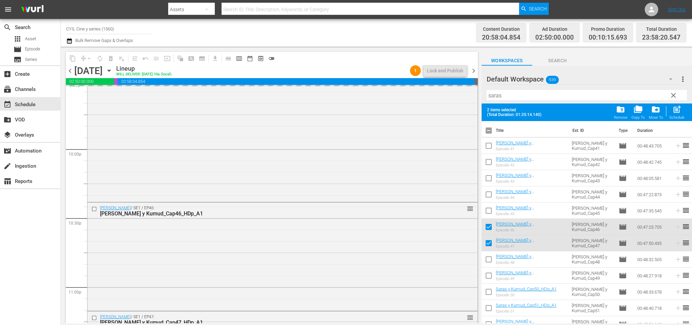
click at [489, 242] on input "checkbox" at bounding box center [489, 244] width 14 height 14
checkbox input "false"
click at [490, 228] on input "checkbox" at bounding box center [489, 228] width 14 height 14
checkbox input "false"
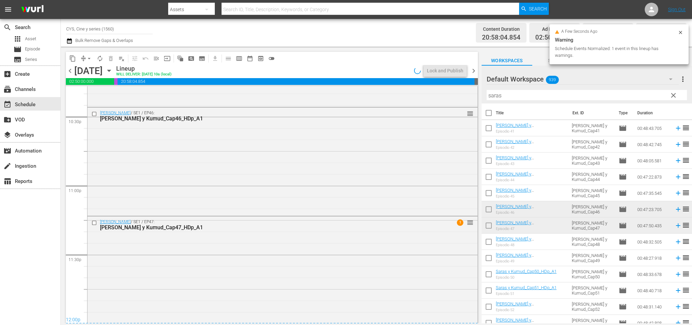
scroll to position [3074, 0]
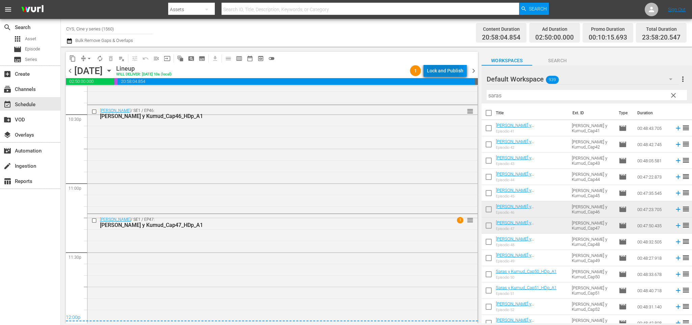
click at [441, 70] on div "Lock and Publish" at bounding box center [445, 71] width 36 height 12
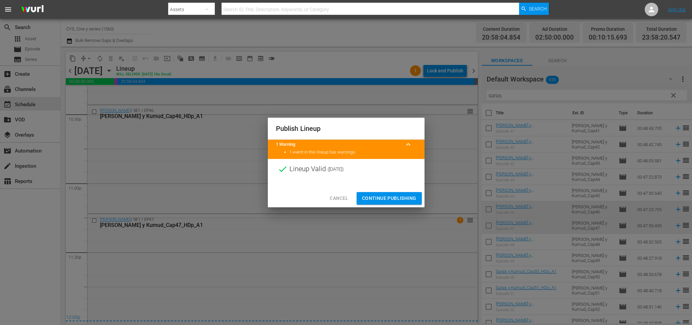
click at [408, 193] on button "Continue Publishing" at bounding box center [389, 198] width 65 height 13
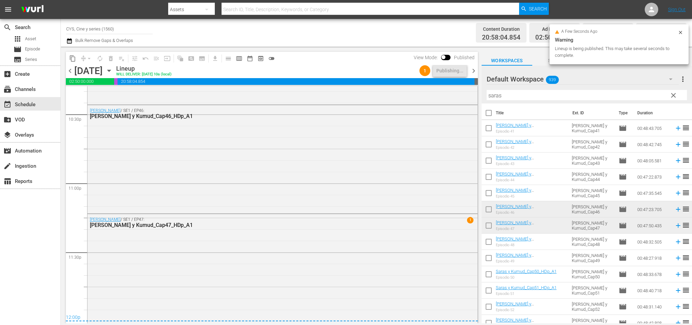
click at [473, 70] on span "chevron_right" at bounding box center [474, 71] width 8 height 8
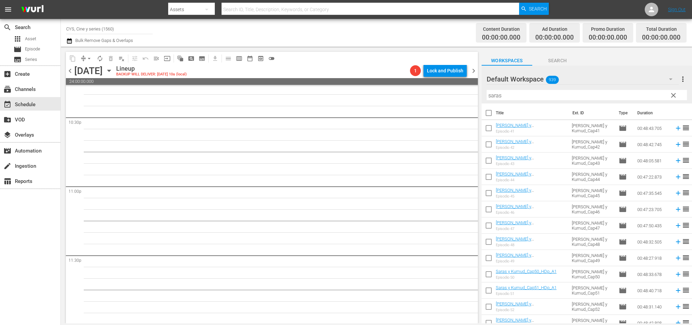
scroll to position [3072, 0]
click at [384, 77] on div "content_copy compress arrow_drop_down autorenew_outlined delete_forever_outline…" at bounding box center [377, 185] width 632 height 276
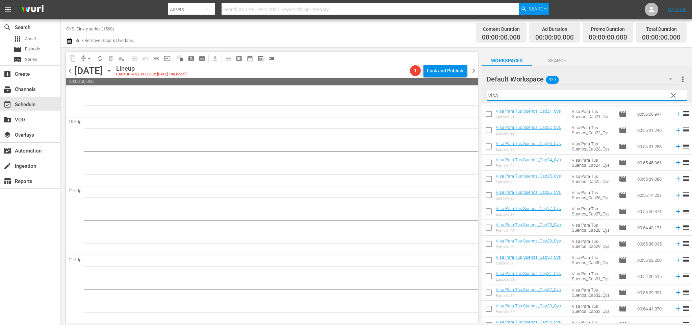
scroll to position [406, 0]
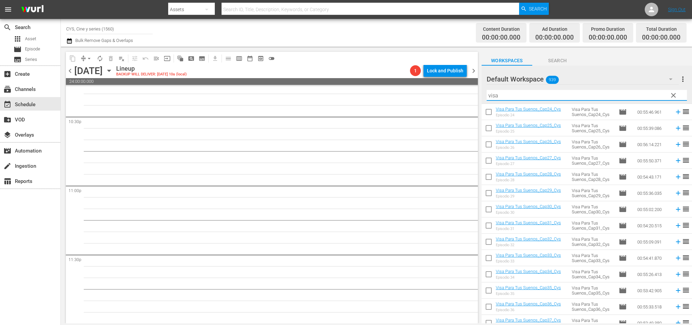
type input "visa"
click at [491, 257] on input "checkbox" at bounding box center [489, 259] width 14 height 14
checkbox input "true"
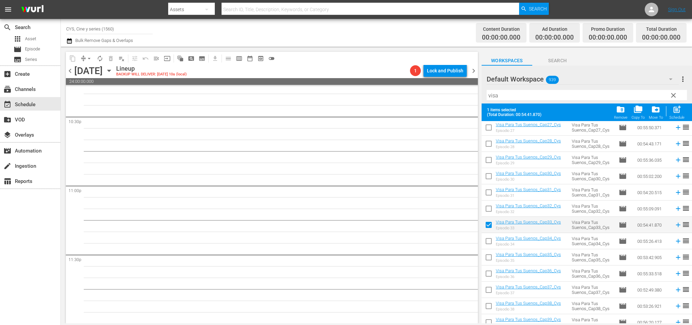
scroll to position [507, 0]
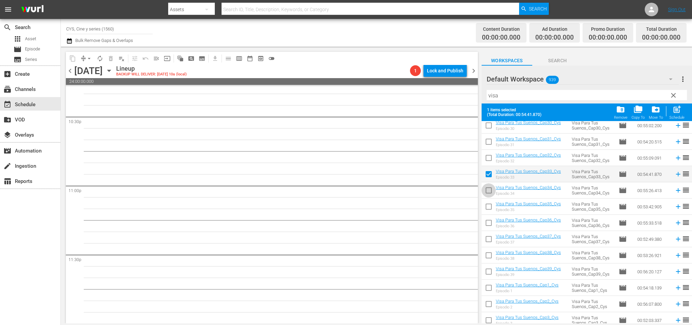
click at [490, 190] on input "checkbox" at bounding box center [489, 192] width 14 height 14
checkbox input "true"
click at [492, 207] on input "checkbox" at bounding box center [489, 208] width 14 height 14
checkbox input "true"
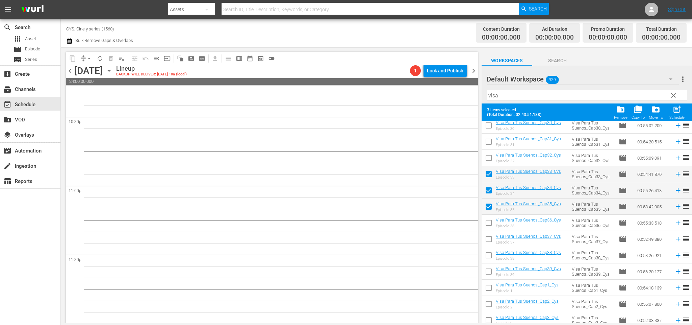
click at [490, 221] on input "checkbox" at bounding box center [489, 224] width 14 height 14
checkbox input "true"
click at [490, 238] on input "checkbox" at bounding box center [489, 240] width 14 height 14
checkbox input "true"
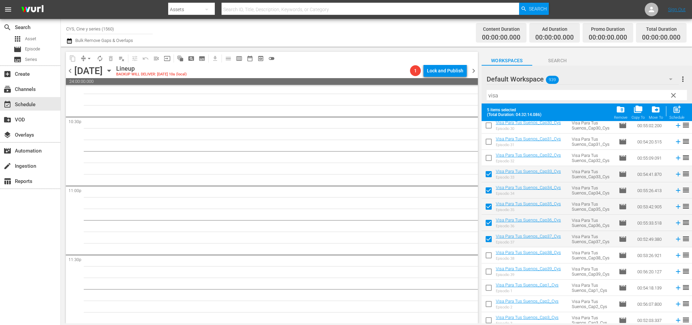
click at [489, 257] on input "checkbox" at bounding box center [489, 256] width 14 height 14
checkbox input "true"
click at [489, 269] on input "checkbox" at bounding box center [489, 273] width 14 height 14
checkbox input "true"
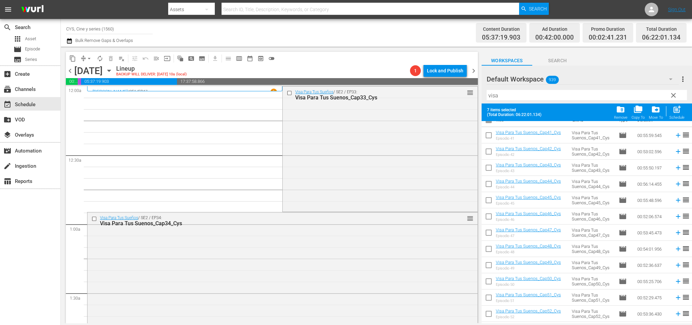
scroll to position [0, 0]
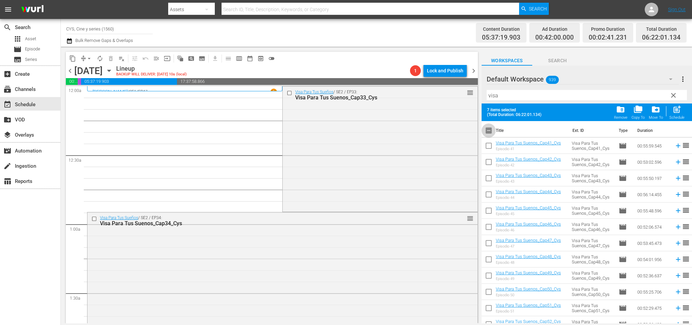
click at [492, 129] on input "checkbox" at bounding box center [489, 132] width 14 height 14
checkbox input "true"
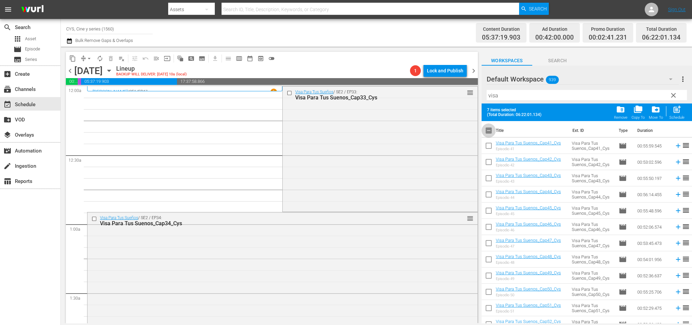
checkbox input "true"
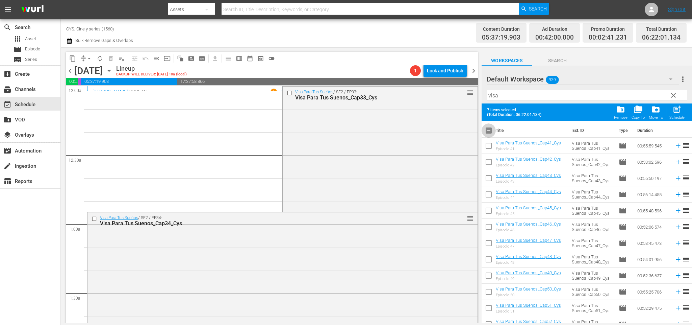
checkbox input "true"
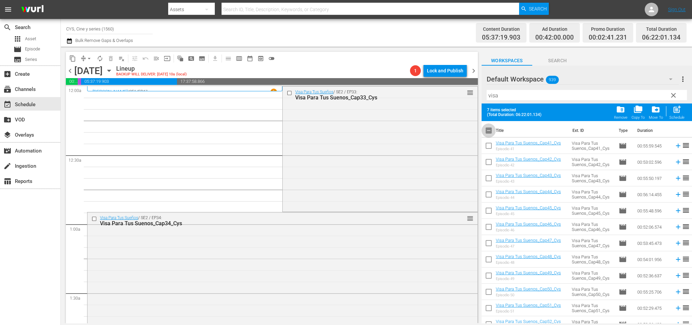
checkbox input "true"
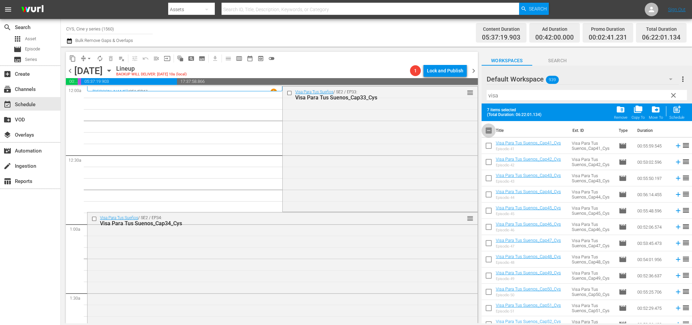
checkbox input "true"
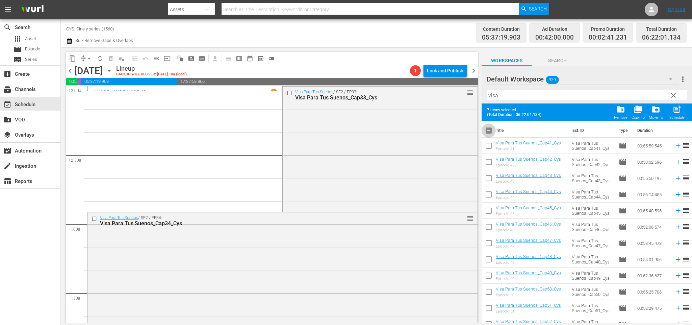
checkbox input "true"
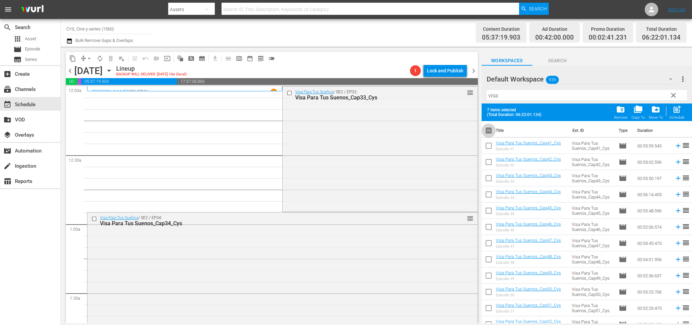
checkbox input "true"
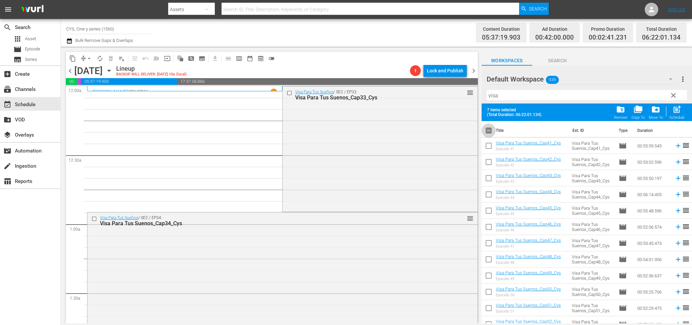
checkbox input "true"
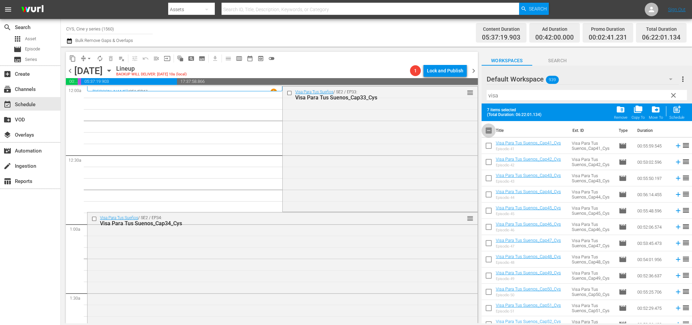
checkbox input "true"
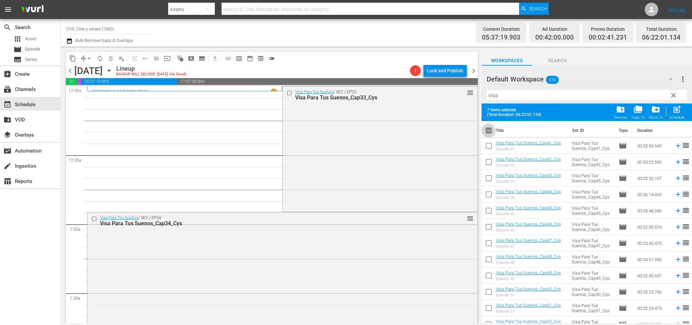
checkbox input "true"
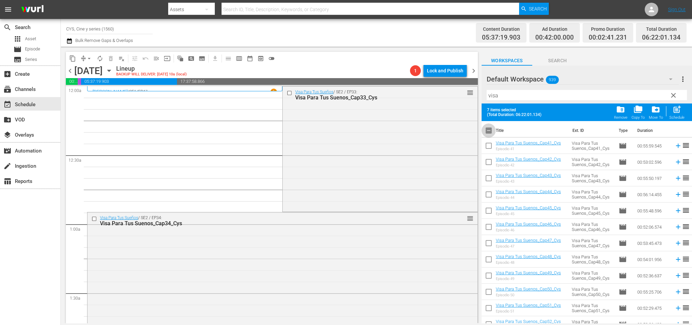
checkbox input "true"
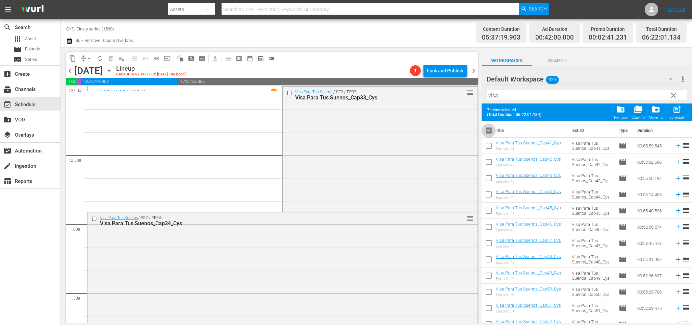
checkbox input "true"
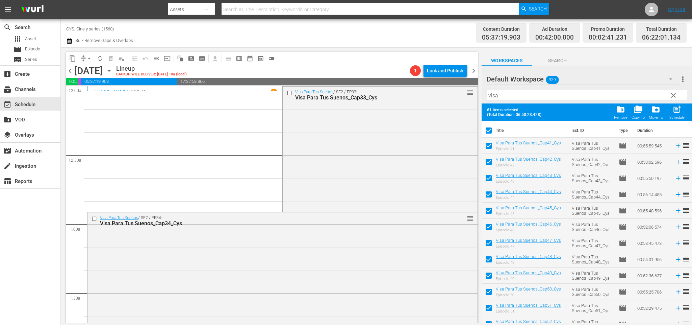
click at [491, 129] on input "checkbox" at bounding box center [489, 132] width 14 height 14
checkbox input "false"
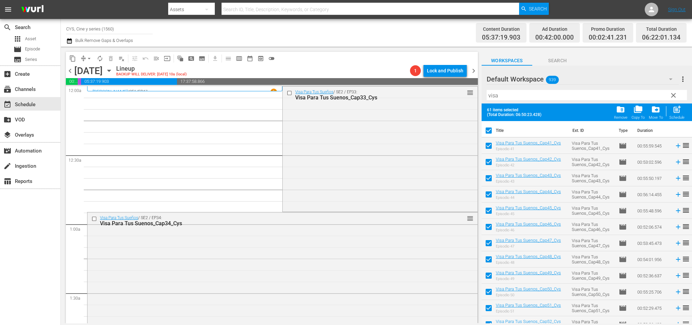
checkbox input "false"
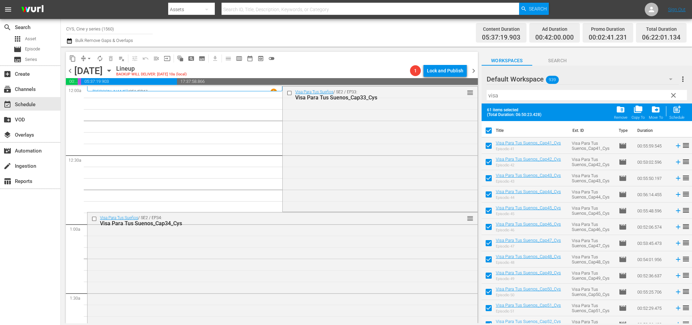
checkbox input "false"
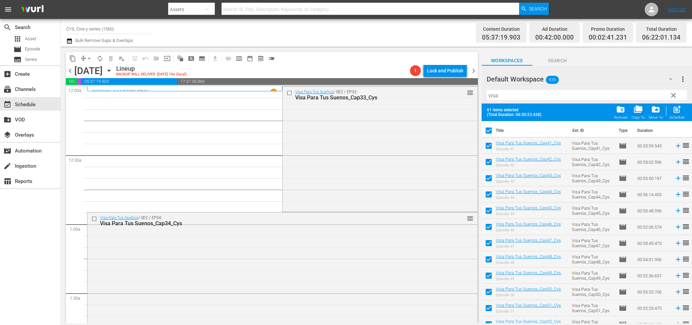
checkbox input "false"
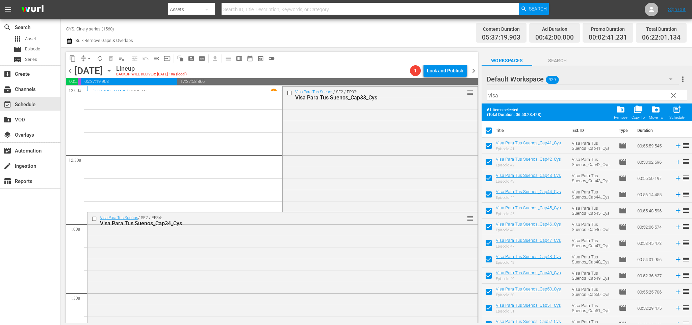
checkbox input "false"
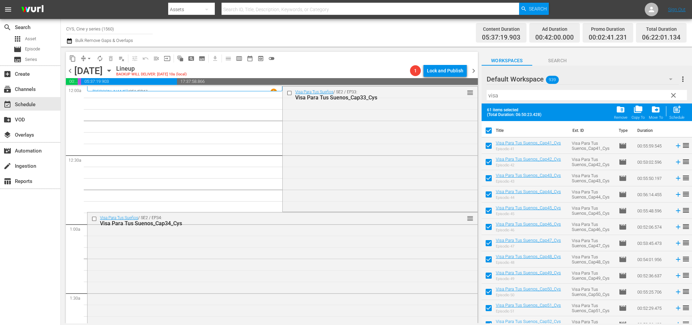
checkbox input "false"
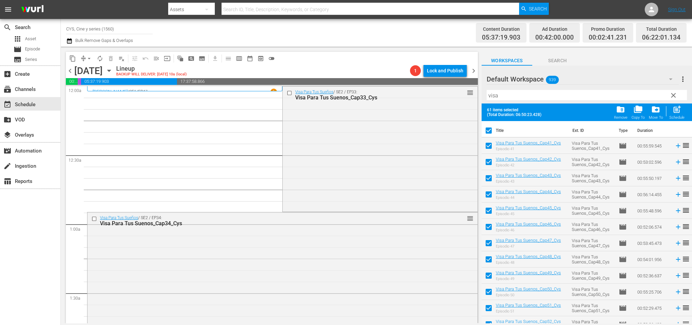
checkbox input "false"
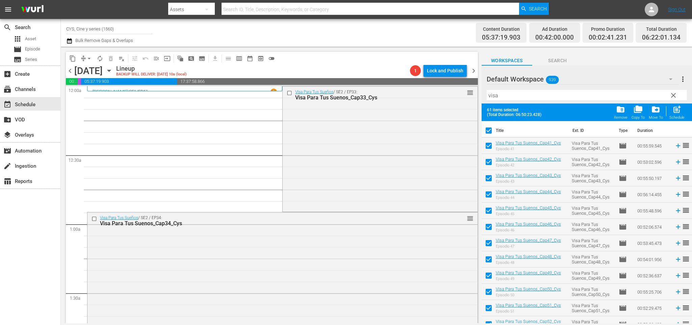
checkbox input "false"
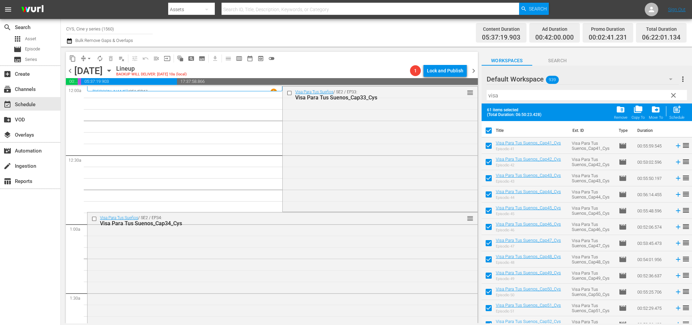
checkbox input "false"
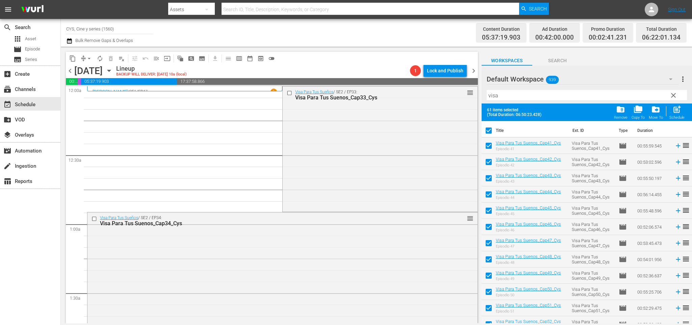
checkbox input "false"
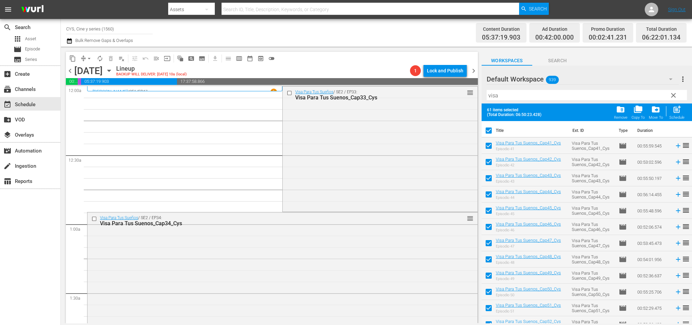
checkbox input "false"
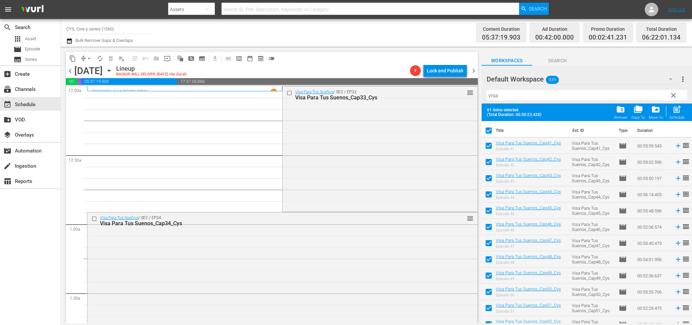
checkbox input "false"
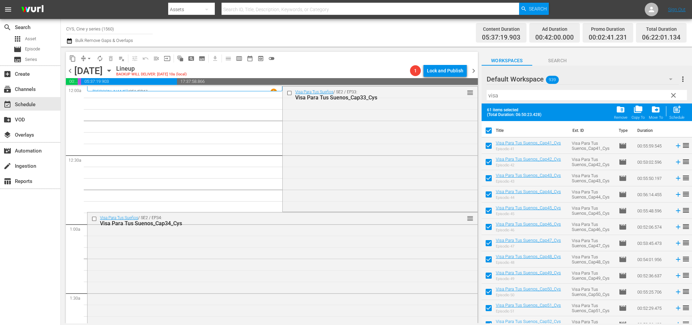
checkbox input "false"
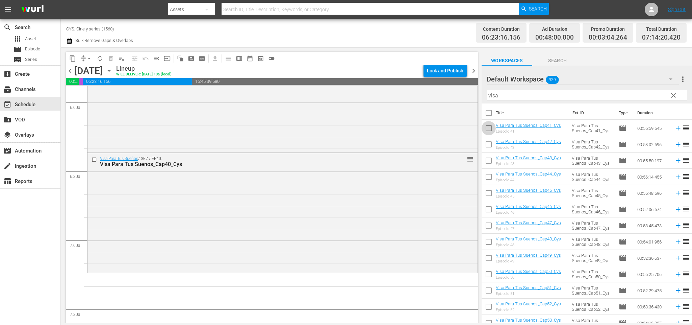
click at [488, 131] on input "checkbox" at bounding box center [489, 129] width 14 height 14
checkbox input "true"
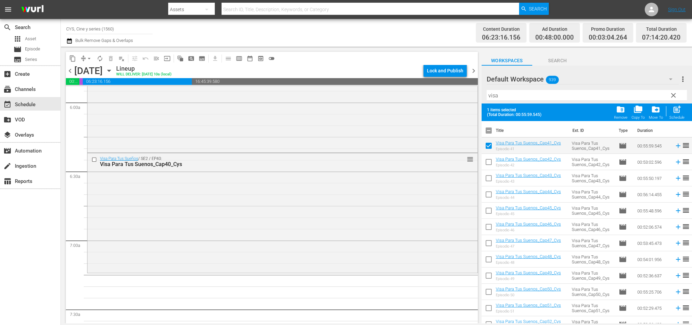
click at [489, 158] on input "checkbox" at bounding box center [489, 163] width 14 height 14
checkbox input "true"
click at [489, 177] on input "checkbox" at bounding box center [489, 179] width 14 height 14
checkbox input "true"
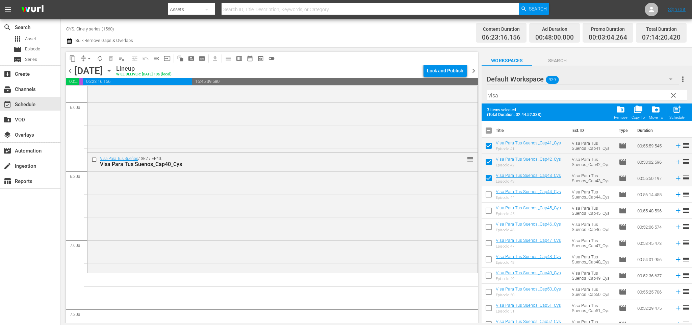
click at [489, 193] on input "checkbox" at bounding box center [489, 196] width 14 height 14
checkbox input "true"
click at [488, 210] on input "checkbox" at bounding box center [489, 212] width 14 height 14
checkbox input "true"
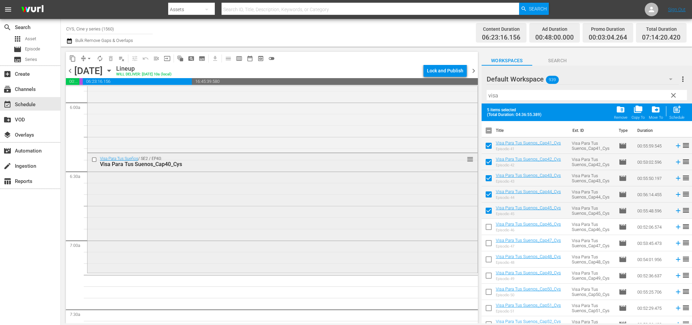
scroll to position [862, 0]
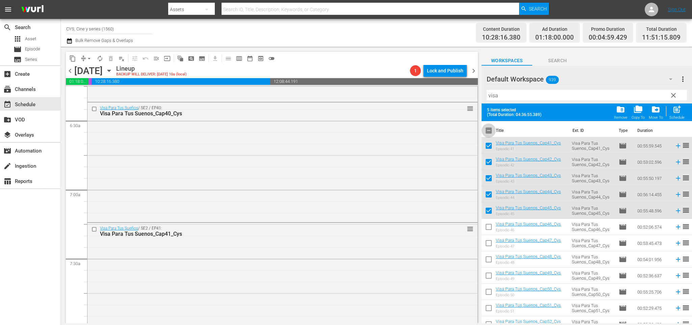
click at [487, 129] on input "checkbox" at bounding box center [489, 132] width 14 height 14
checkbox input "true"
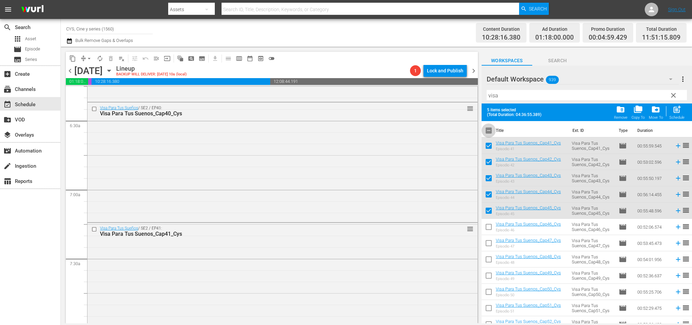
checkbox input "true"
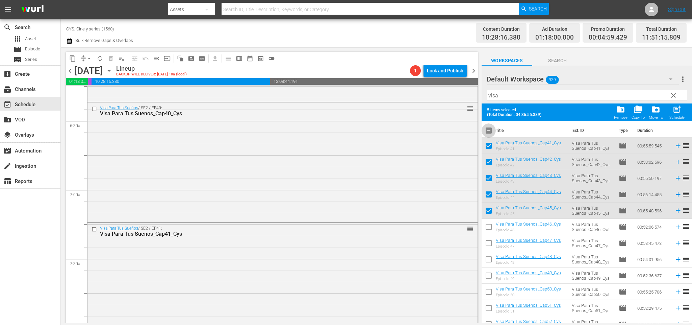
checkbox input "true"
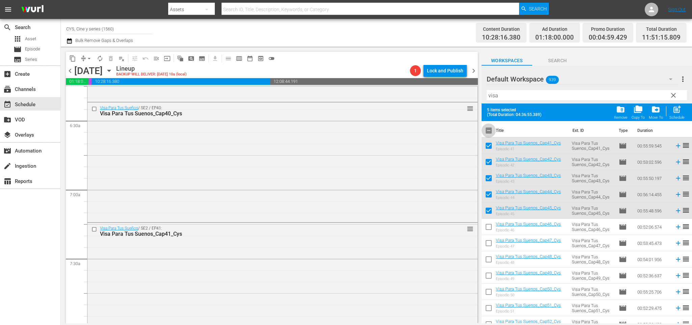
checkbox input "true"
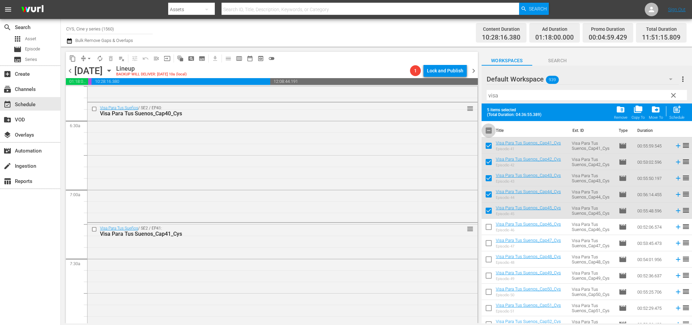
checkbox input "true"
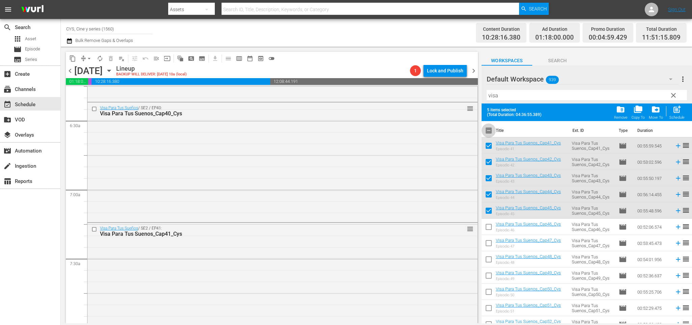
checkbox input "true"
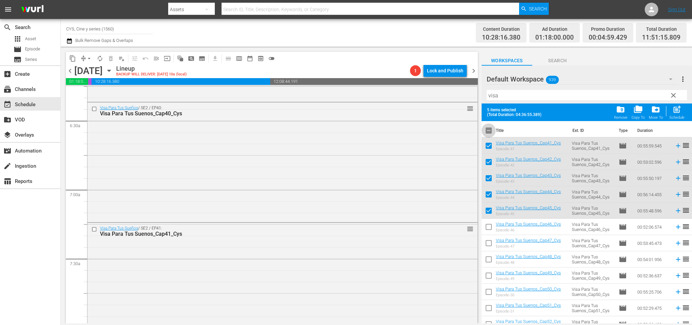
checkbox input "true"
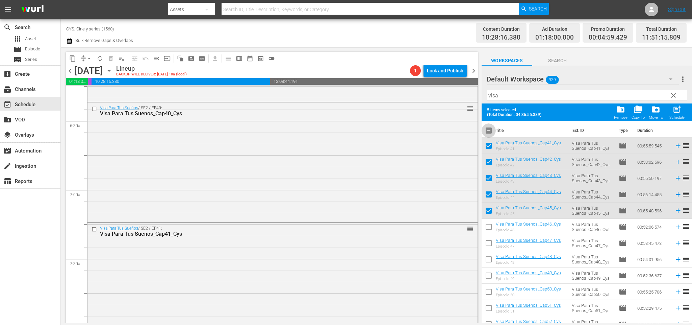
checkbox input "true"
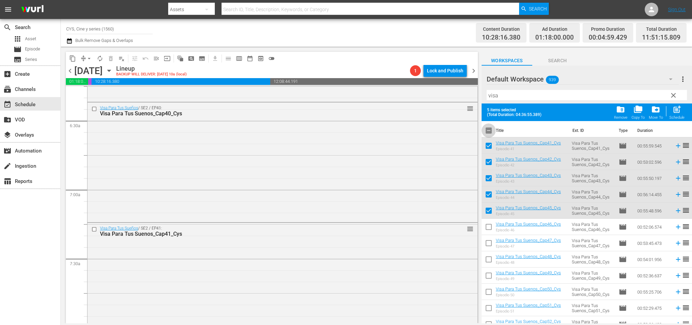
checkbox input "true"
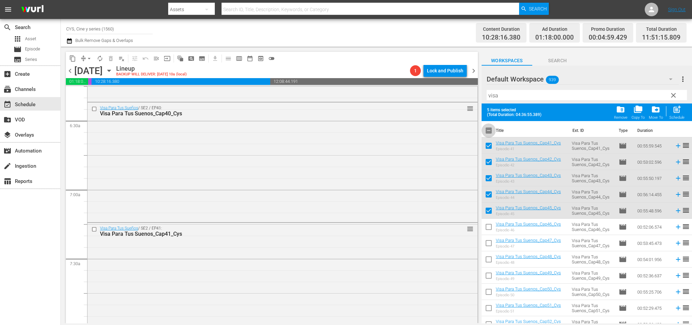
checkbox input "true"
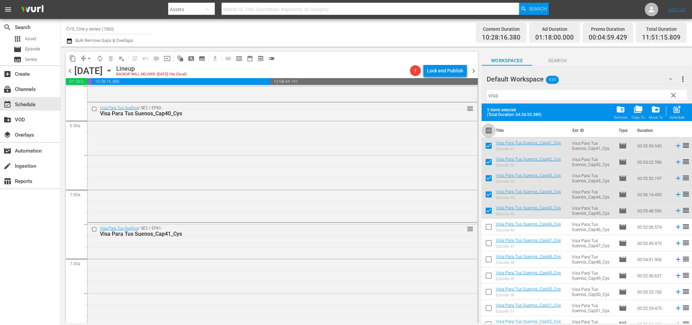
checkbox input "true"
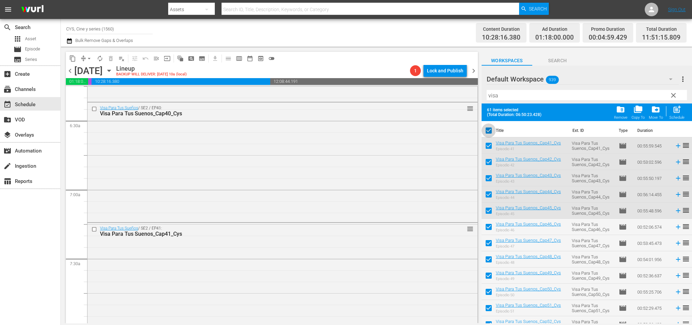
drag, startPoint x: 489, startPoint y: 131, endPoint x: 499, endPoint y: 108, distance: 24.4
click at [489, 129] on input "checkbox" at bounding box center [489, 132] width 14 height 14
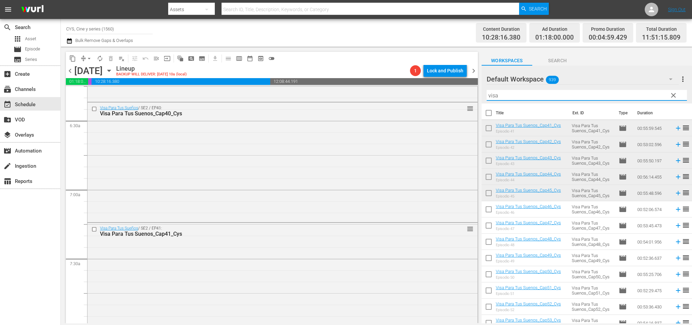
drag, startPoint x: 482, startPoint y: 93, endPoint x: 475, endPoint y: 95, distance: 7.1
click at [480, 92] on div "content_copy compress arrow_drop_down autorenew_outlined delete_forever_outline…" at bounding box center [377, 185] width 632 height 276
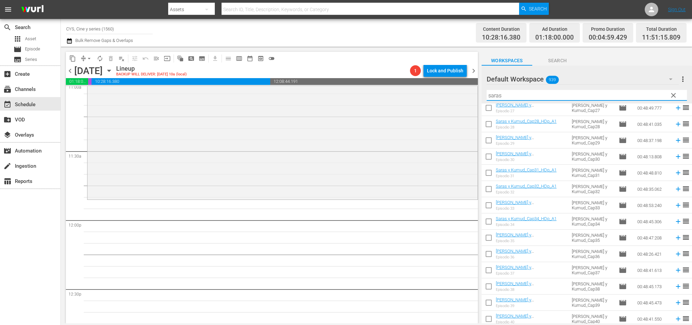
scroll to position [558, 0]
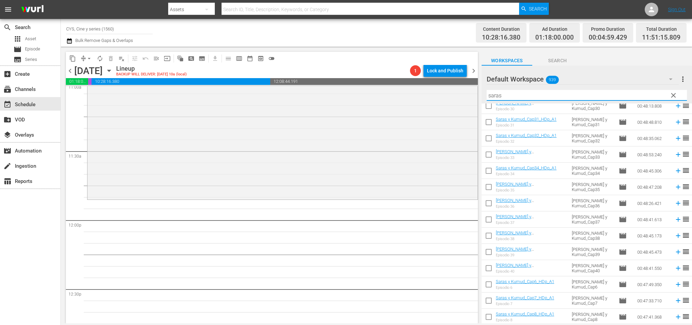
click at [491, 153] on input "checkbox" at bounding box center [489, 156] width 14 height 14
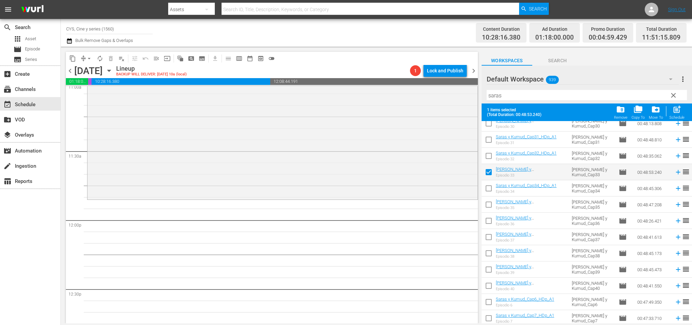
click at [490, 185] on input "checkbox" at bounding box center [489, 189] width 14 height 14
click at [493, 201] on input "checkbox" at bounding box center [489, 206] width 14 height 14
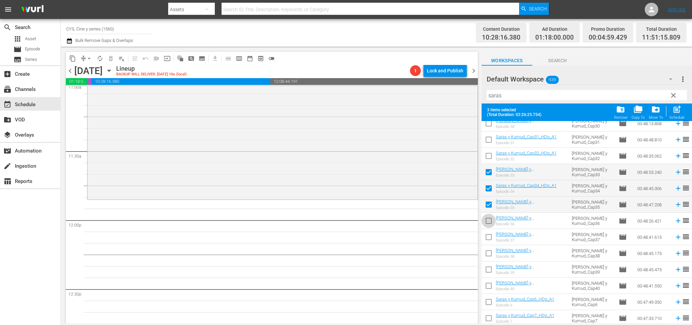
click at [492, 221] on input "checkbox" at bounding box center [489, 222] width 14 height 14
click at [490, 237] on input "checkbox" at bounding box center [489, 238] width 14 height 14
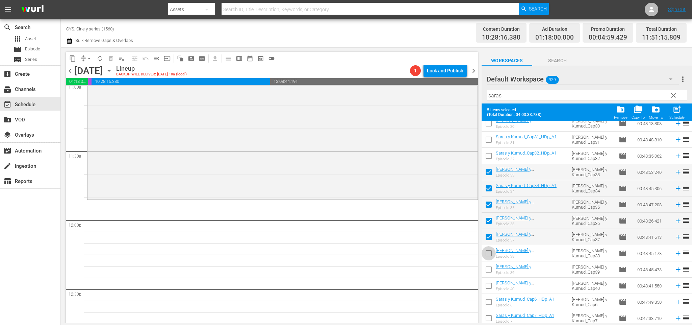
click at [489, 251] on input "checkbox" at bounding box center [489, 254] width 14 height 14
click at [488, 270] on input "checkbox" at bounding box center [489, 271] width 14 height 14
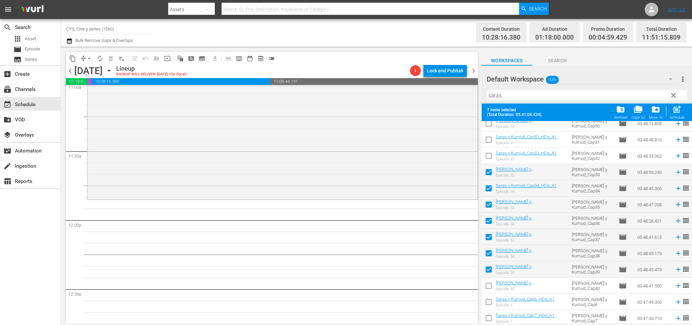
click at [487, 278] on td at bounding box center [489, 285] width 14 height 16
drag, startPoint x: 488, startPoint y: 283, endPoint x: 528, endPoint y: 276, distance: 40.8
click at [489, 284] on input "checkbox" at bounding box center [489, 287] width 14 height 14
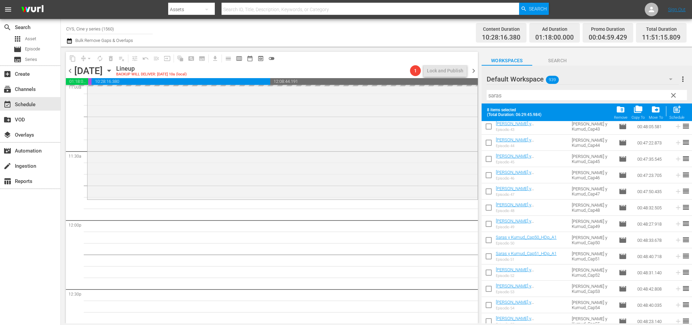
scroll to position [0, 0]
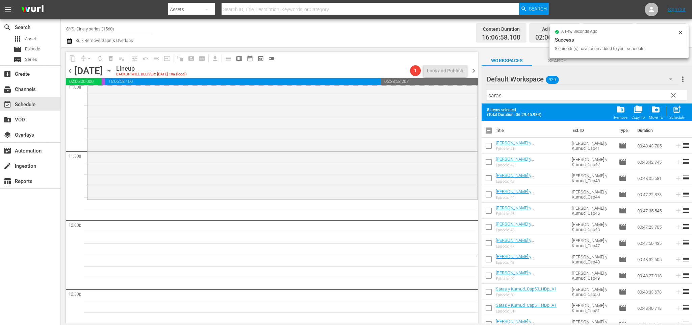
click at [492, 132] on input "checkbox" at bounding box center [489, 132] width 14 height 14
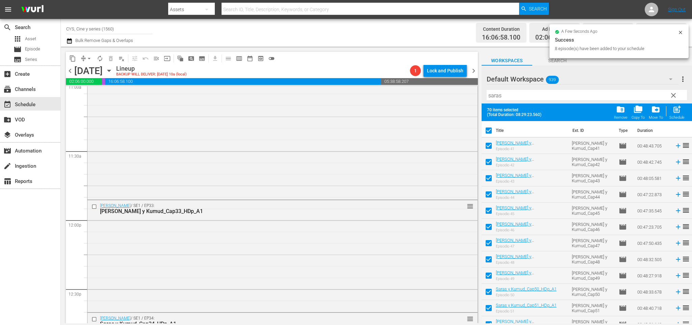
click at [490, 131] on input "checkbox" at bounding box center [489, 132] width 14 height 14
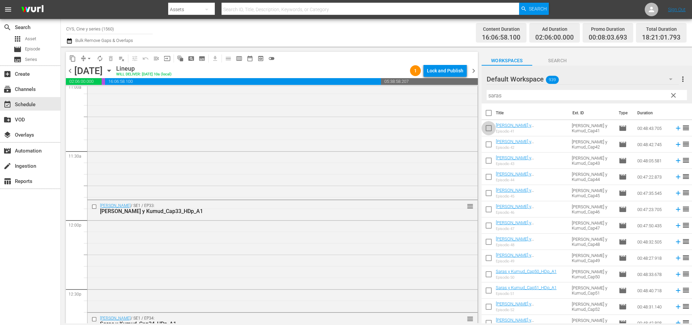
click at [490, 128] on input "checkbox" at bounding box center [489, 129] width 14 height 14
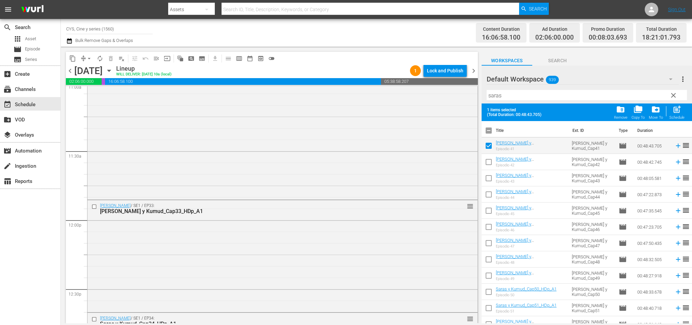
click at [487, 161] on input "checkbox" at bounding box center [489, 163] width 14 height 14
click at [490, 180] on input "checkbox" at bounding box center [489, 179] width 14 height 14
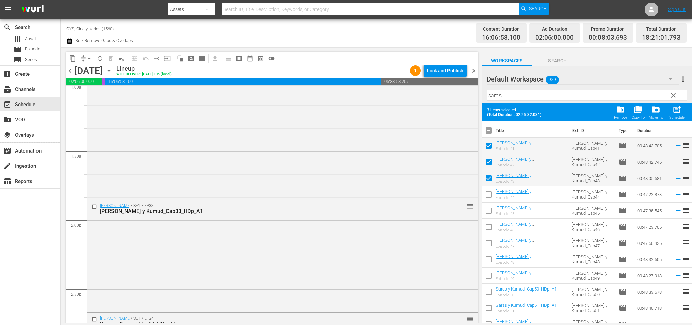
click at [491, 193] on input "checkbox" at bounding box center [489, 196] width 14 height 14
click at [491, 210] on input "checkbox" at bounding box center [489, 212] width 14 height 14
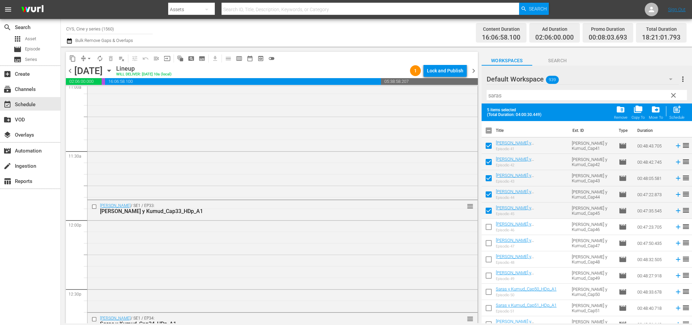
click at [491, 224] on input "checkbox" at bounding box center [489, 228] width 14 height 14
click at [488, 240] on input "checkbox" at bounding box center [489, 244] width 14 height 14
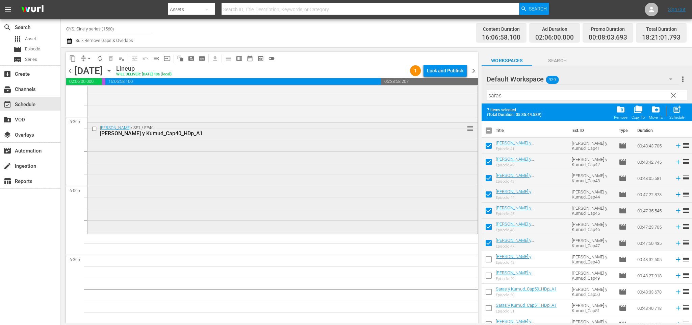
scroll to position [2433, 0]
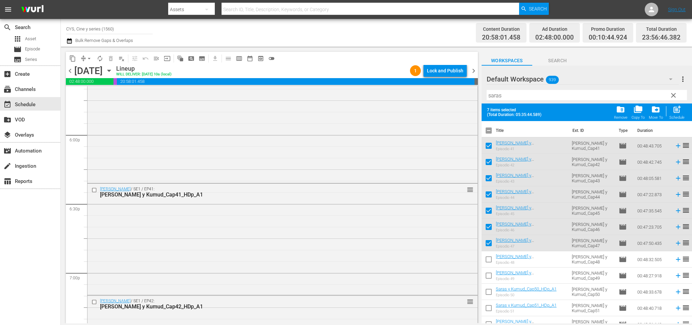
click at [490, 129] on input "checkbox" at bounding box center [489, 132] width 14 height 14
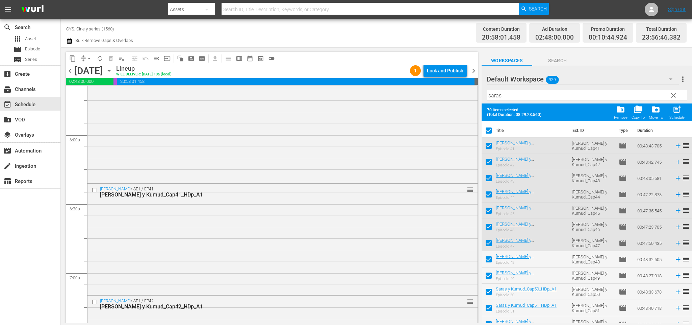
click at [490, 129] on input "checkbox" at bounding box center [489, 132] width 14 height 14
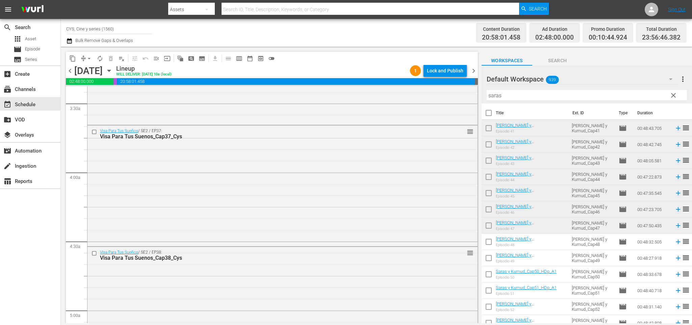
scroll to position [0, 0]
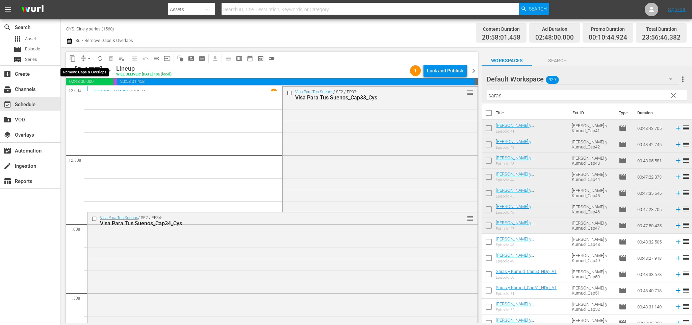
click at [89, 59] on span "arrow_drop_down" at bounding box center [89, 58] width 7 height 7
click at [93, 95] on li "Align to End of Previous Day" at bounding box center [90, 94] width 71 height 11
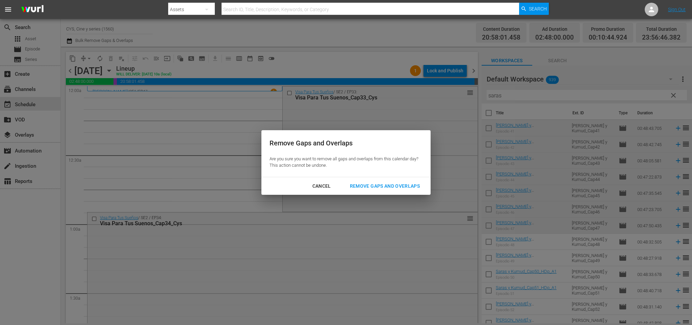
click at [384, 190] on div "Remove Gaps and Overlaps" at bounding box center [385, 186] width 81 height 8
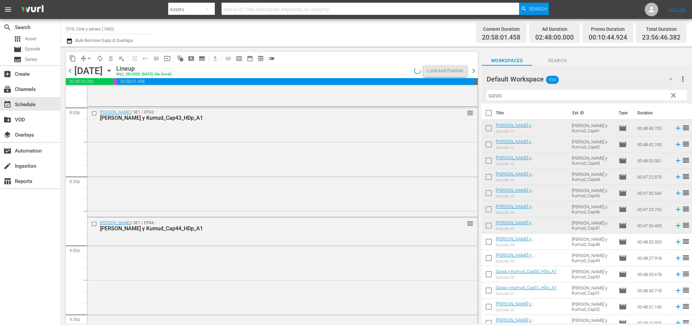
scroll to position [3072, 0]
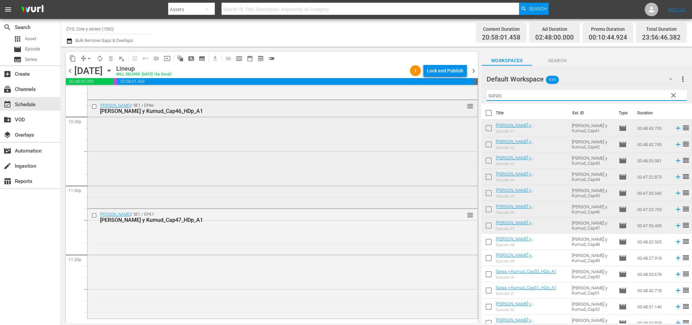
drag, startPoint x: 508, startPoint y: 94, endPoint x: 445, endPoint y: 103, distance: 63.9
click at [437, 96] on div "content_copy compress arrow_drop_down autorenew_outlined delete_forever_outline…" at bounding box center [377, 185] width 632 height 276
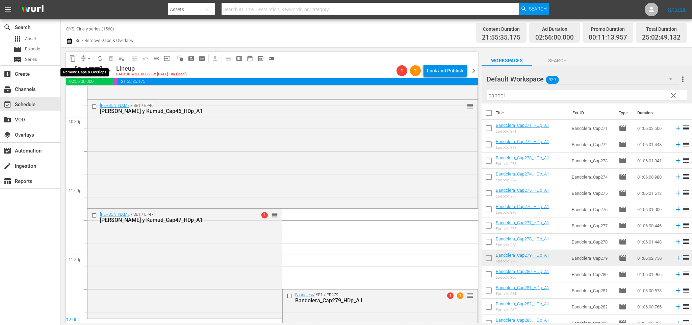
drag, startPoint x: 87, startPoint y: 58, endPoint x: 89, endPoint y: 61, distance: 3.9
click at [87, 58] on span "arrow_drop_down" at bounding box center [89, 58] width 7 height 7
click at [118, 96] on li "Align to End of Previous Day" at bounding box center [90, 94] width 71 height 11
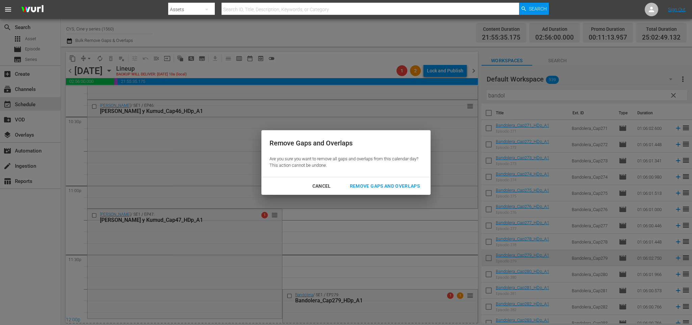
click at [393, 190] on div "Remove Gaps and Overlaps" at bounding box center [385, 186] width 81 height 8
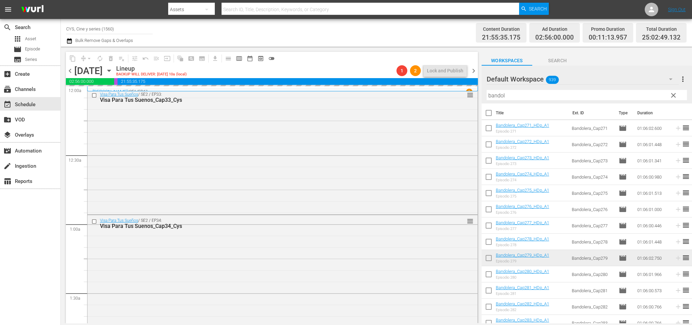
scroll to position [3072, 0]
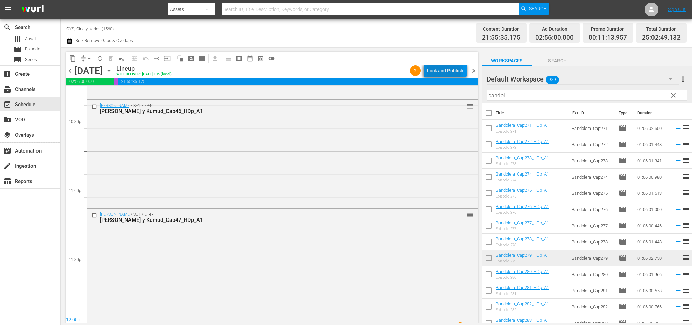
click at [446, 72] on div "Lock and Publish" at bounding box center [445, 71] width 36 height 12
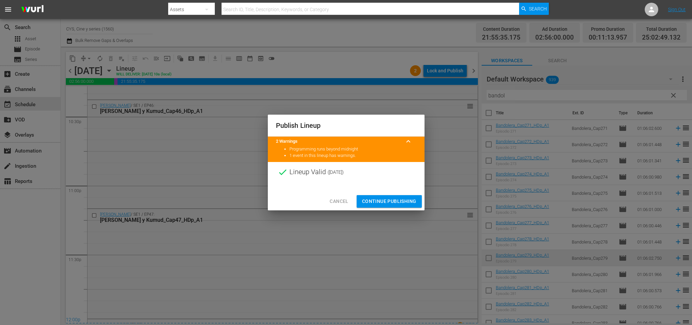
click at [390, 199] on span "Continue Publishing" at bounding box center [389, 201] width 54 height 8
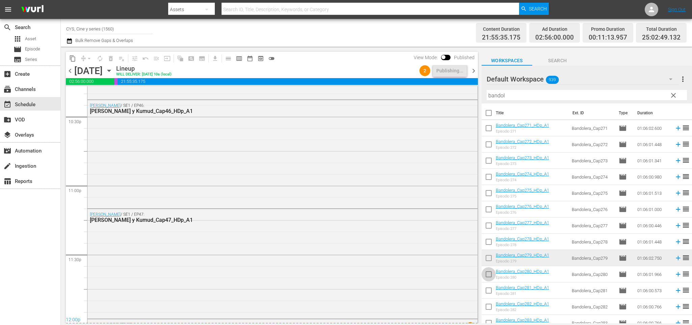
click at [490, 272] on input "checkbox" at bounding box center [489, 275] width 14 height 14
checkbox input "true"
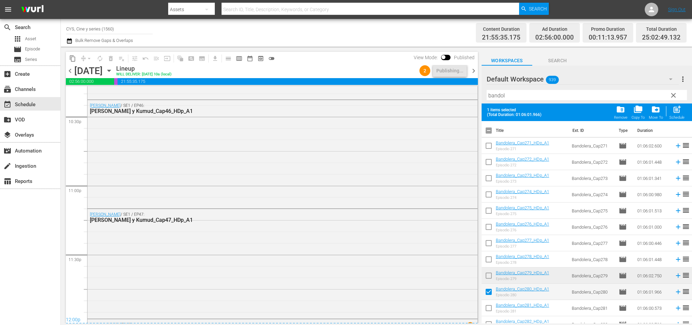
scroll to position [51, 0]
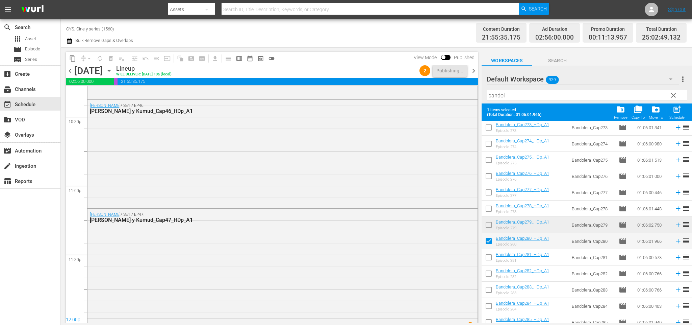
click at [489, 258] on input "checkbox" at bounding box center [489, 258] width 14 height 14
checkbox input "true"
click at [487, 272] on input "checkbox" at bounding box center [489, 275] width 14 height 14
checkbox input "true"
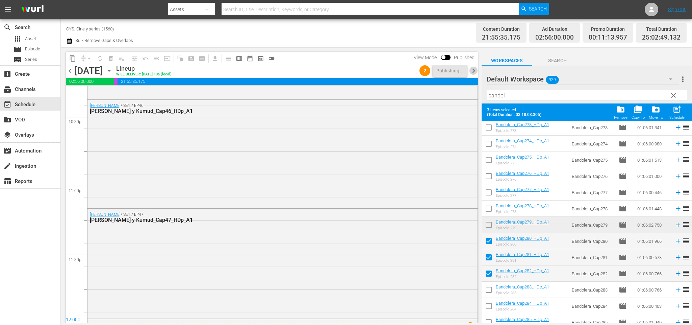
click at [471, 69] on span "chevron_right" at bounding box center [474, 71] width 8 height 8
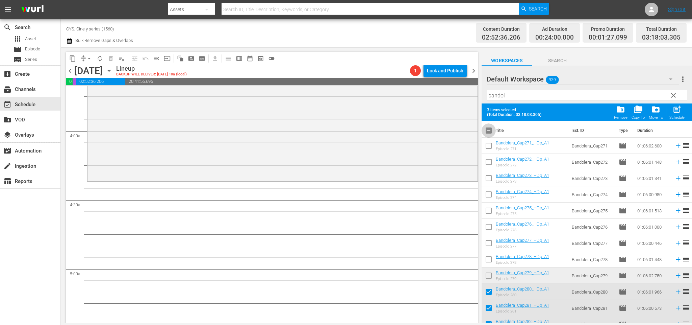
click at [492, 129] on input "checkbox" at bounding box center [489, 132] width 14 height 14
click at [491, 129] on input "checkbox" at bounding box center [489, 132] width 14 height 14
checkbox input "false"
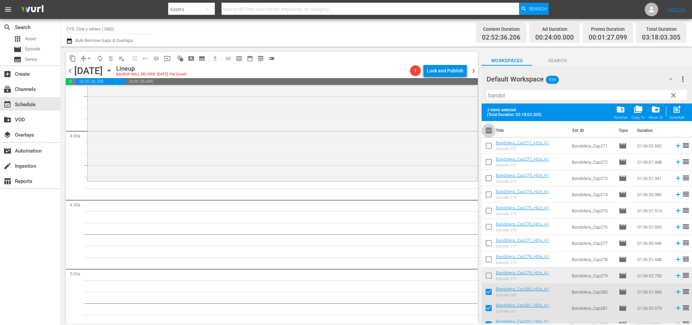
checkbox input "false"
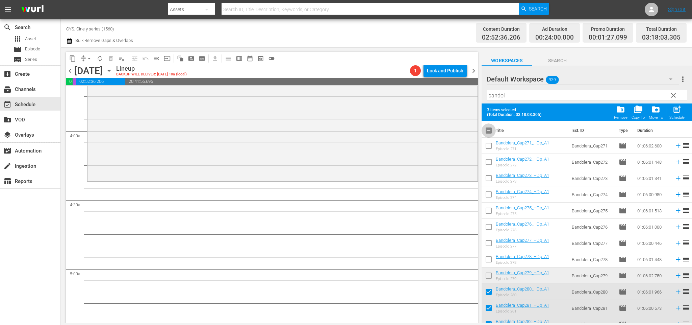
checkbox input "false"
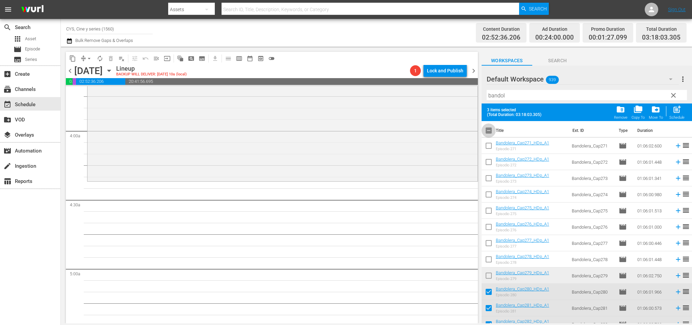
checkbox input "false"
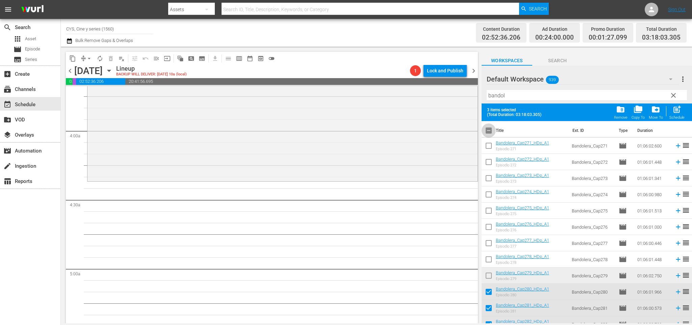
checkbox input "false"
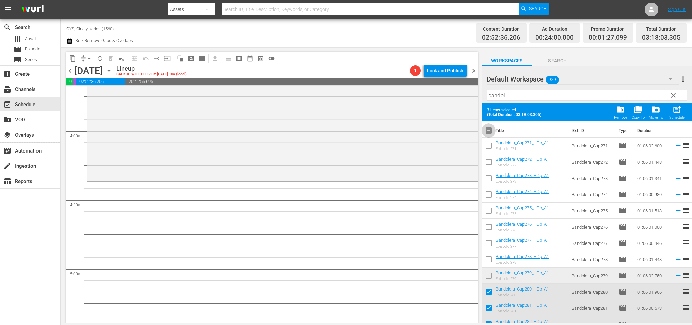
checkbox input "false"
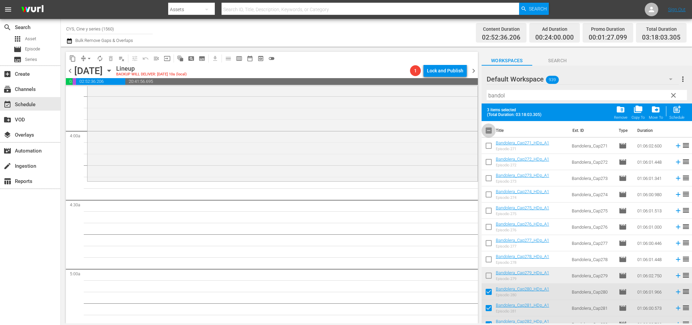
checkbox input "false"
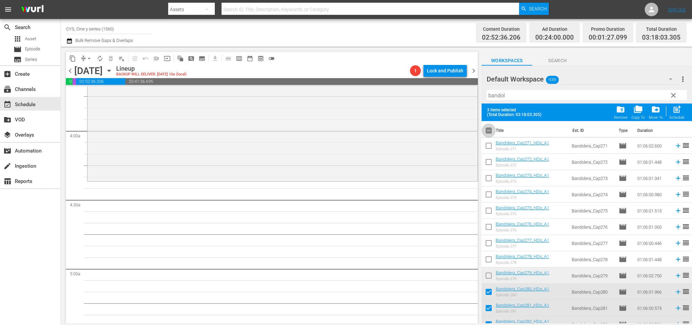
checkbox input "false"
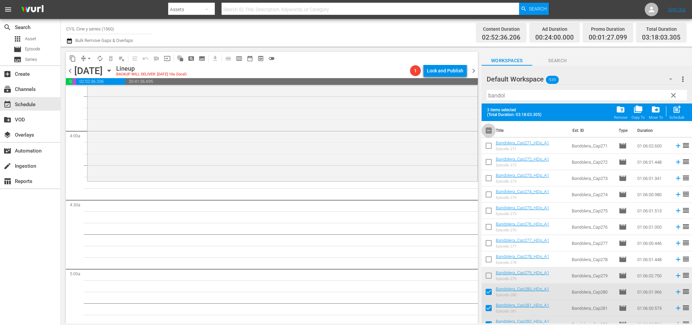
checkbox input "false"
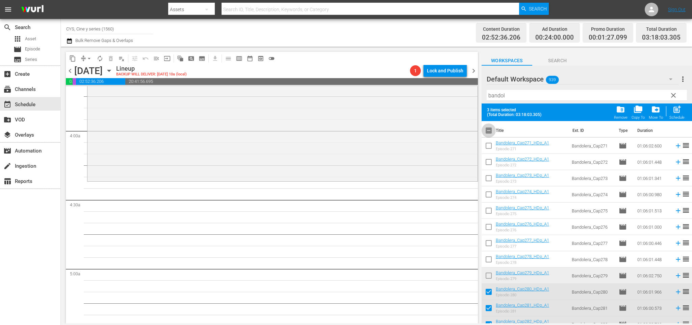
checkbox input "false"
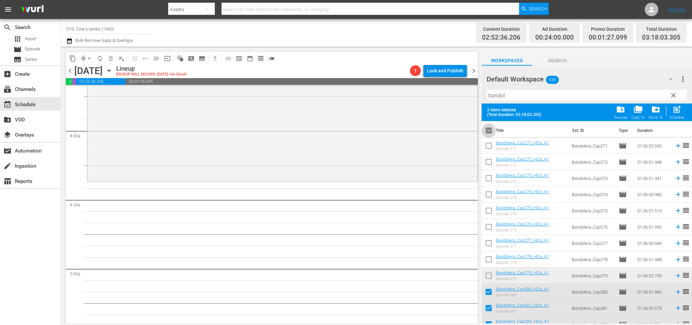
checkbox input "false"
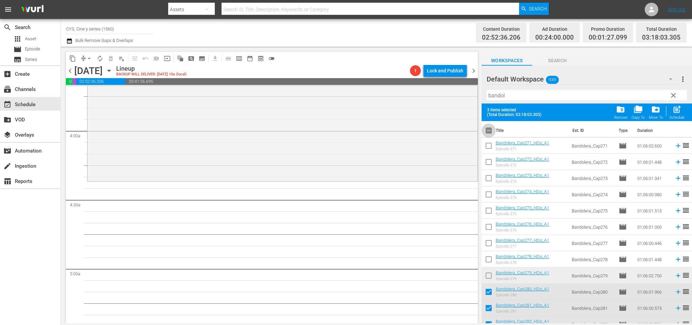
checkbox input "false"
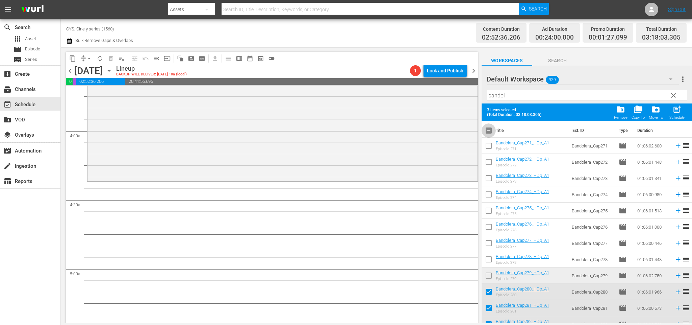
checkbox input "false"
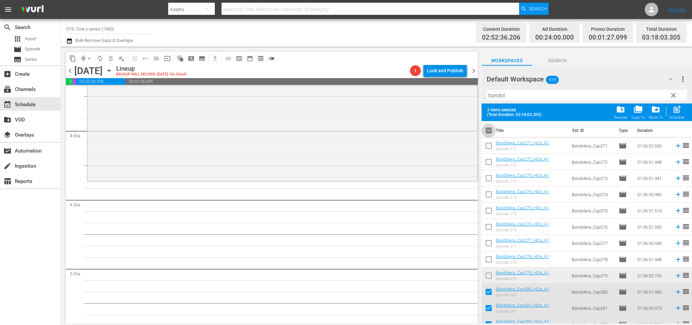
checkbox input "false"
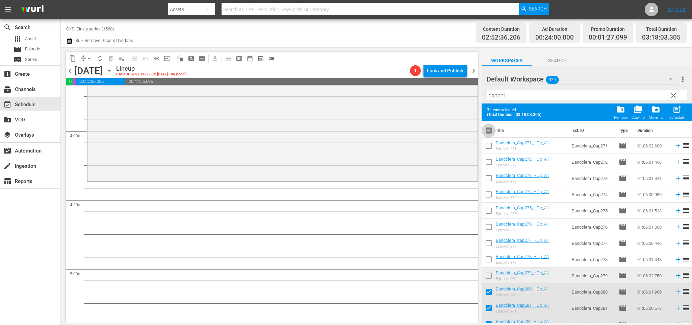
checkbox input "false"
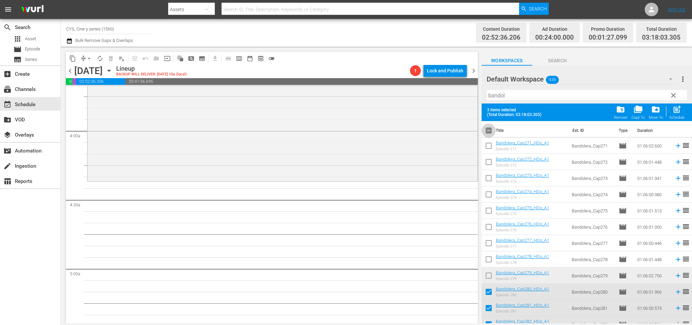
checkbox input "false"
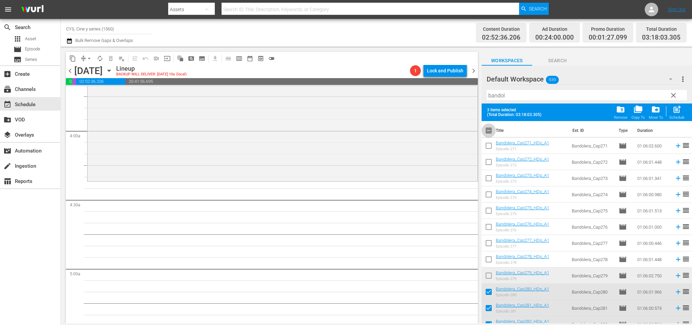
checkbox input "false"
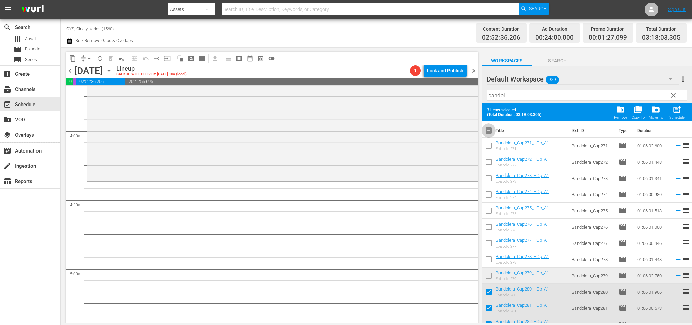
checkbox input "false"
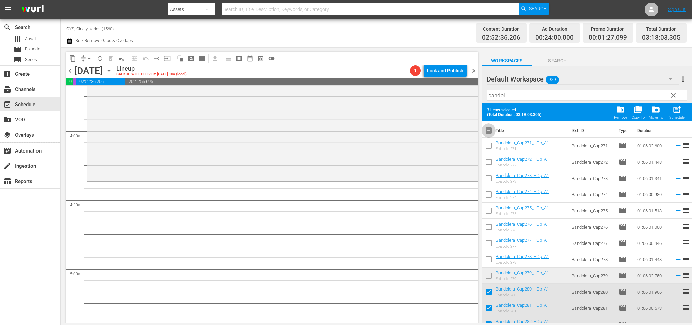
checkbox input "false"
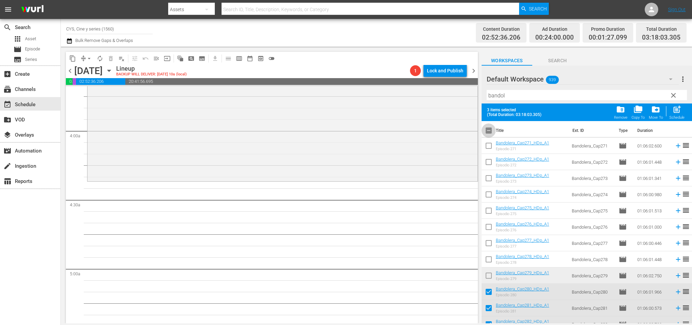
checkbox input "false"
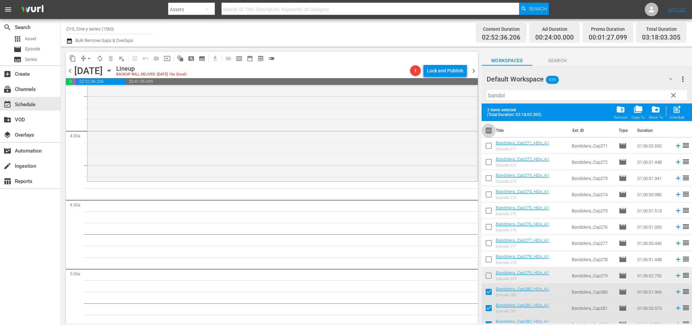
checkbox input "false"
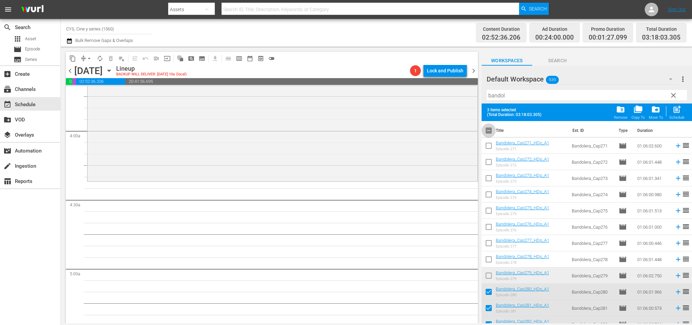
checkbox input "false"
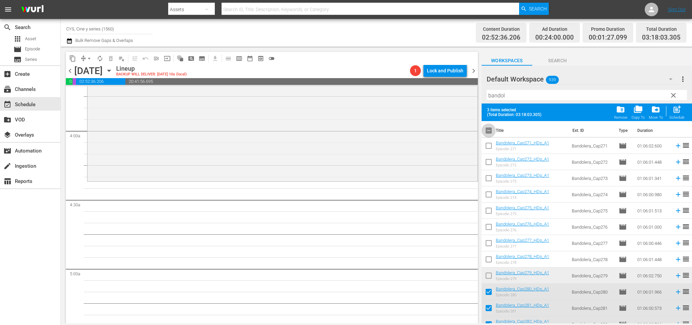
checkbox input "false"
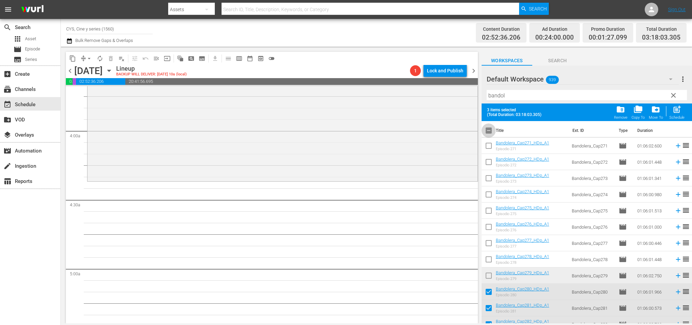
checkbox input "false"
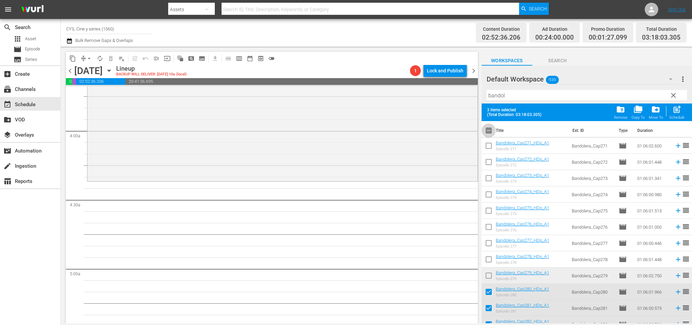
checkbox input "false"
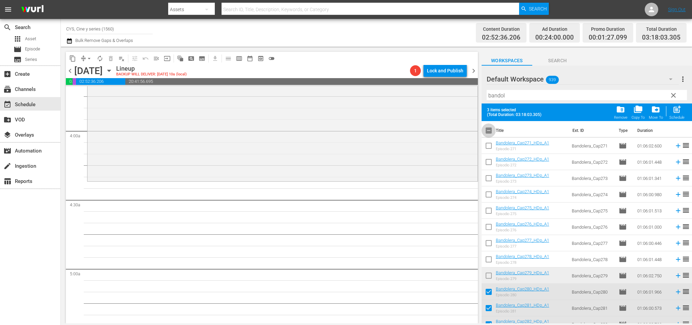
checkbox input "false"
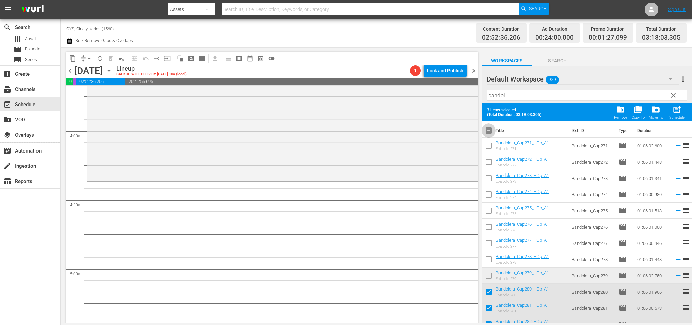
checkbox input "false"
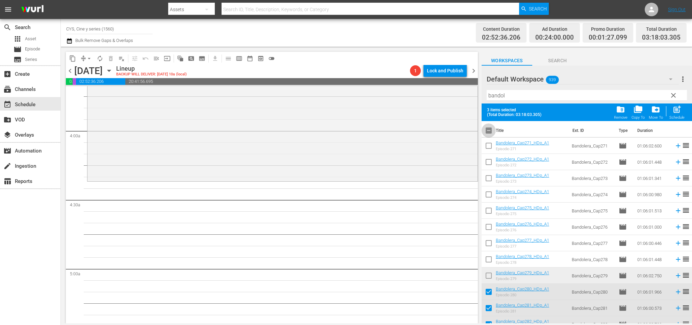
checkbox input "false"
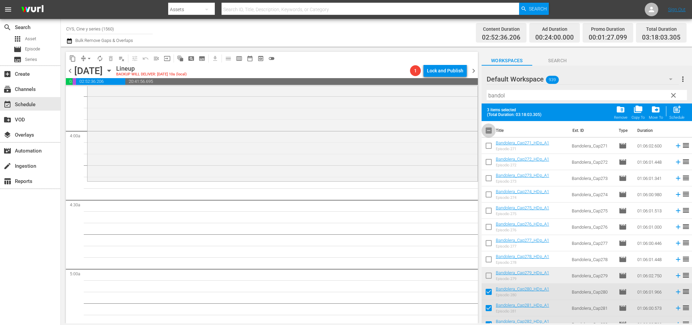
checkbox input "false"
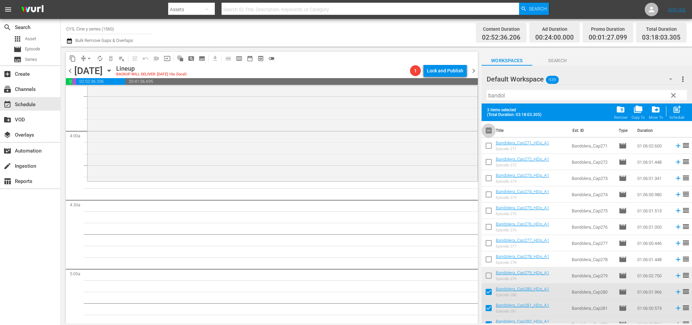
checkbox input "false"
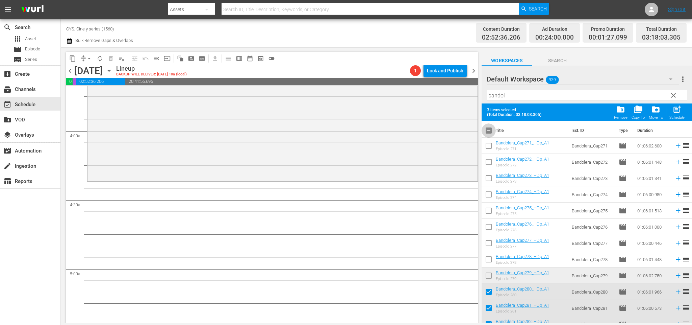
checkbox input "false"
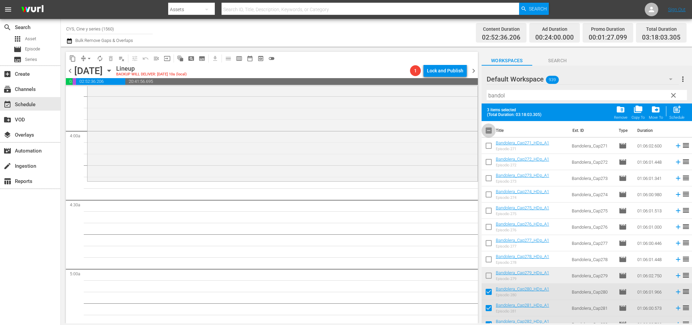
checkbox input "false"
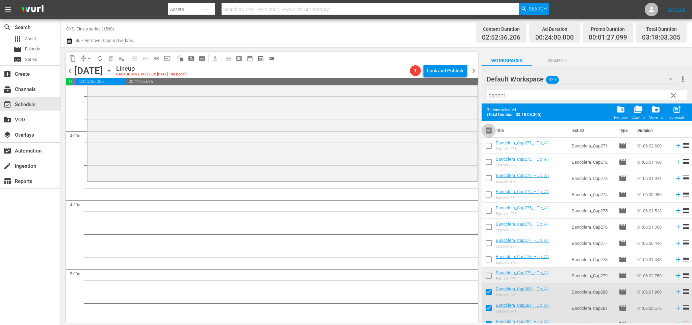
checkbox input "false"
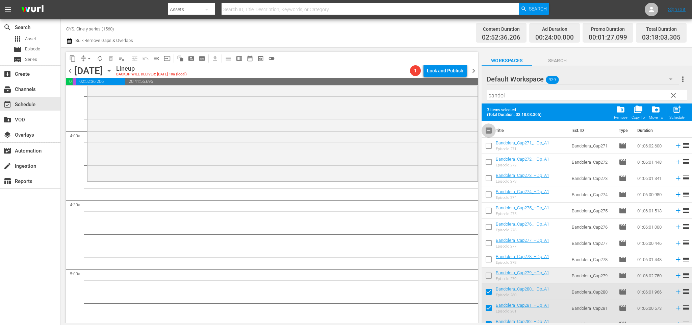
checkbox input "false"
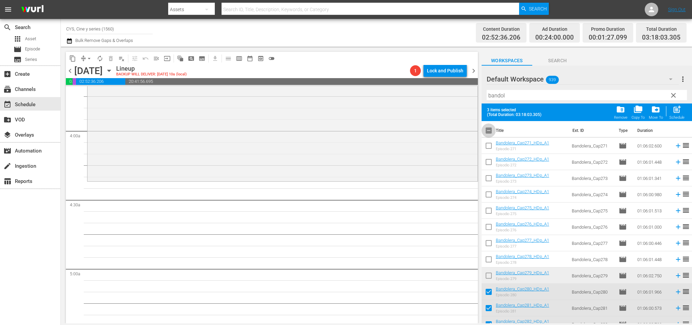
checkbox input "false"
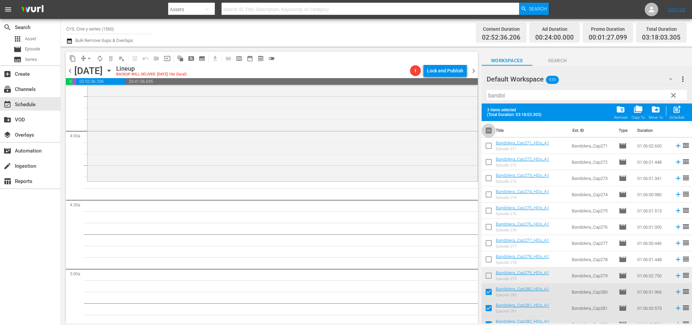
checkbox input "false"
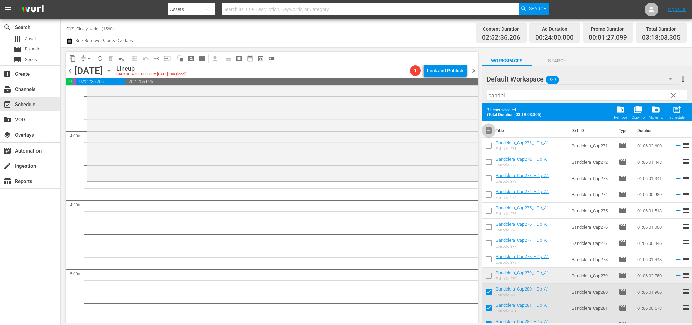
checkbox input "false"
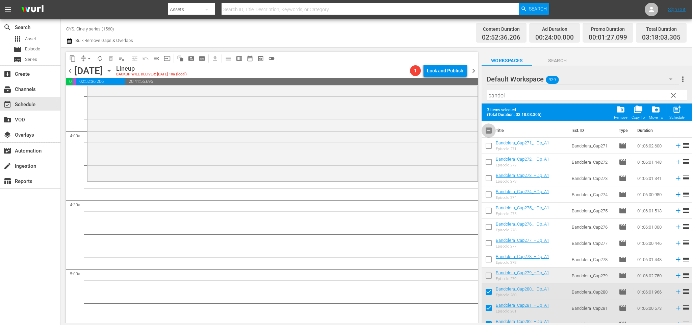
checkbox input "false"
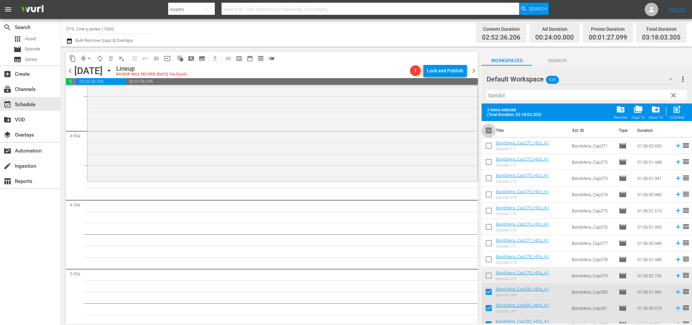
checkbox input "false"
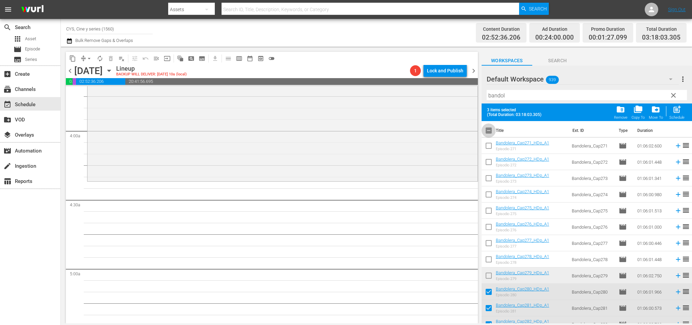
checkbox input "false"
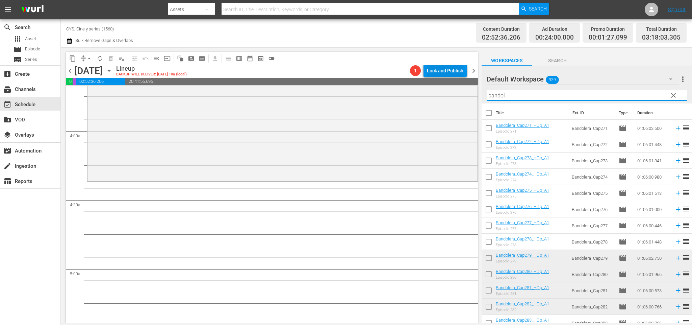
drag, startPoint x: 527, startPoint y: 90, endPoint x: 408, endPoint y: 69, distance: 120.3
click at [410, 70] on div "content_copy compress arrow_drop_down autorenew_outlined delete_forever_outline…" at bounding box center [377, 185] width 632 height 276
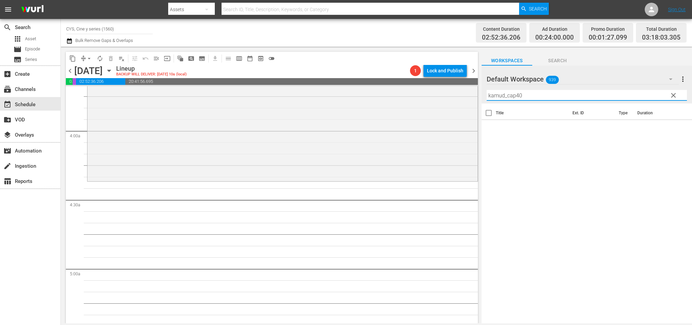
click at [493, 94] on input "kamud_cap40" at bounding box center [587, 95] width 200 height 11
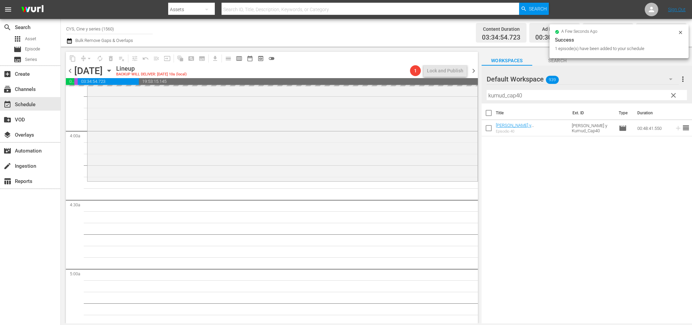
click at [536, 98] on input "kumud_cap40" at bounding box center [587, 95] width 200 height 11
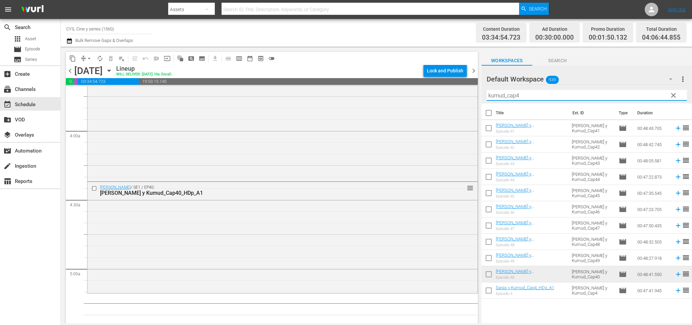
click at [487, 130] on input "checkbox" at bounding box center [489, 129] width 14 height 14
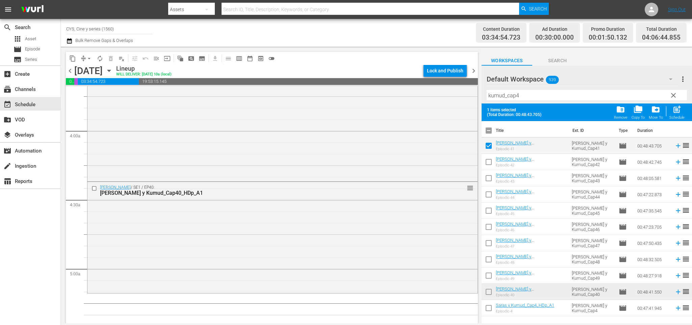
click at [493, 161] on input "checkbox" at bounding box center [489, 163] width 14 height 14
click at [489, 179] on input "checkbox" at bounding box center [489, 179] width 14 height 14
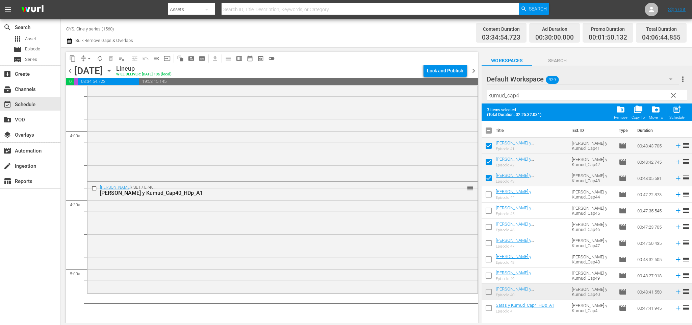
click at [488, 192] on input "checkbox" at bounding box center [489, 196] width 14 height 14
click at [490, 210] on input "checkbox" at bounding box center [489, 212] width 14 height 14
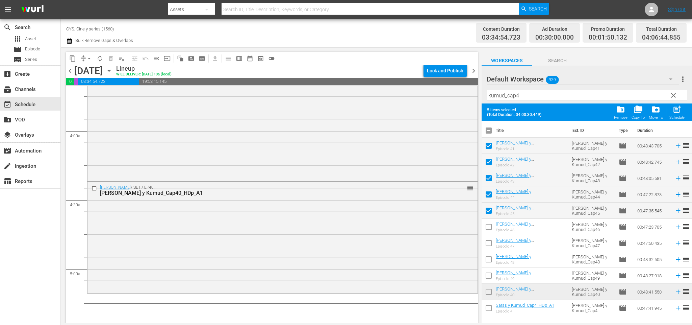
drag, startPoint x: 490, startPoint y: 227, endPoint x: 493, endPoint y: 238, distance: 10.7
click at [490, 228] on input "checkbox" at bounding box center [489, 228] width 14 height 14
drag, startPoint x: 490, startPoint y: 243, endPoint x: 483, endPoint y: 243, distance: 7.1
click at [489, 243] on input "checkbox" at bounding box center [489, 244] width 14 height 14
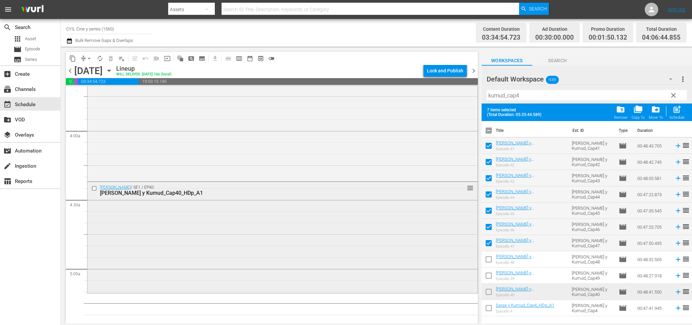
scroll to position [558, 0]
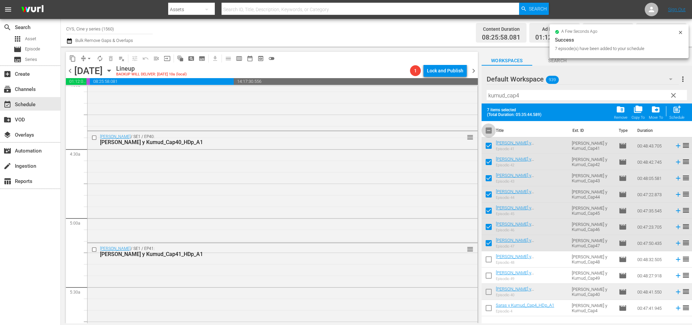
click at [489, 131] on input "checkbox" at bounding box center [489, 132] width 14 height 14
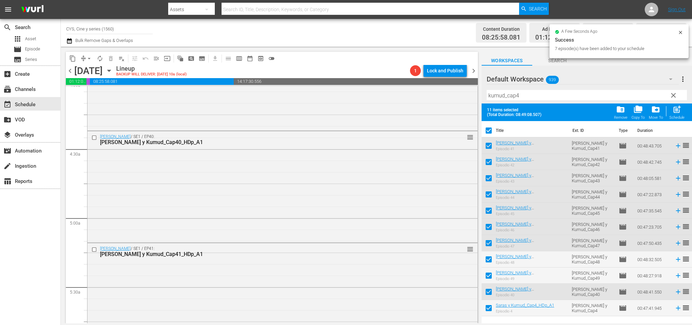
click at [489, 131] on input "checkbox" at bounding box center [489, 132] width 14 height 14
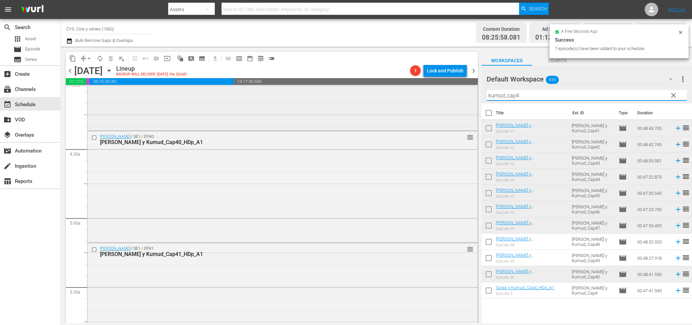
drag, startPoint x: 541, startPoint y: 92, endPoint x: 448, endPoint y: 101, distance: 93.0
click at [437, 91] on div "content_copy compress arrow_drop_down autorenew_outlined delete_forever_outline…" at bounding box center [377, 185] width 632 height 276
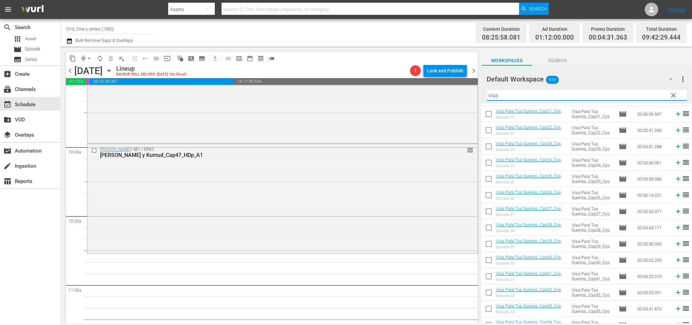
scroll to position [507, 0]
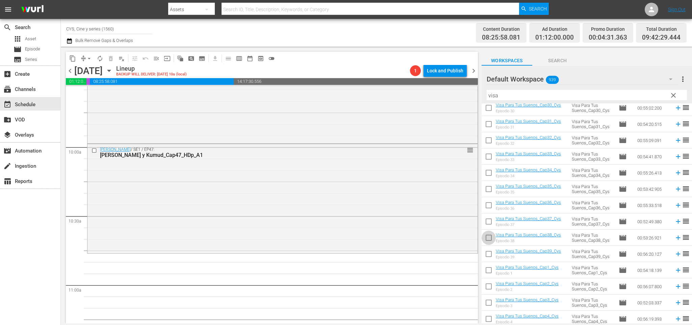
click at [490, 236] on input "checkbox" at bounding box center [489, 239] width 14 height 14
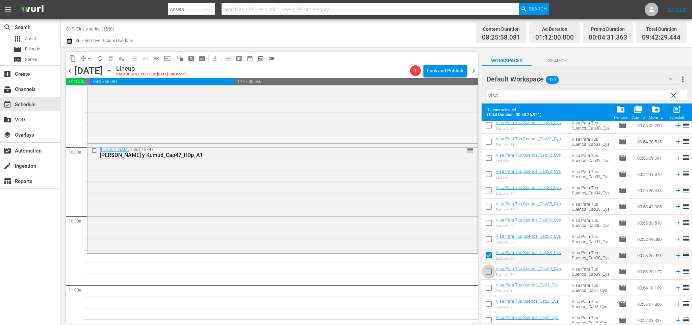
click at [492, 267] on input "checkbox" at bounding box center [489, 273] width 14 height 14
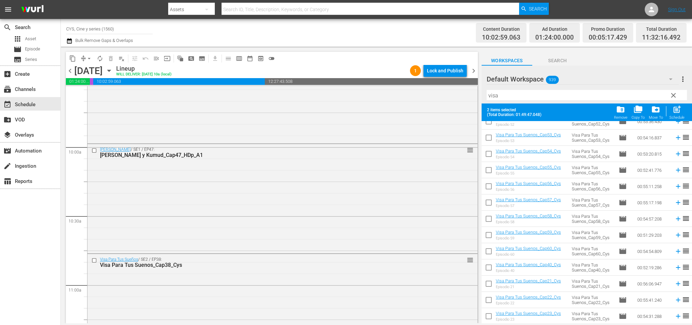
scroll to position [0, 0]
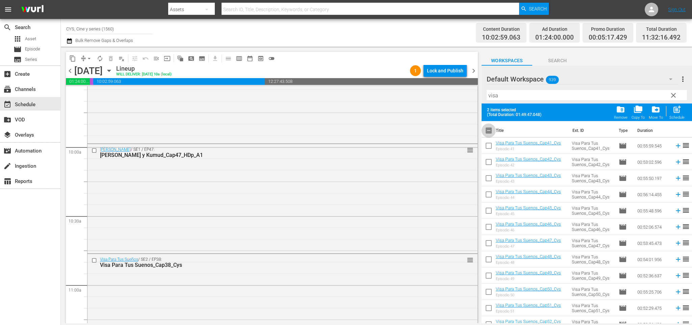
click at [491, 130] on input "checkbox" at bounding box center [489, 132] width 14 height 14
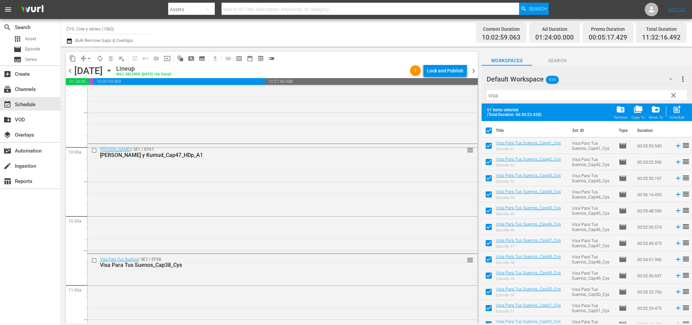
click at [491, 130] on input "checkbox" at bounding box center [489, 132] width 14 height 14
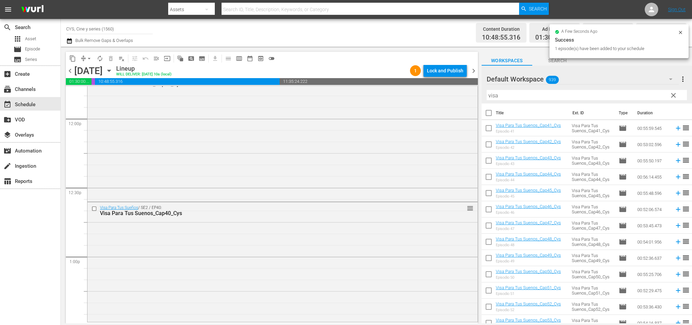
click at [489, 131] on input "checkbox" at bounding box center [489, 129] width 14 height 14
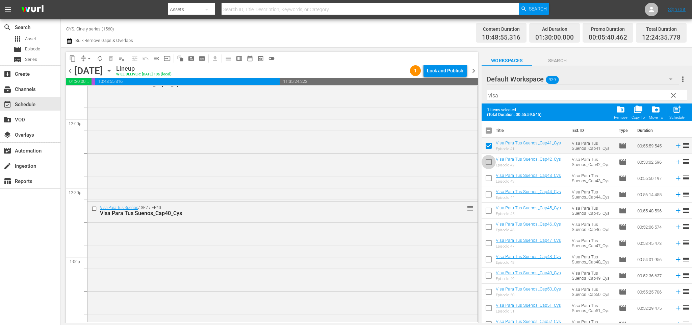
click at [491, 158] on input "checkbox" at bounding box center [489, 163] width 14 height 14
click at [486, 180] on input "checkbox" at bounding box center [489, 179] width 14 height 14
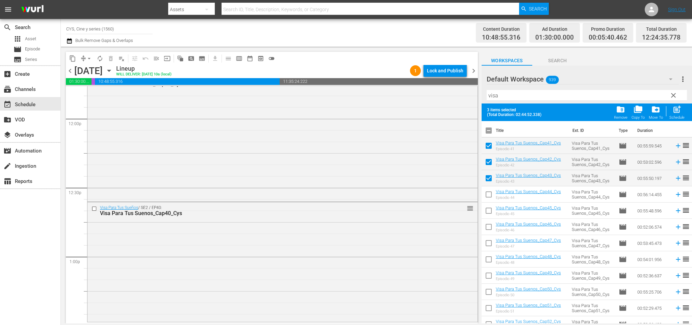
click at [488, 192] on input "checkbox" at bounding box center [489, 196] width 14 height 14
click at [488, 209] on input "checkbox" at bounding box center [489, 212] width 14 height 14
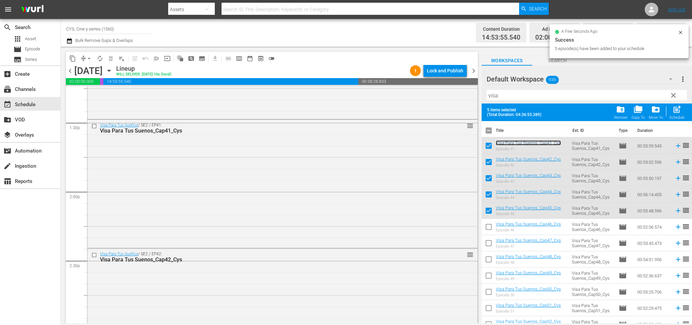
scroll to position [1774, 0]
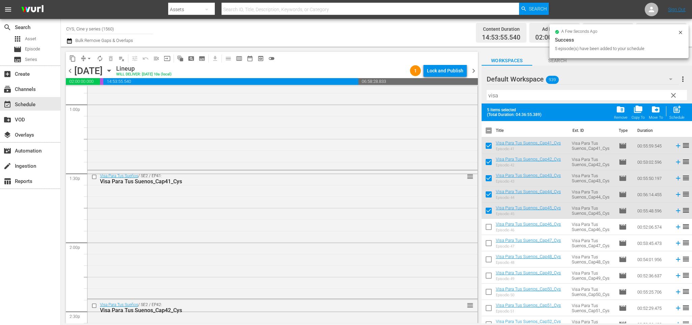
click at [488, 129] on input "checkbox" at bounding box center [489, 132] width 14 height 14
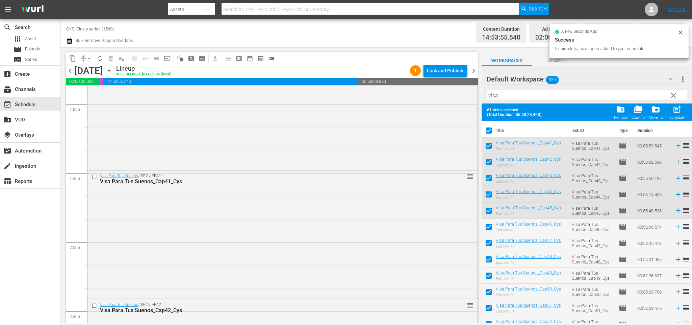
click at [489, 129] on input "checkbox" at bounding box center [489, 132] width 14 height 14
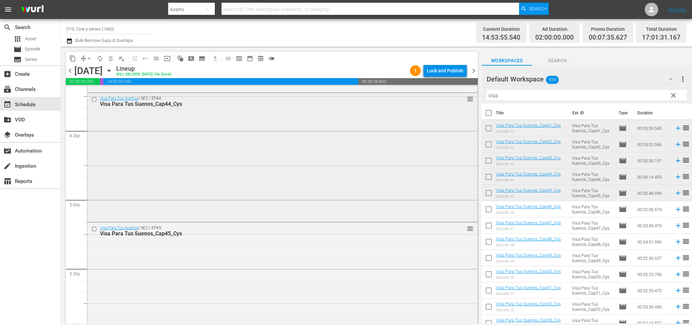
scroll to position [2383, 0]
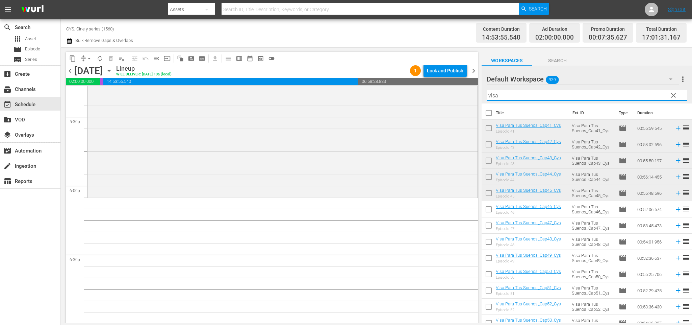
drag, startPoint x: 523, startPoint y: 94, endPoint x: 366, endPoint y: 68, distance: 159.5
click at [366, 68] on div "content_copy compress arrow_drop_down autorenew_outlined delete_forever_outline…" at bounding box center [377, 185] width 632 height 276
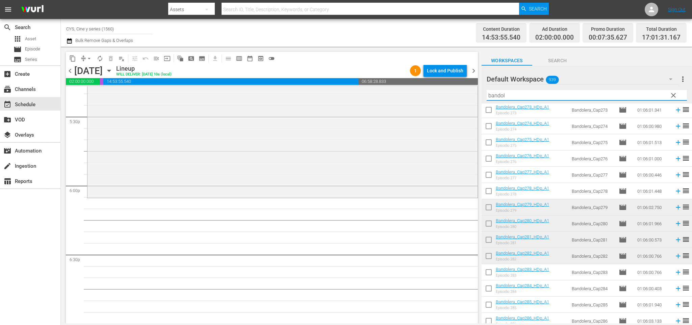
scroll to position [101, 0]
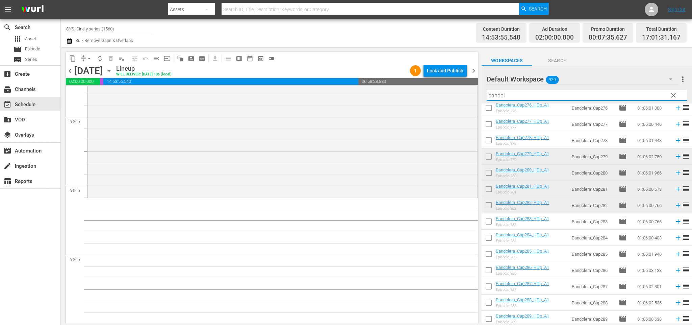
drag, startPoint x: 491, startPoint y: 219, endPoint x: 496, endPoint y: 246, distance: 27.9
click at [491, 219] on input "checkbox" at bounding box center [489, 223] width 14 height 14
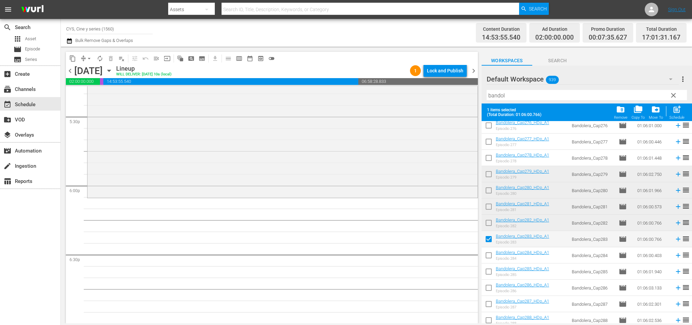
click at [489, 254] on input "checkbox" at bounding box center [489, 256] width 14 height 14
click at [490, 272] on input "checkbox" at bounding box center [489, 273] width 14 height 14
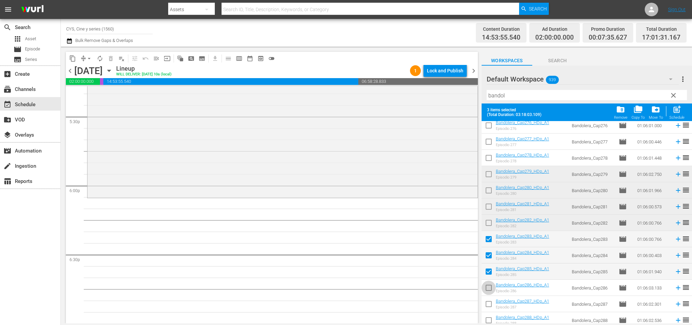
click at [490, 285] on input "checkbox" at bounding box center [489, 289] width 14 height 14
click at [491, 303] on input "checkbox" at bounding box center [489, 305] width 14 height 14
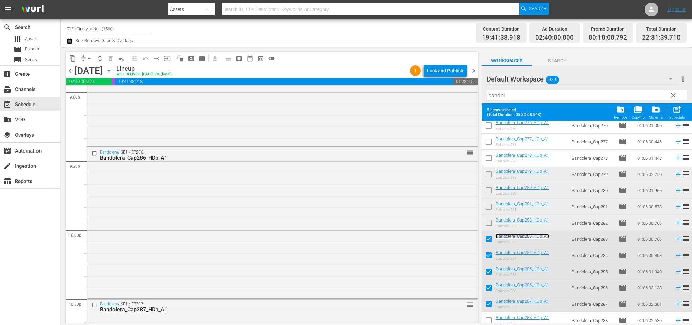
scroll to position [3072, 0]
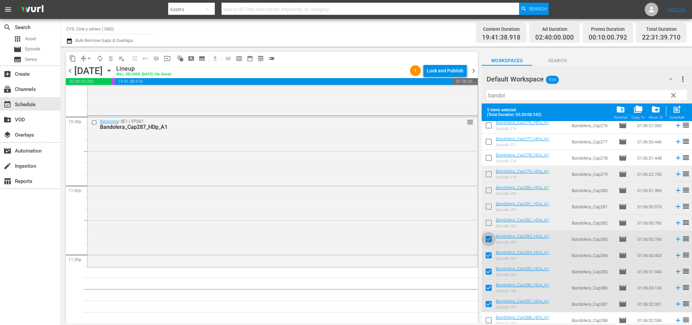
click at [493, 235] on input "checkbox" at bounding box center [489, 240] width 14 height 14
drag, startPoint x: 487, startPoint y: 257, endPoint x: 490, endPoint y: 272, distance: 15.2
click at [488, 258] on input "checkbox" at bounding box center [489, 256] width 14 height 14
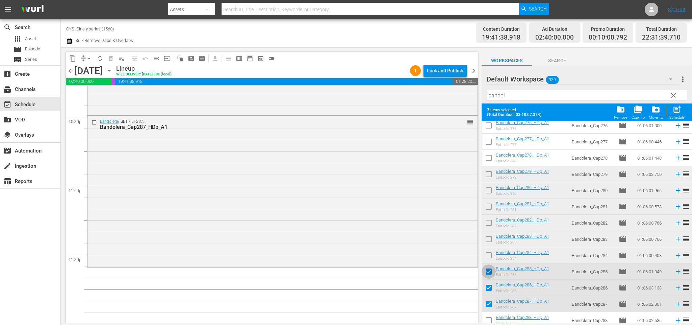
click at [490, 272] on input "checkbox" at bounding box center [489, 273] width 14 height 14
click at [490, 286] on input "checkbox" at bounding box center [489, 289] width 14 height 14
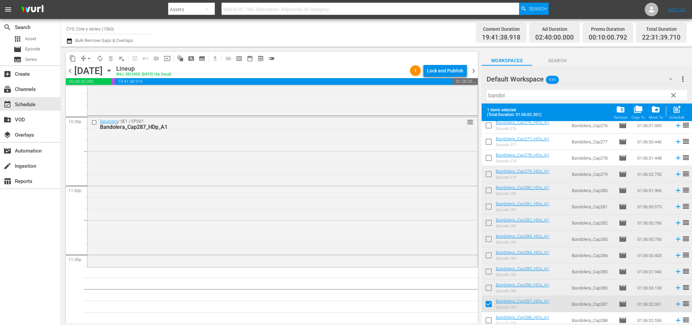
click at [489, 301] on input "checkbox" at bounding box center [489, 305] width 14 height 14
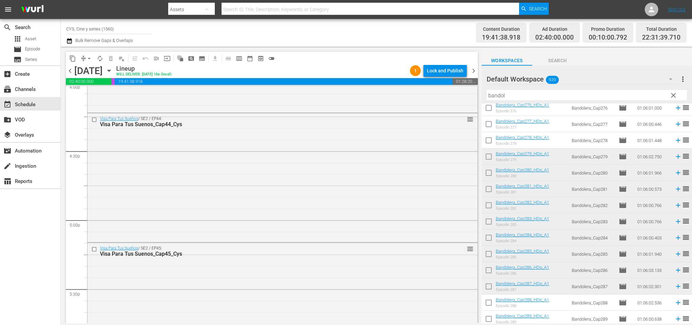
scroll to position [2312, 0]
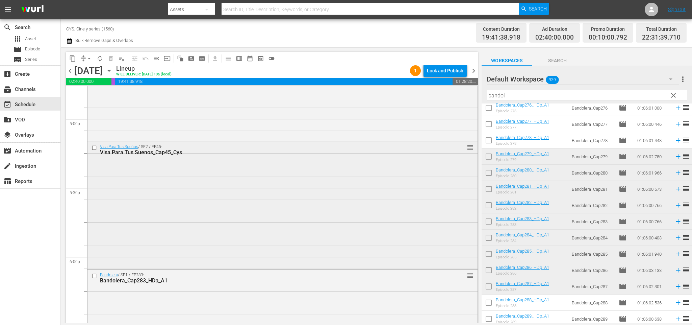
click at [229, 213] on div "Visa Para Tus Sueños / SE2 / EP45: Visa Para Tus Suenos_Cap45_Cys reorder" at bounding box center [283, 204] width 390 height 126
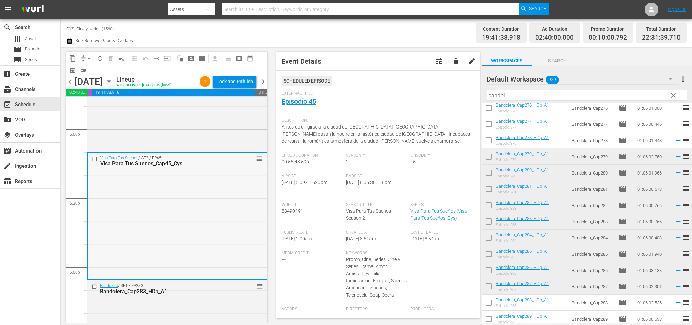
click at [94, 159] on input "checkbox" at bounding box center [95, 159] width 7 height 6
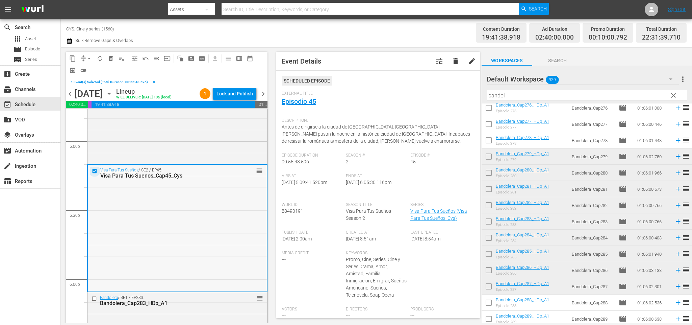
click at [95, 172] on input "checkbox" at bounding box center [95, 171] width 7 height 6
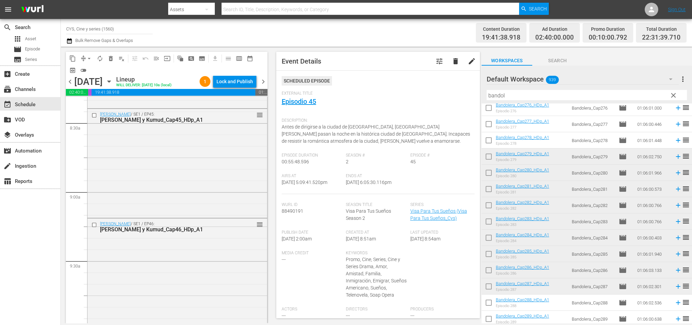
scroll to position [1095, 0]
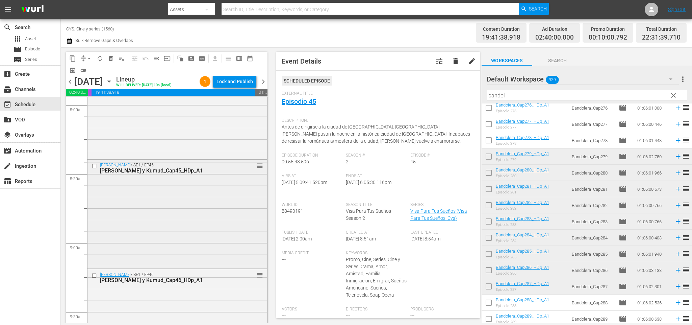
click at [94, 167] on input "checkbox" at bounding box center [95, 166] width 7 height 6
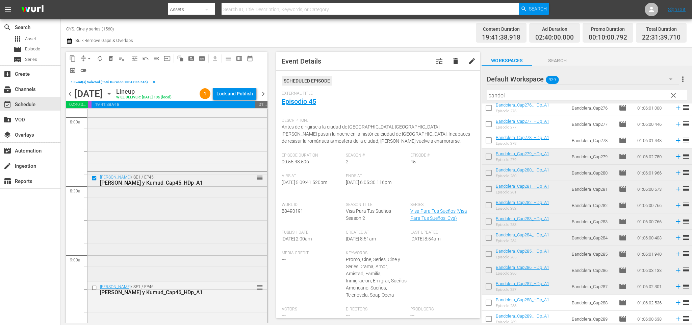
click at [95, 178] on input "checkbox" at bounding box center [95, 178] width 7 height 6
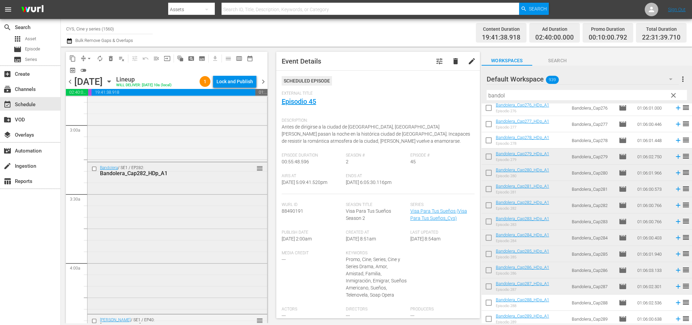
scroll to position [487, 0]
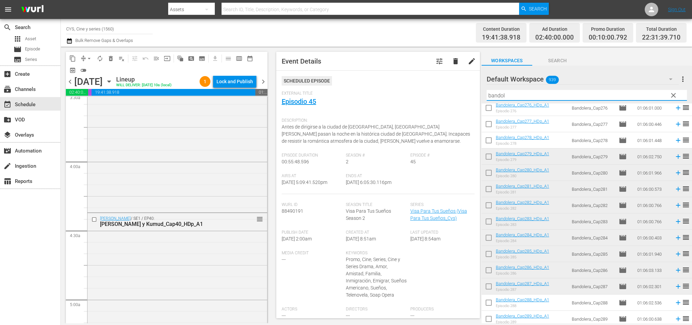
drag, startPoint x: 506, startPoint y: 92, endPoint x: 276, endPoint y: 97, distance: 230.2
click at [275, 92] on div "content_copy compress arrow_drop_down autorenew_outlined delete_forever_outline…" at bounding box center [377, 185] width 632 height 276
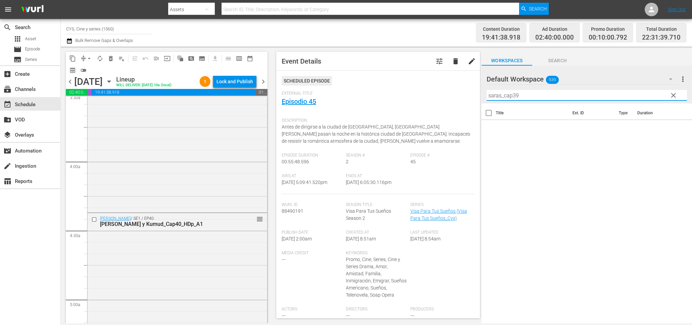
scroll to position [0, 0]
drag, startPoint x: 503, startPoint y: 96, endPoint x: 381, endPoint y: 93, distance: 121.7
click at [381, 93] on div "content_copy compress arrow_drop_down autorenew_outlined delete_forever_outline…" at bounding box center [377, 185] width 632 height 276
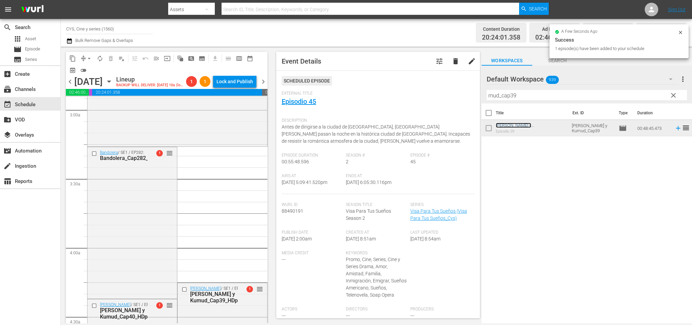
scroll to position [496, 0]
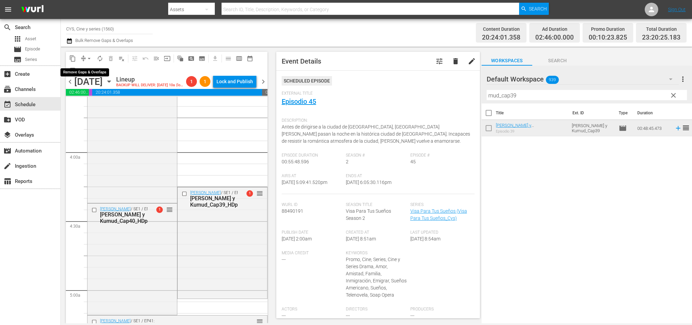
drag, startPoint x: 89, startPoint y: 56, endPoint x: 89, endPoint y: 63, distance: 7.1
click at [89, 56] on span "arrow_drop_down" at bounding box center [89, 58] width 7 height 7
click at [104, 96] on li "Align to End of Previous Day" at bounding box center [90, 94] width 71 height 11
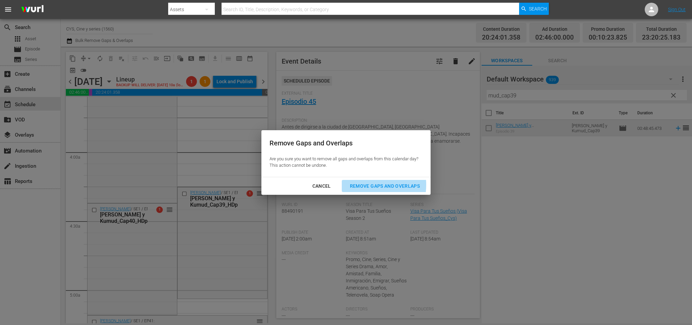
click at [370, 185] on div "Remove Gaps and Overlaps" at bounding box center [385, 186] width 81 height 8
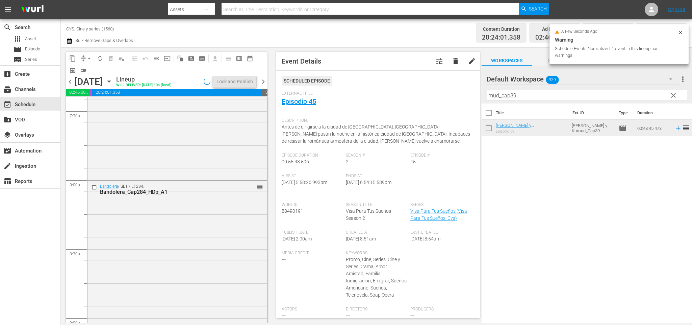
scroll to position [3139, 0]
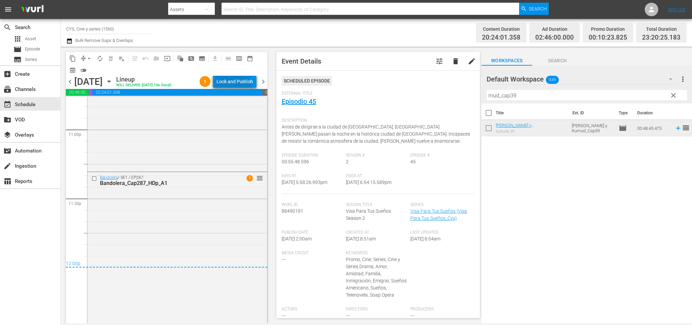
click at [236, 81] on div "Lock and Publish" at bounding box center [235, 81] width 36 height 12
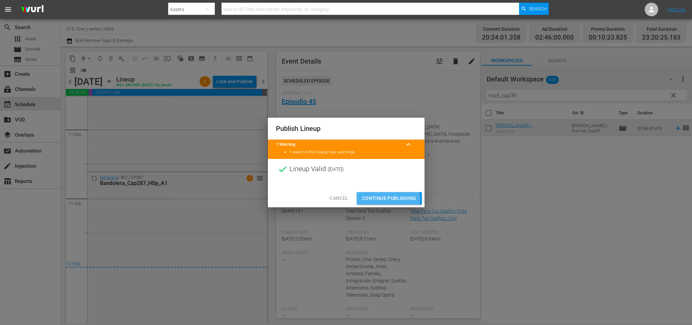
click at [390, 199] on span "Continue Publishing" at bounding box center [389, 198] width 54 height 8
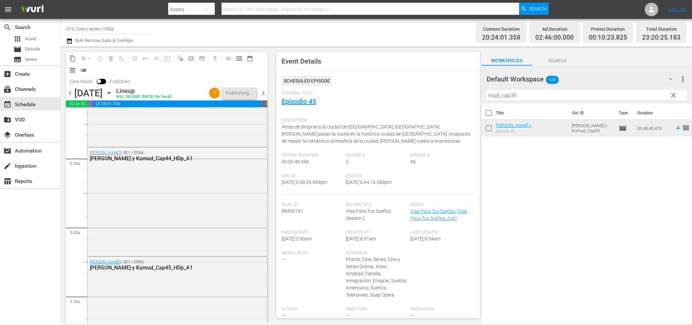
scroll to position [0, 0]
